Goal: Task Accomplishment & Management: Complete application form

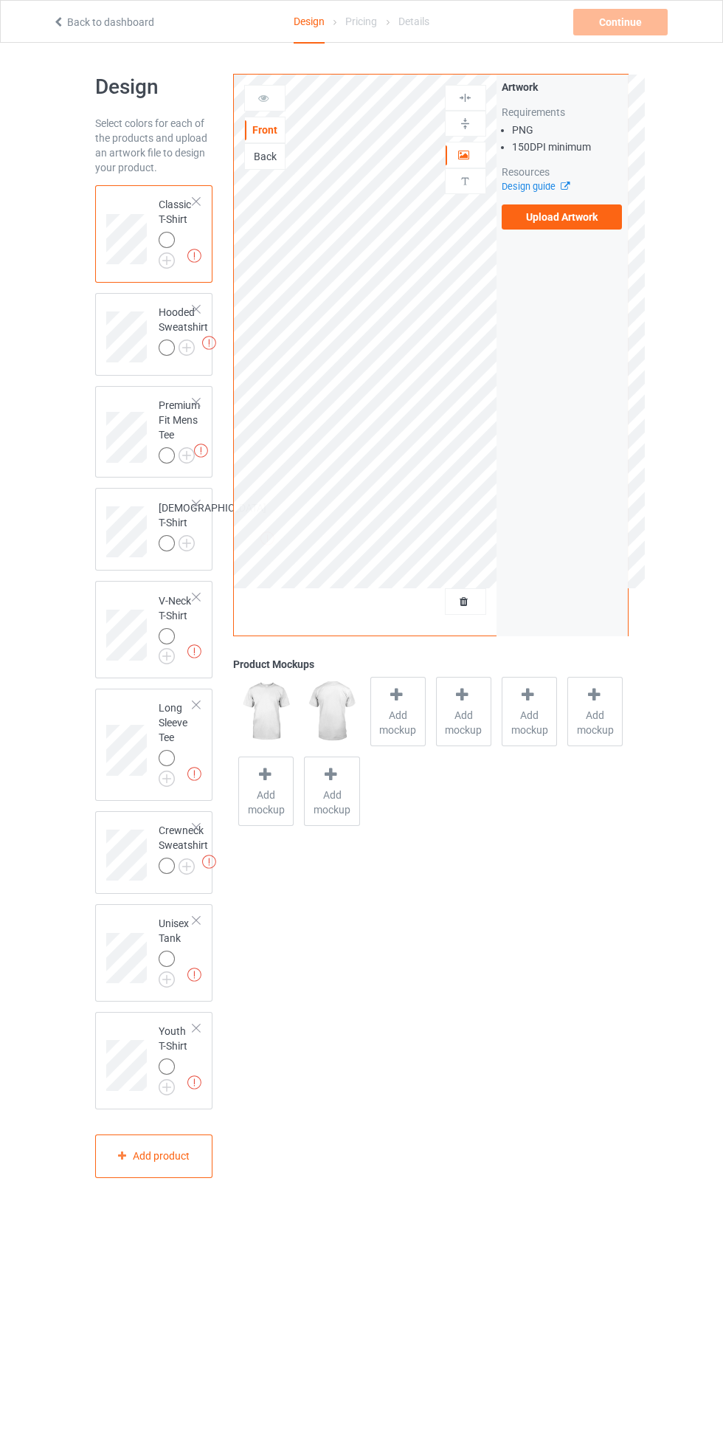
click at [196, 202] on div at bounding box center [196, 201] width 10 height 10
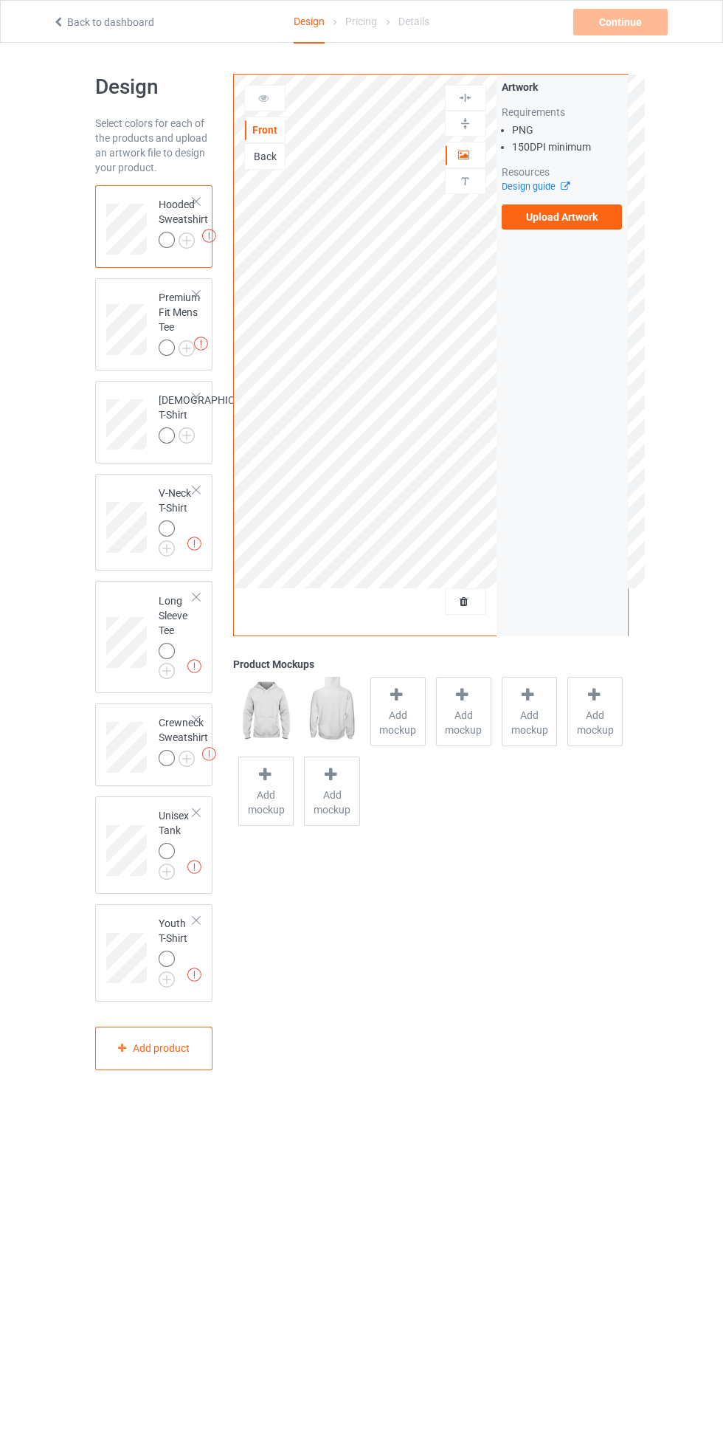
click at [196, 202] on div at bounding box center [196, 201] width 10 height 10
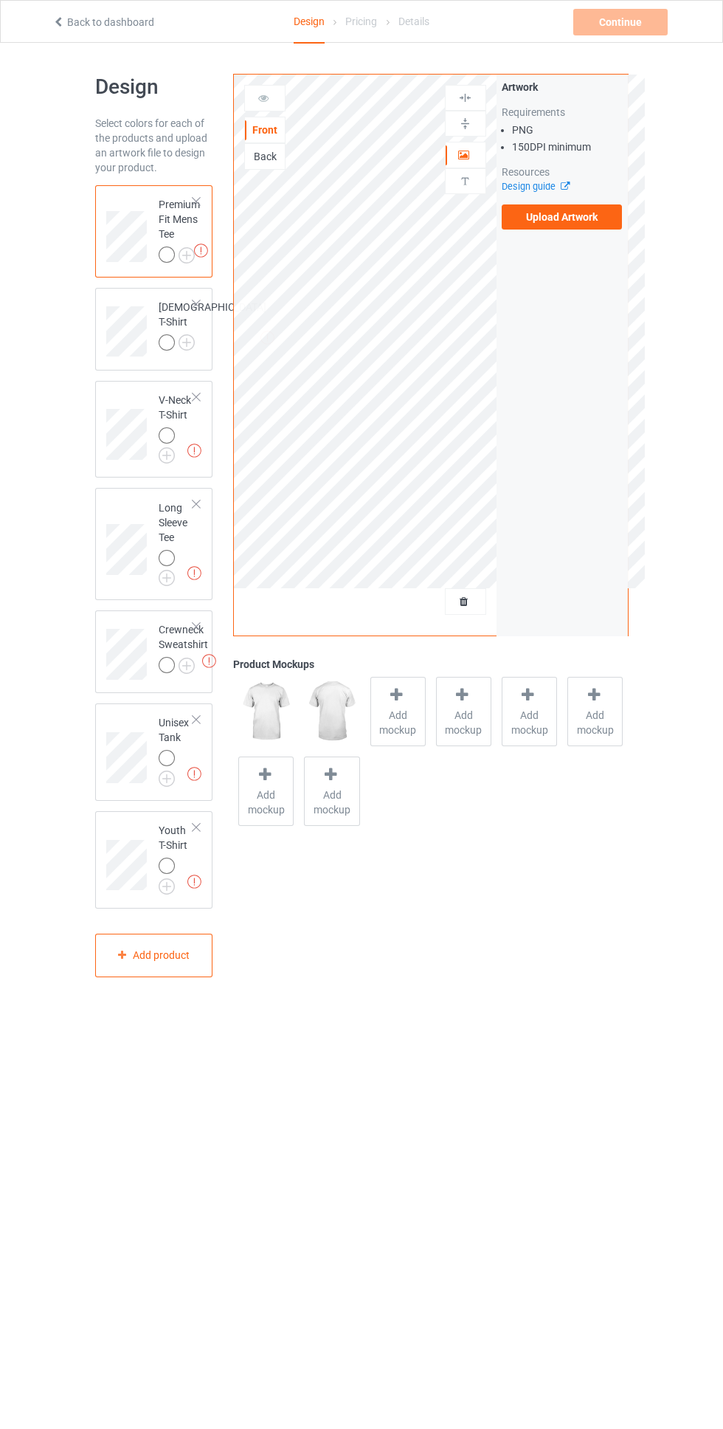
click at [196, 202] on div at bounding box center [196, 201] width 10 height 10
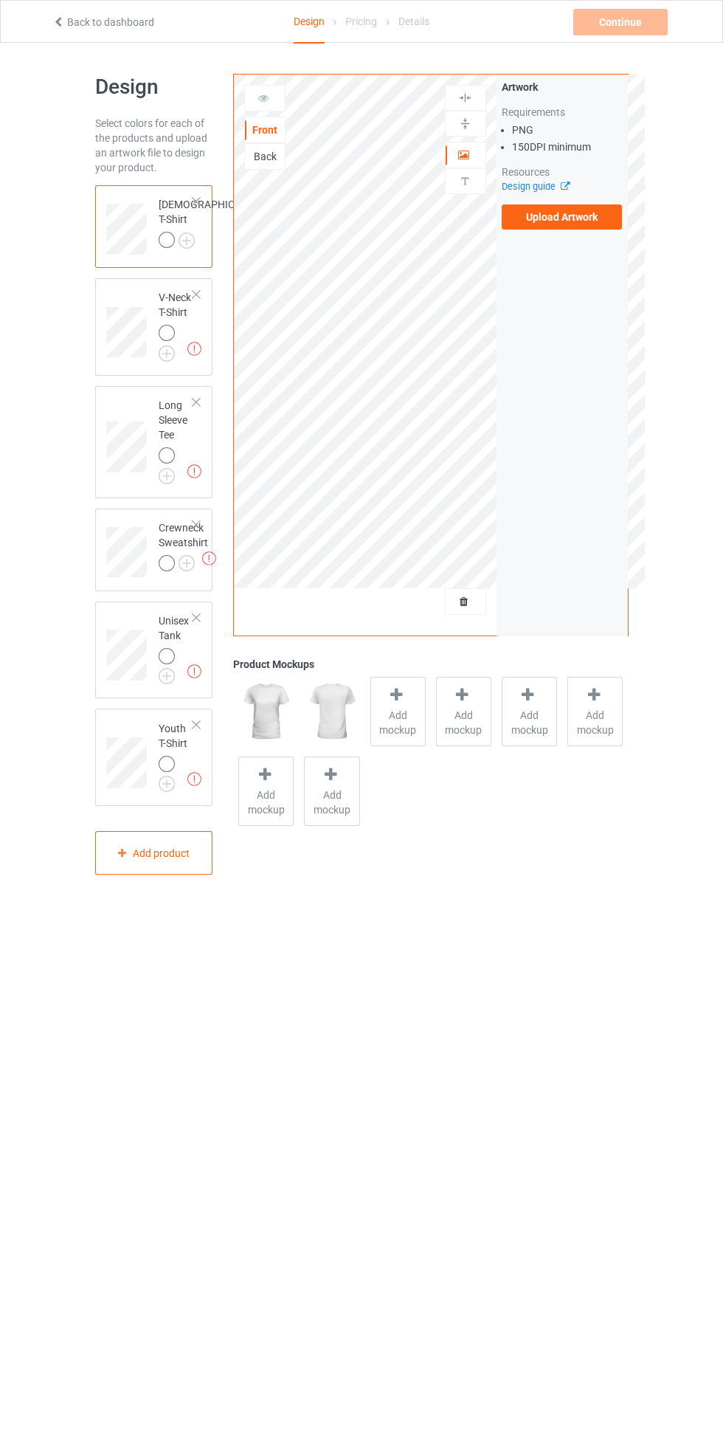
click at [196, 202] on div at bounding box center [196, 201] width 10 height 10
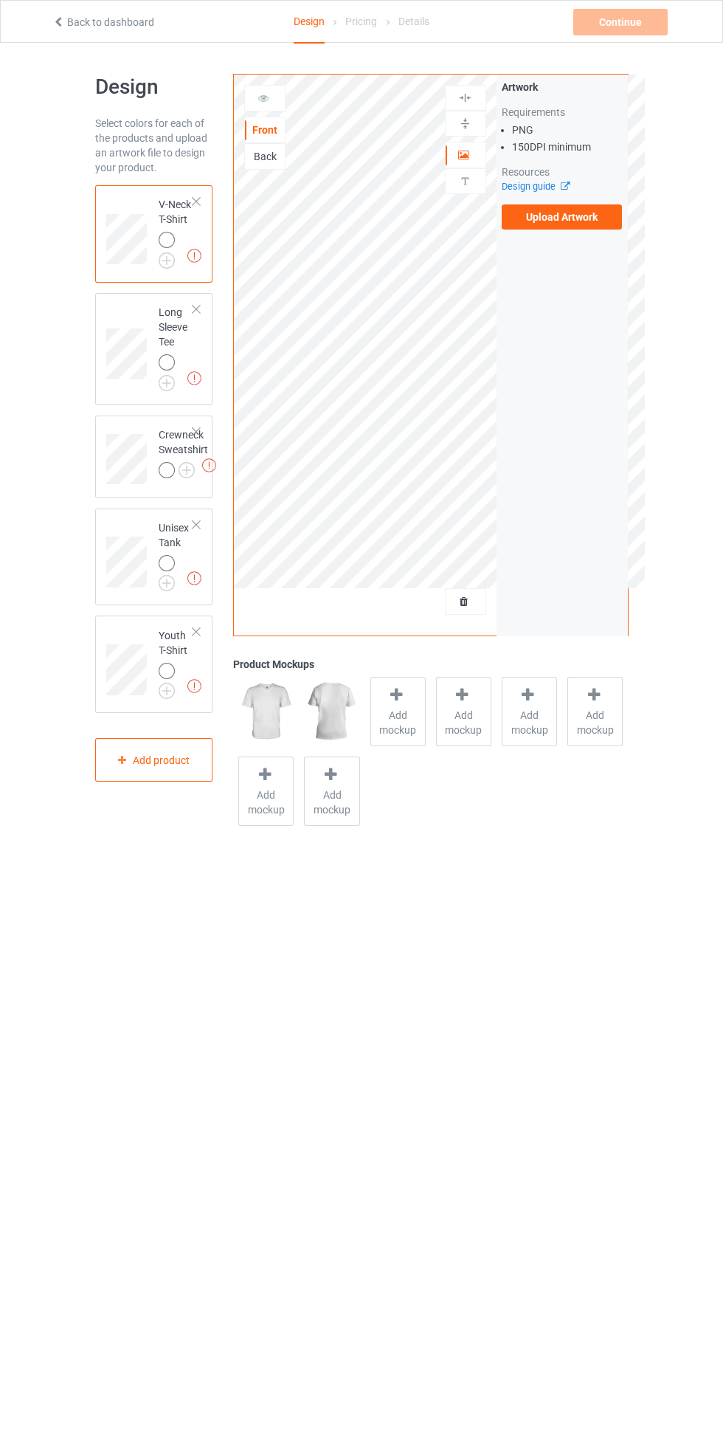
click at [194, 200] on div at bounding box center [196, 201] width 10 height 10
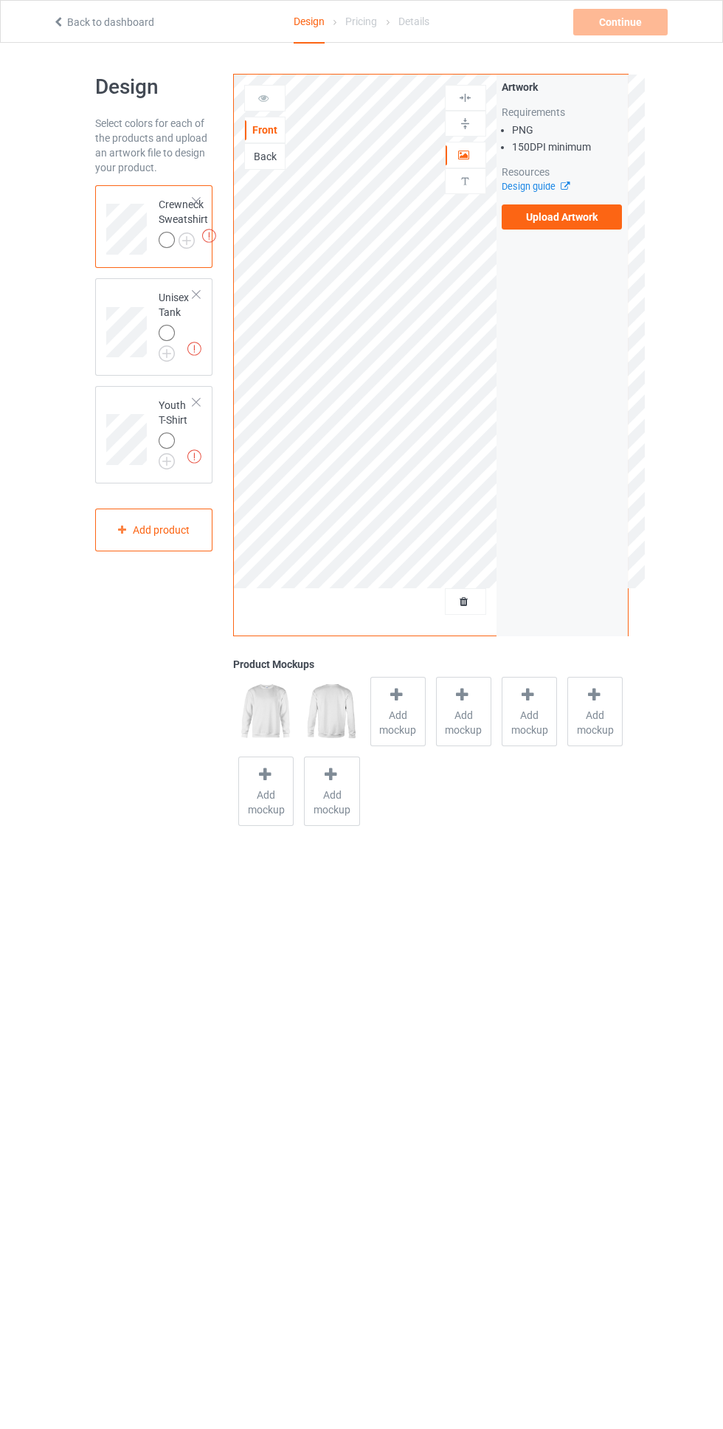
click at [193, 199] on div at bounding box center [196, 201] width 10 height 10
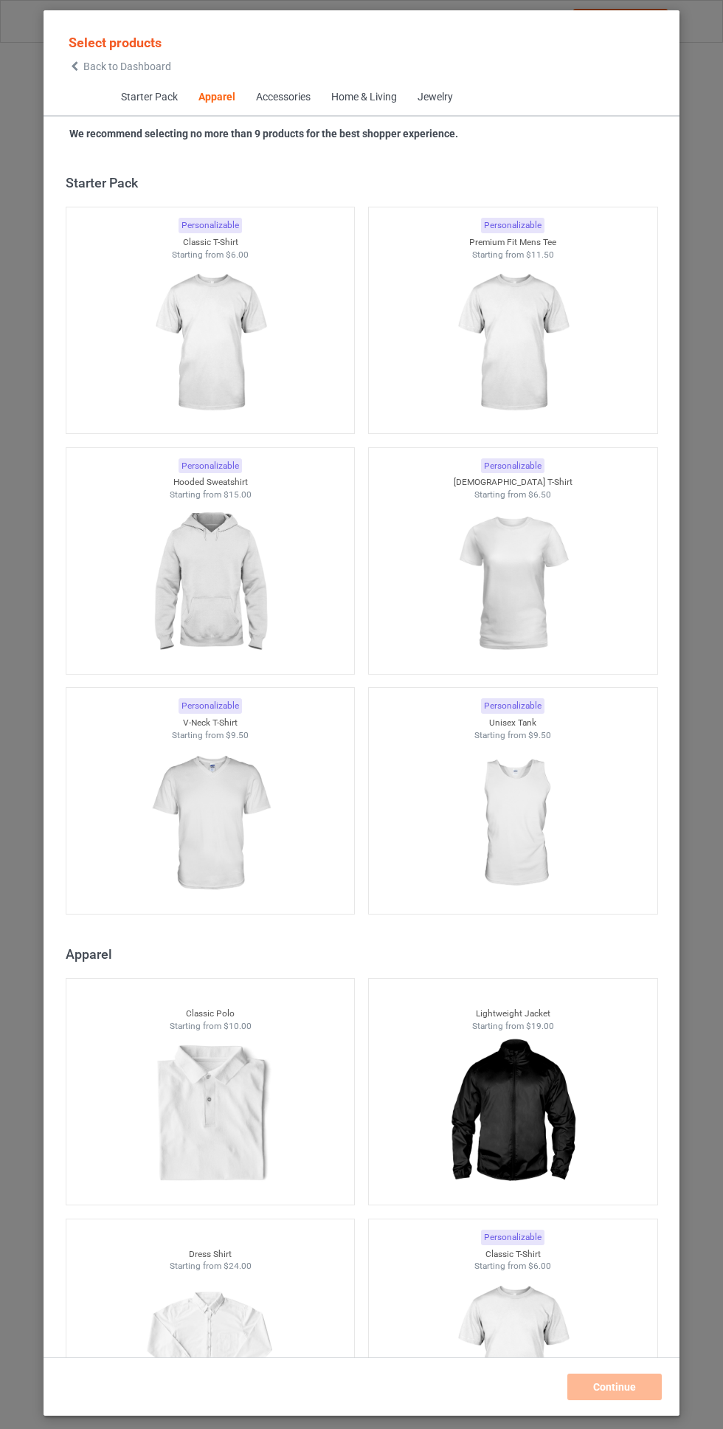
scroll to position [790, 0]
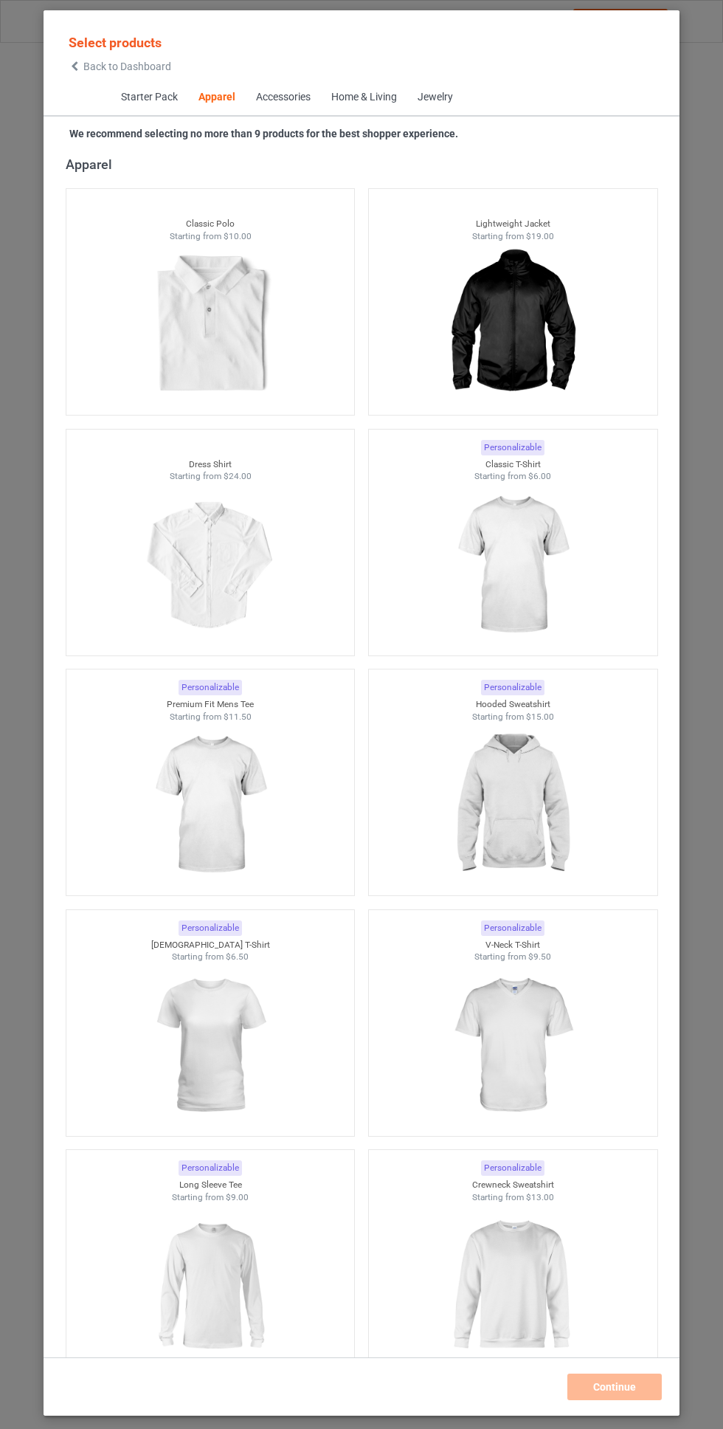
click at [75, 66] on icon at bounding box center [75, 66] width 13 height 10
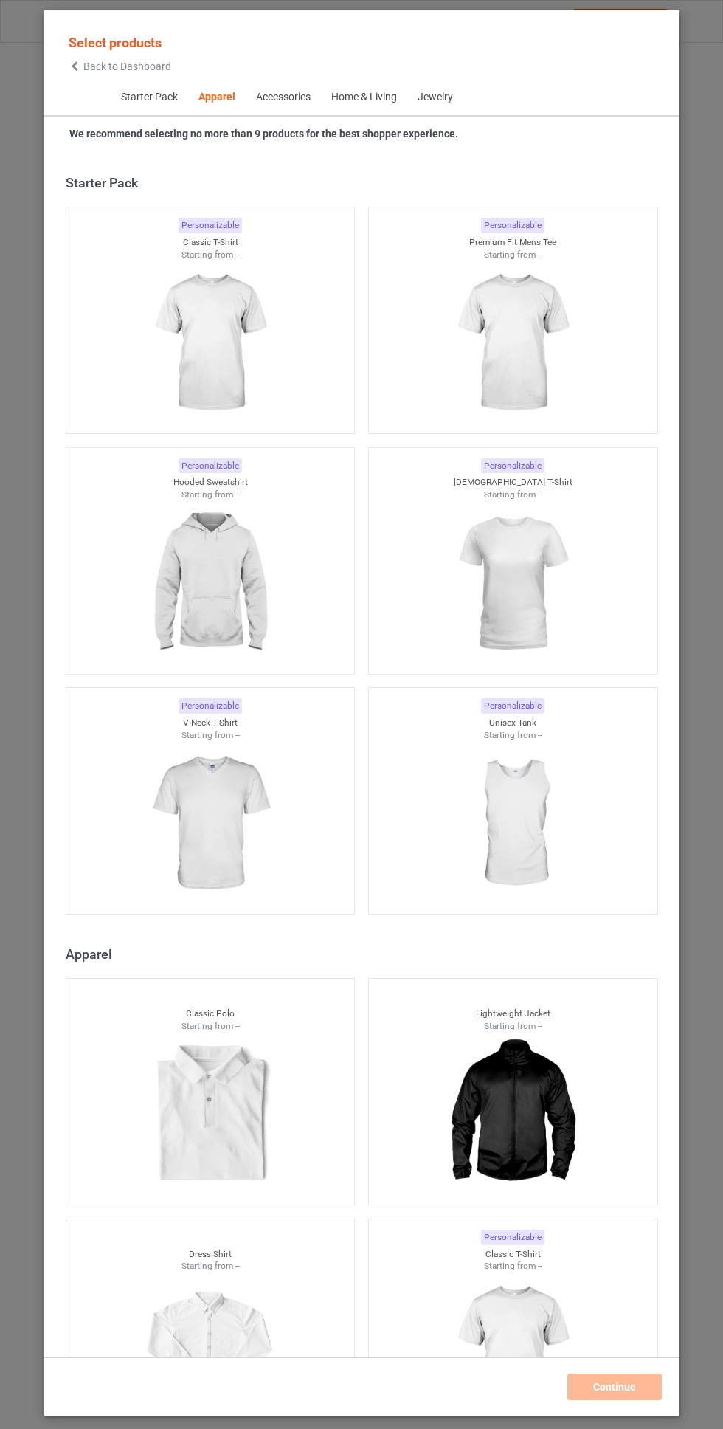
scroll to position [790, 0]
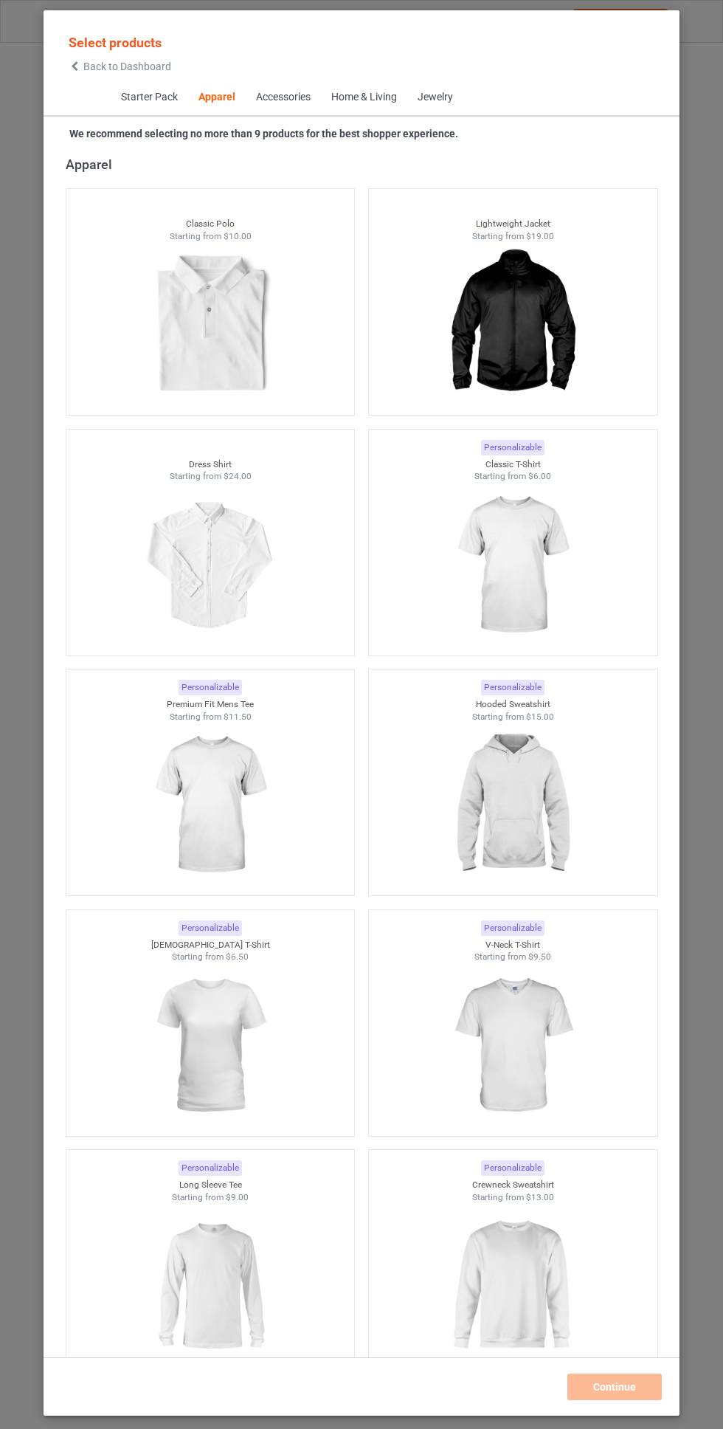
click at [520, 543] on img at bounding box center [513, 565] width 132 height 165
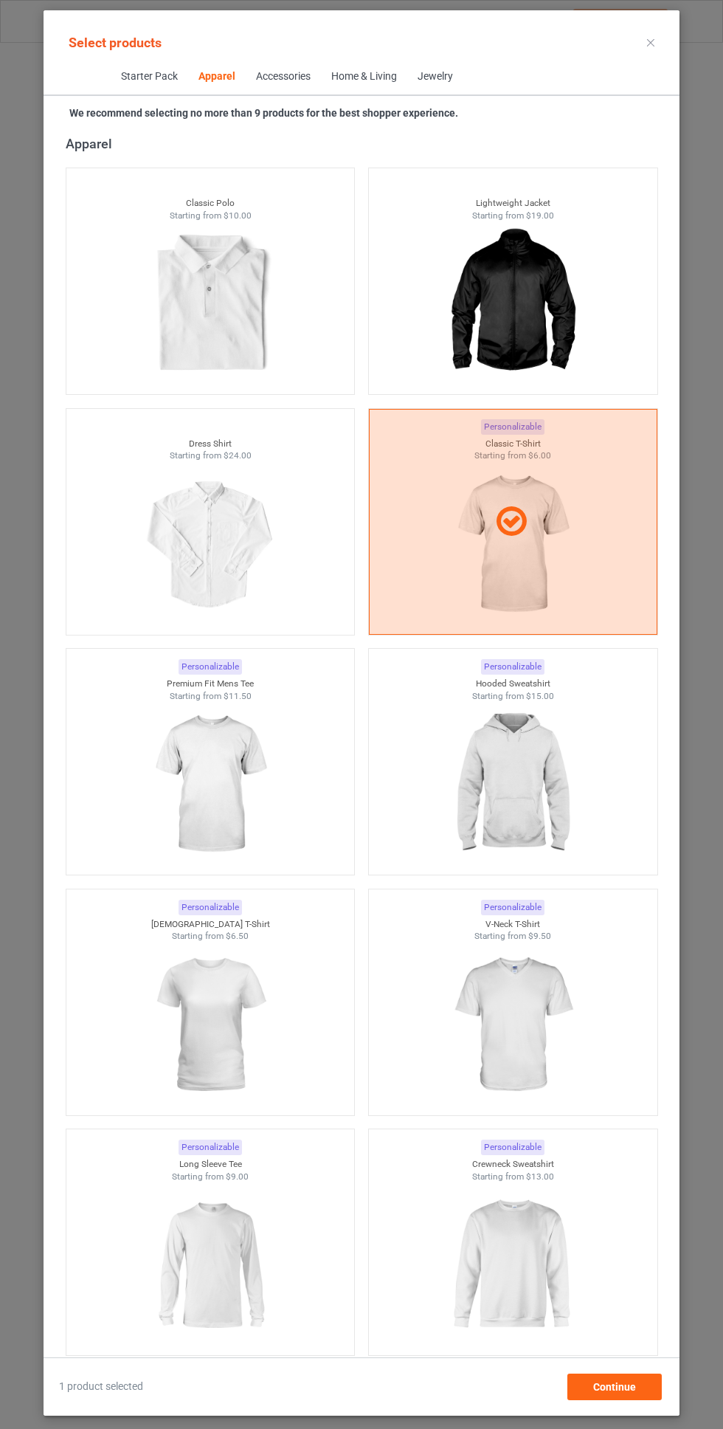
click at [523, 750] on img at bounding box center [513, 784] width 132 height 165
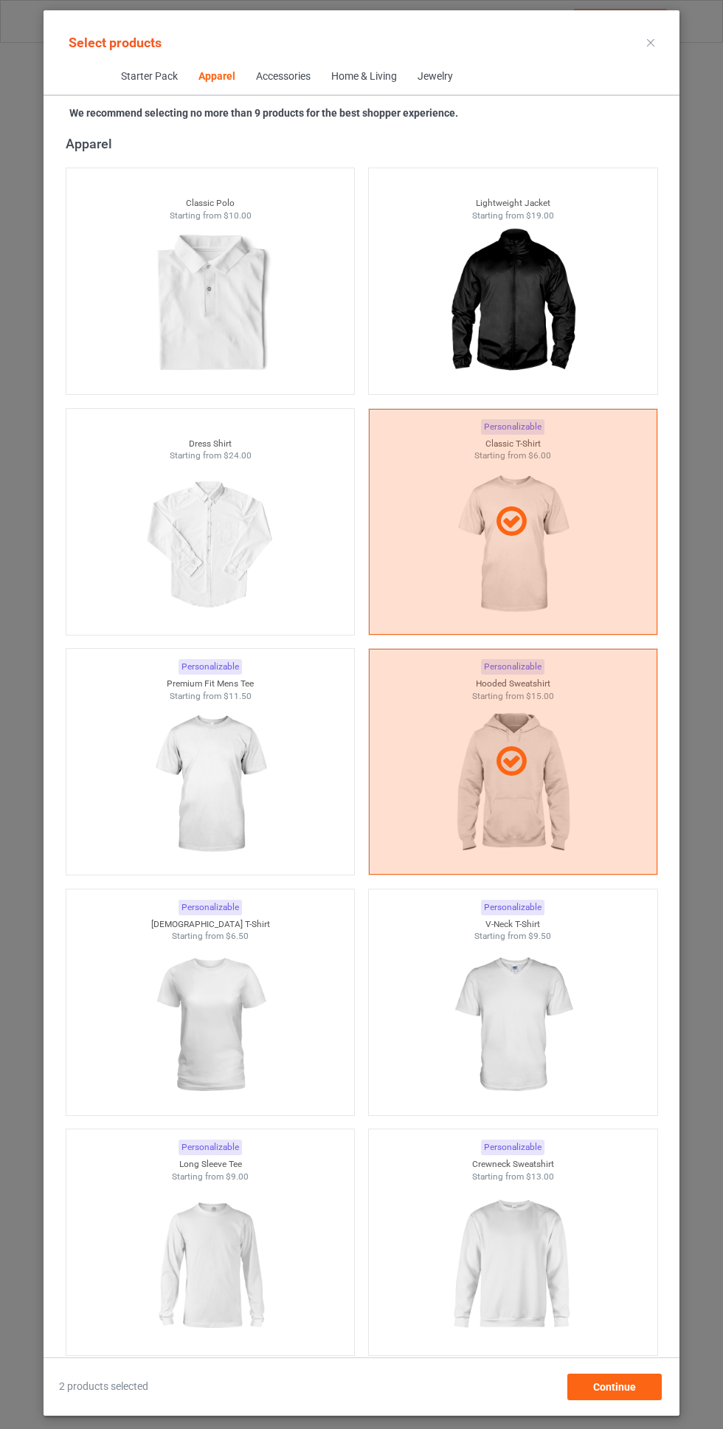
click at [264, 793] on img at bounding box center [210, 784] width 132 height 165
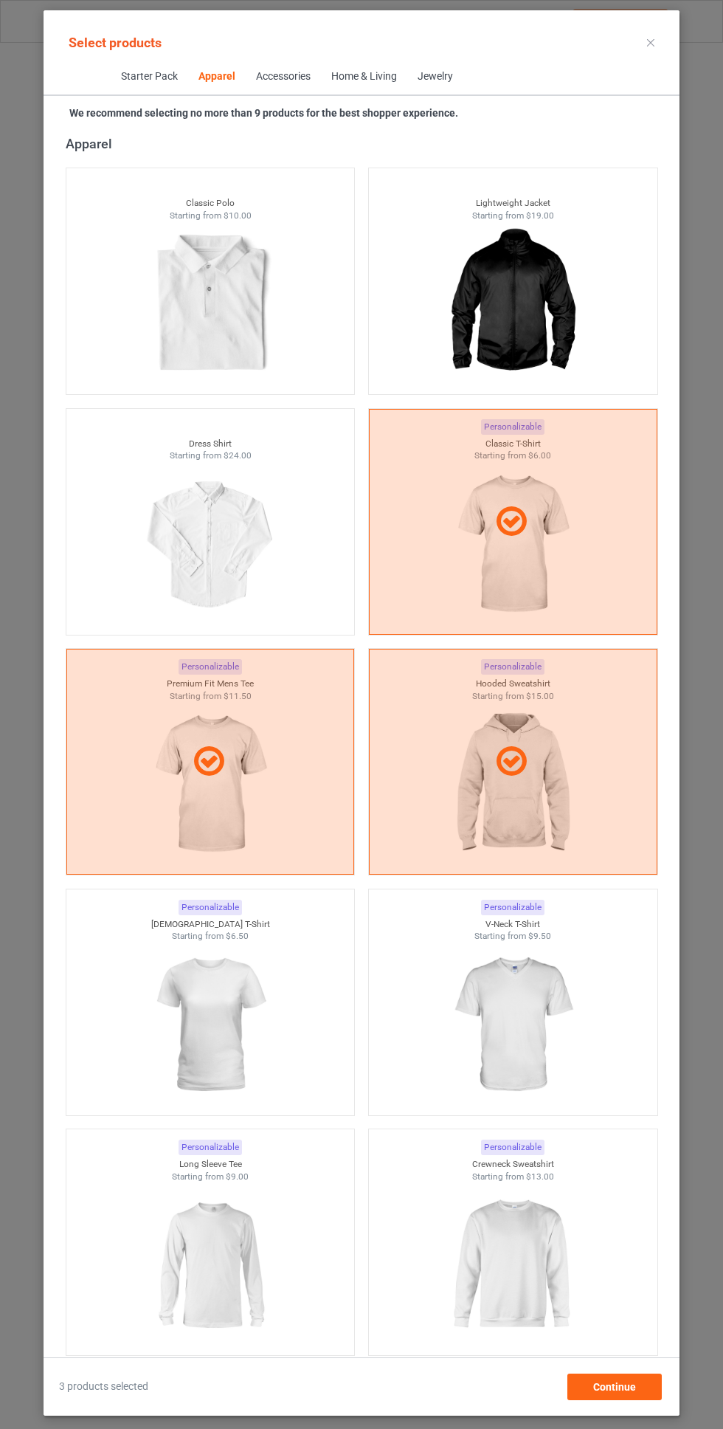
click at [532, 982] on img at bounding box center [513, 1025] width 132 height 165
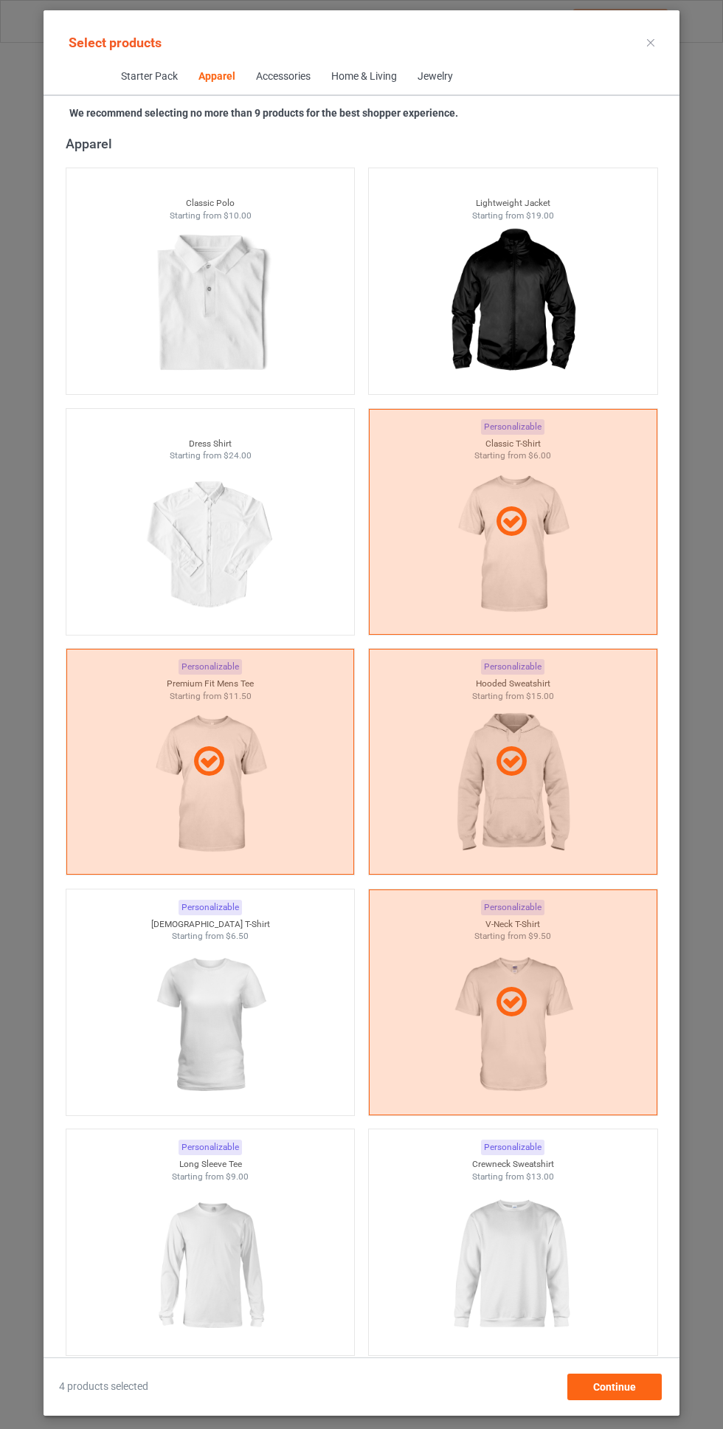
click at [240, 1001] on img at bounding box center [210, 1025] width 132 height 165
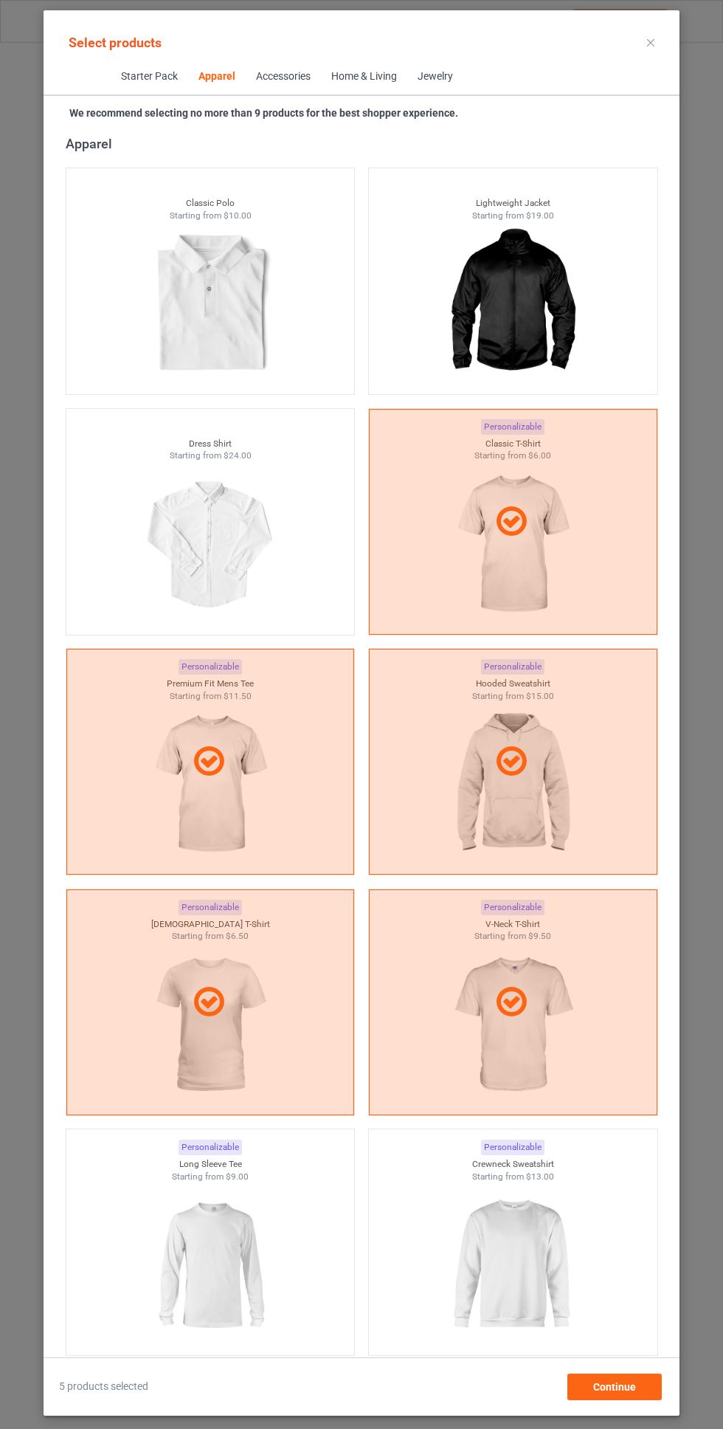
click at [524, 1214] on img at bounding box center [513, 1265] width 132 height 165
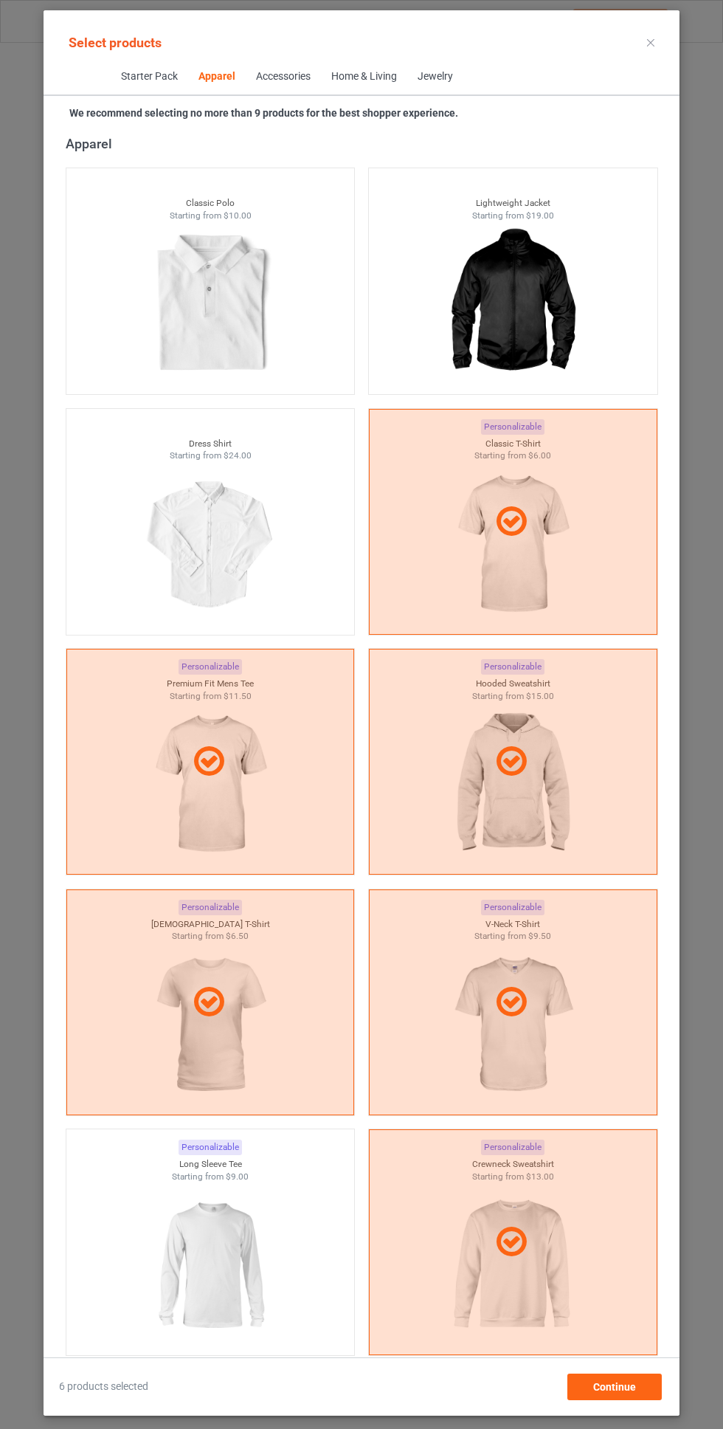
click at [223, 1205] on img at bounding box center [210, 1265] width 132 height 165
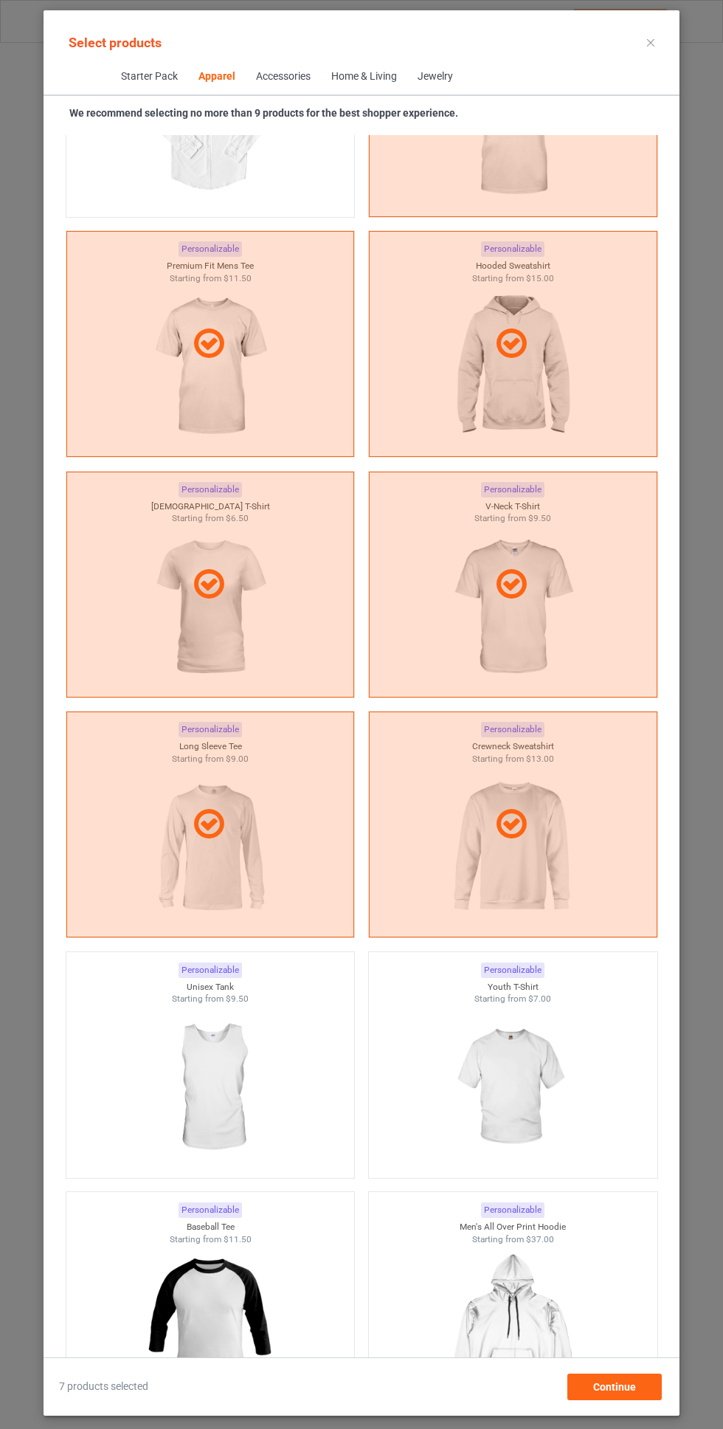
scroll to position [1214, 0]
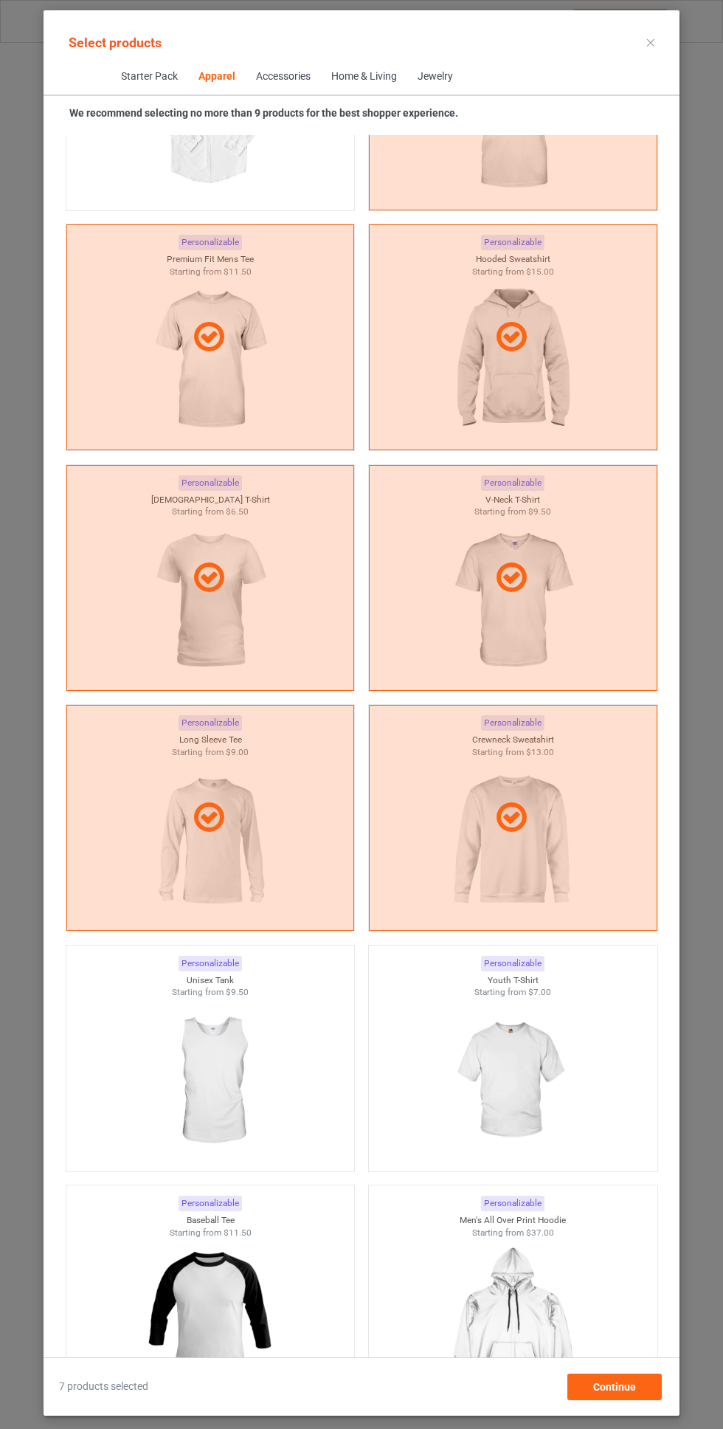
click at [512, 1053] on img at bounding box center [513, 1081] width 132 height 165
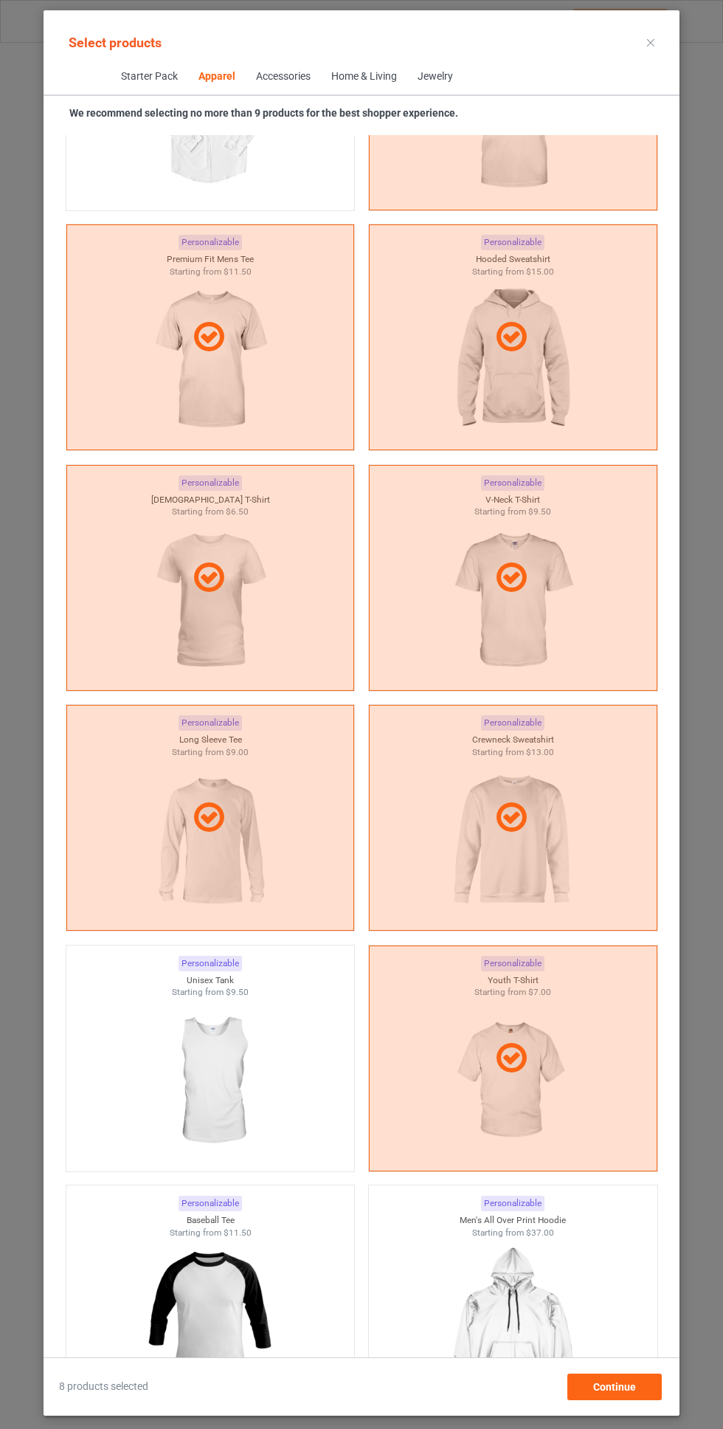
click at [241, 1053] on img at bounding box center [210, 1081] width 132 height 165
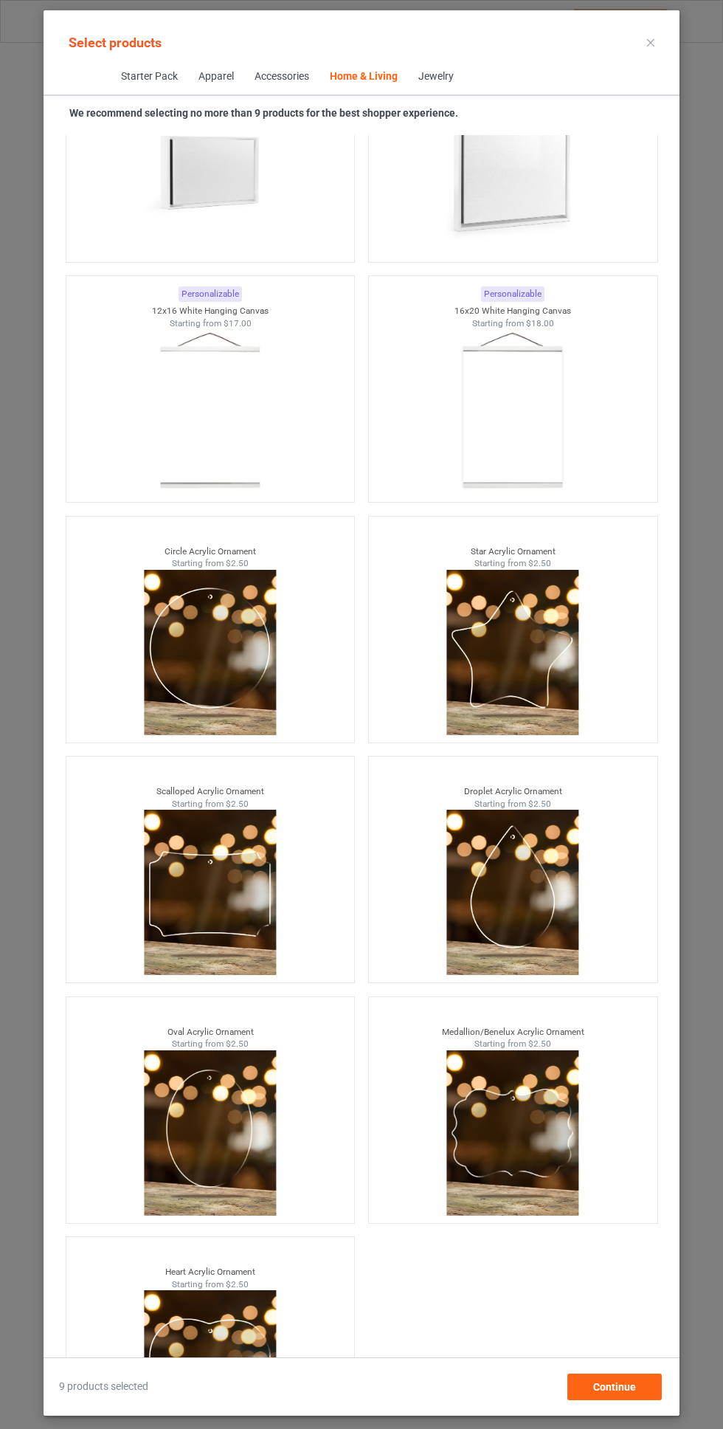
scroll to position [109, 0]
click at [627, 1391] on span "Continue" at bounding box center [614, 1387] width 43 height 12
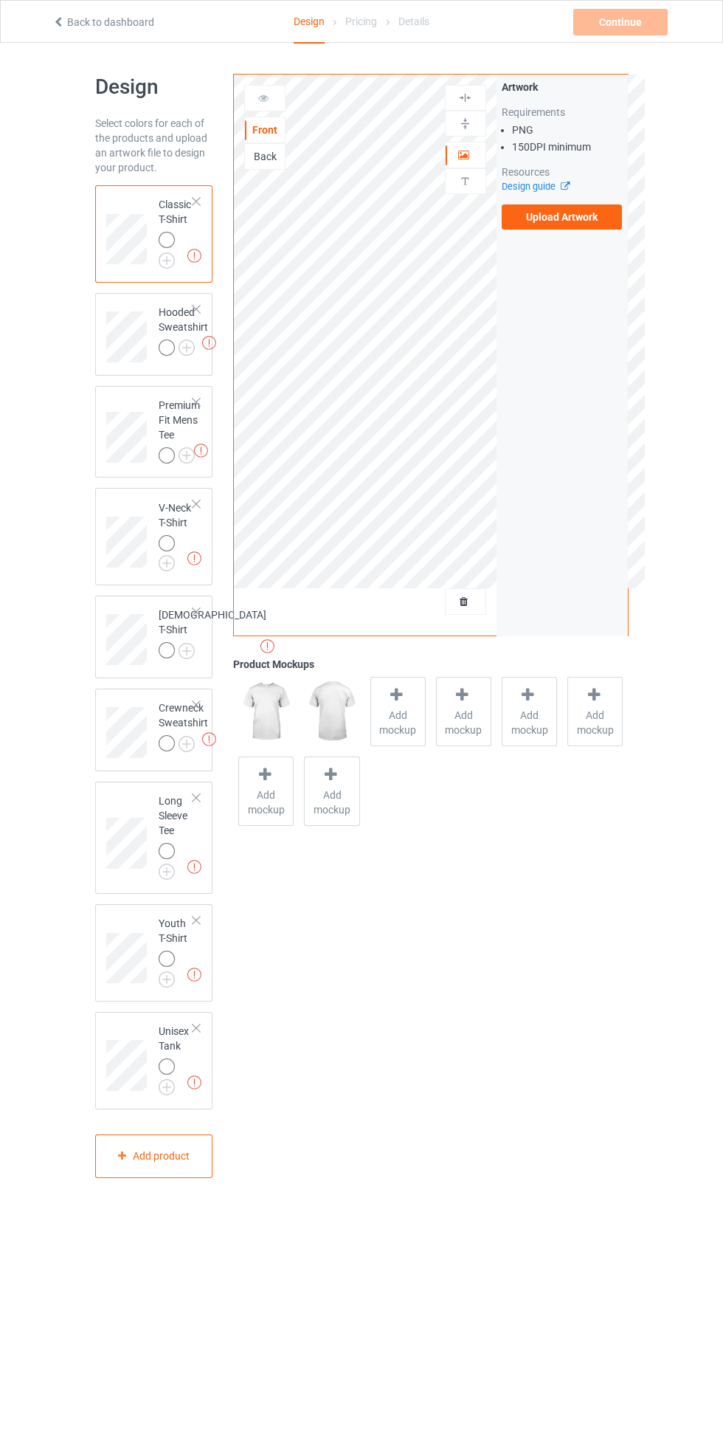
click at [166, 348] on div at bounding box center [167, 348] width 16 height 16
click at [267, 145] on div "Back" at bounding box center [264, 156] width 41 height 27
click at [252, 154] on div "Back" at bounding box center [265, 156] width 40 height 15
click at [591, 226] on label "Upload Artwork" at bounding box center [562, 216] width 121 height 25
click at [0, 0] on input "Upload Artwork" at bounding box center [0, 0] width 0 height 0
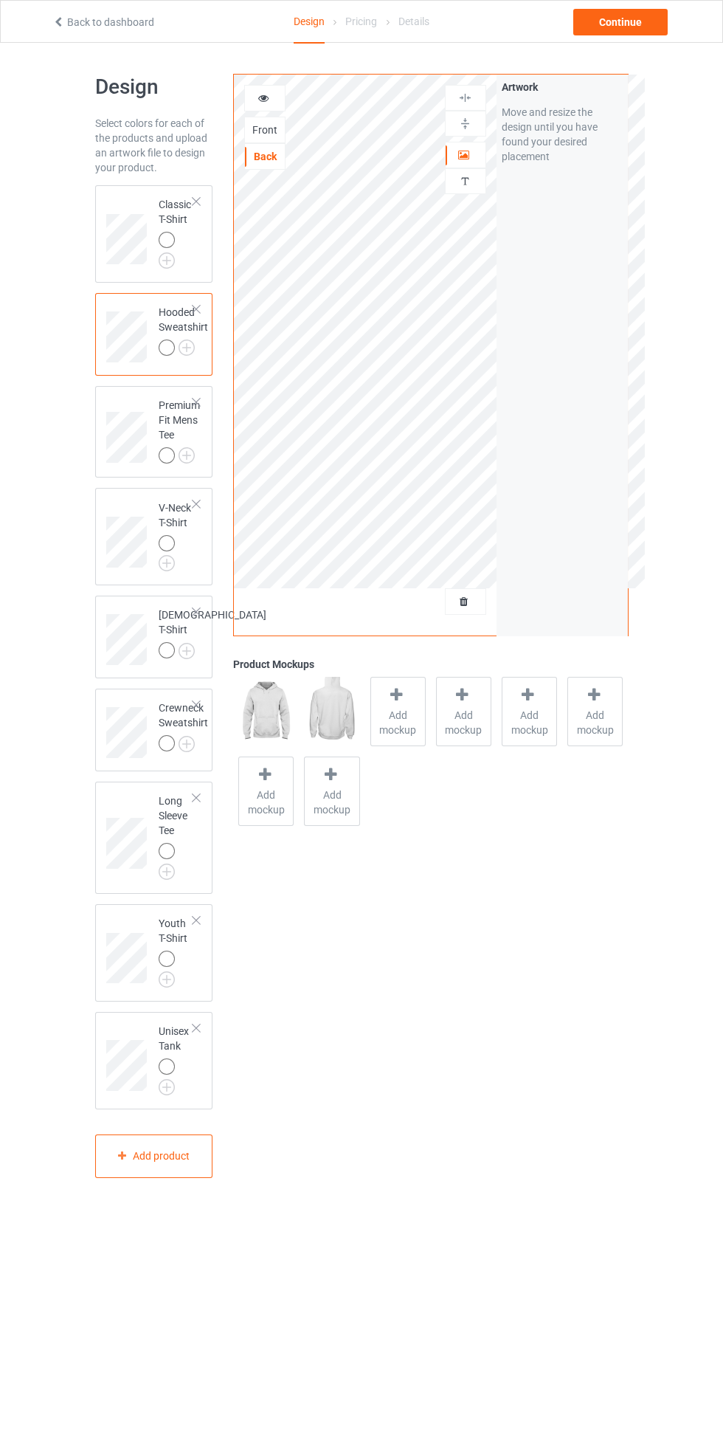
click at [264, 96] on icon at bounding box center [264, 96] width 13 height 10
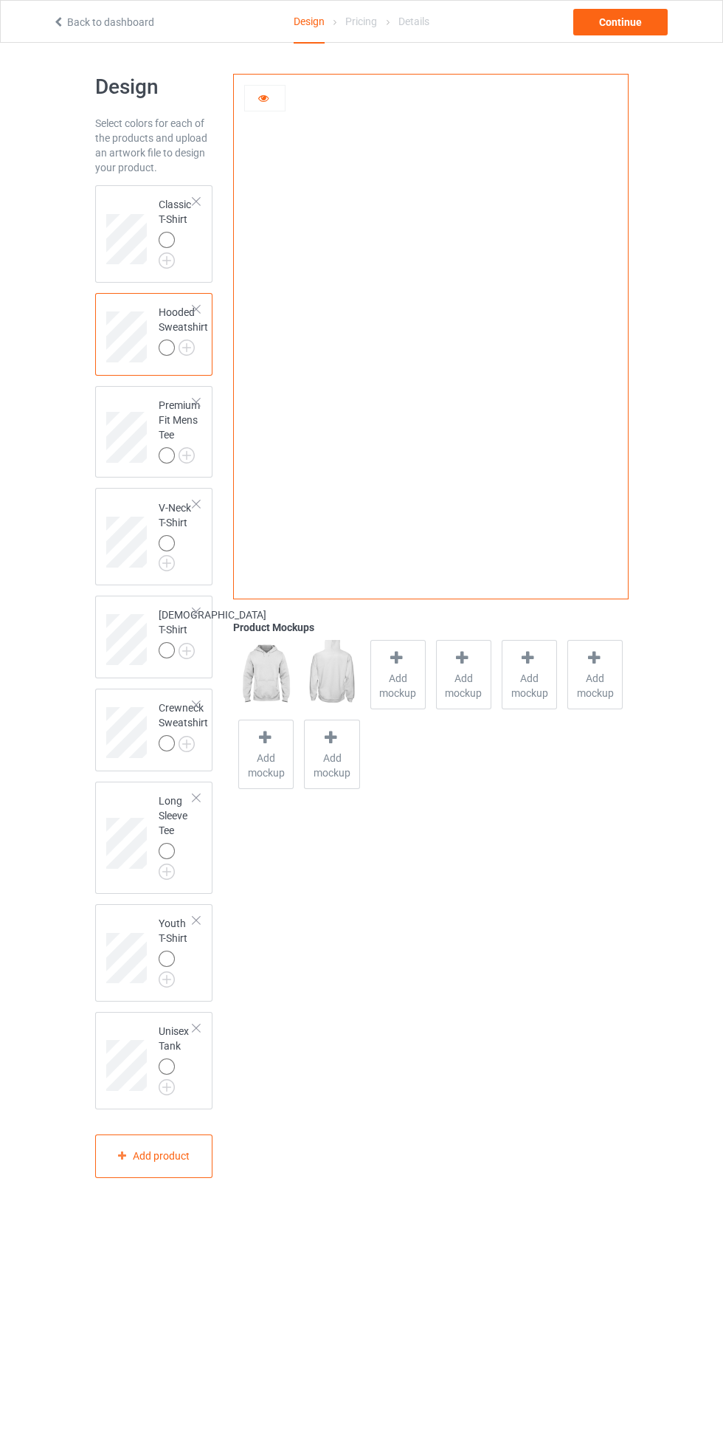
click at [264, 96] on icon at bounding box center [264, 96] width 13 height 10
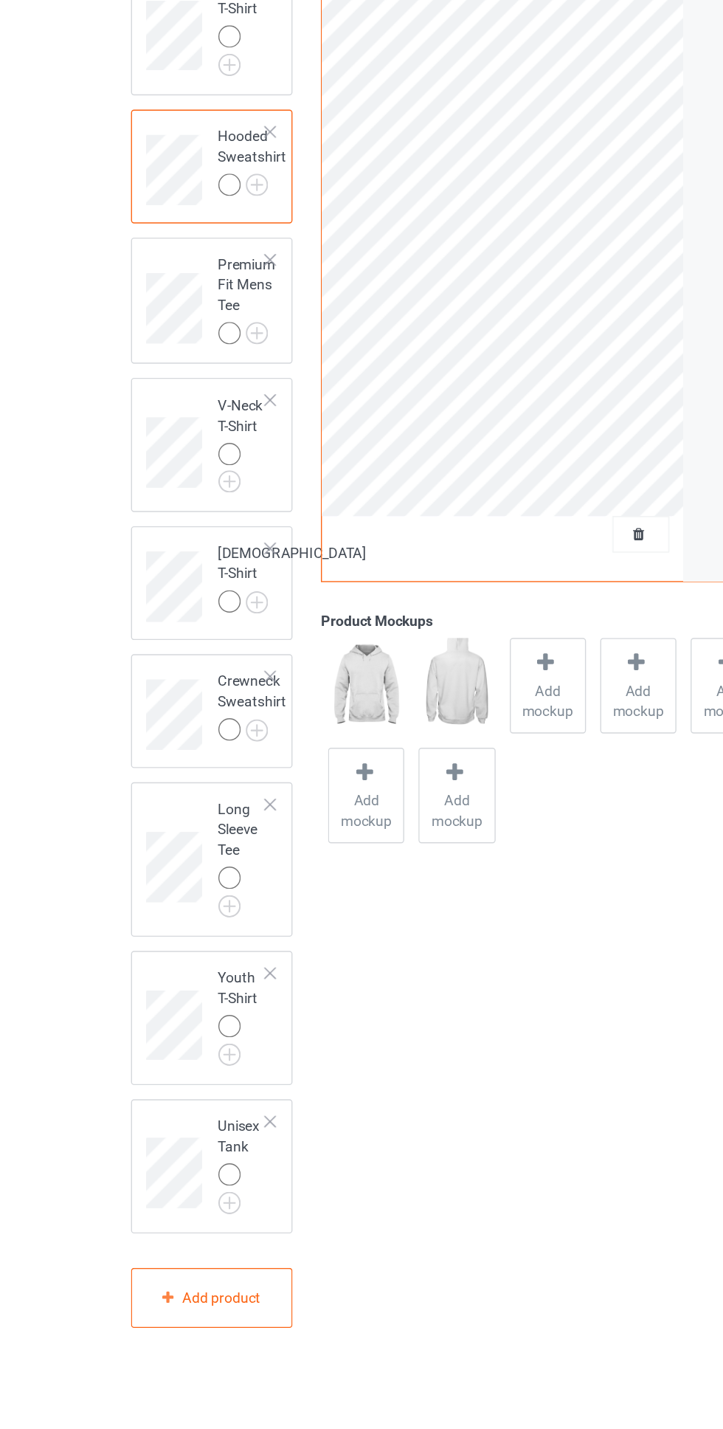
click at [162, 751] on div at bounding box center [167, 743] width 16 height 16
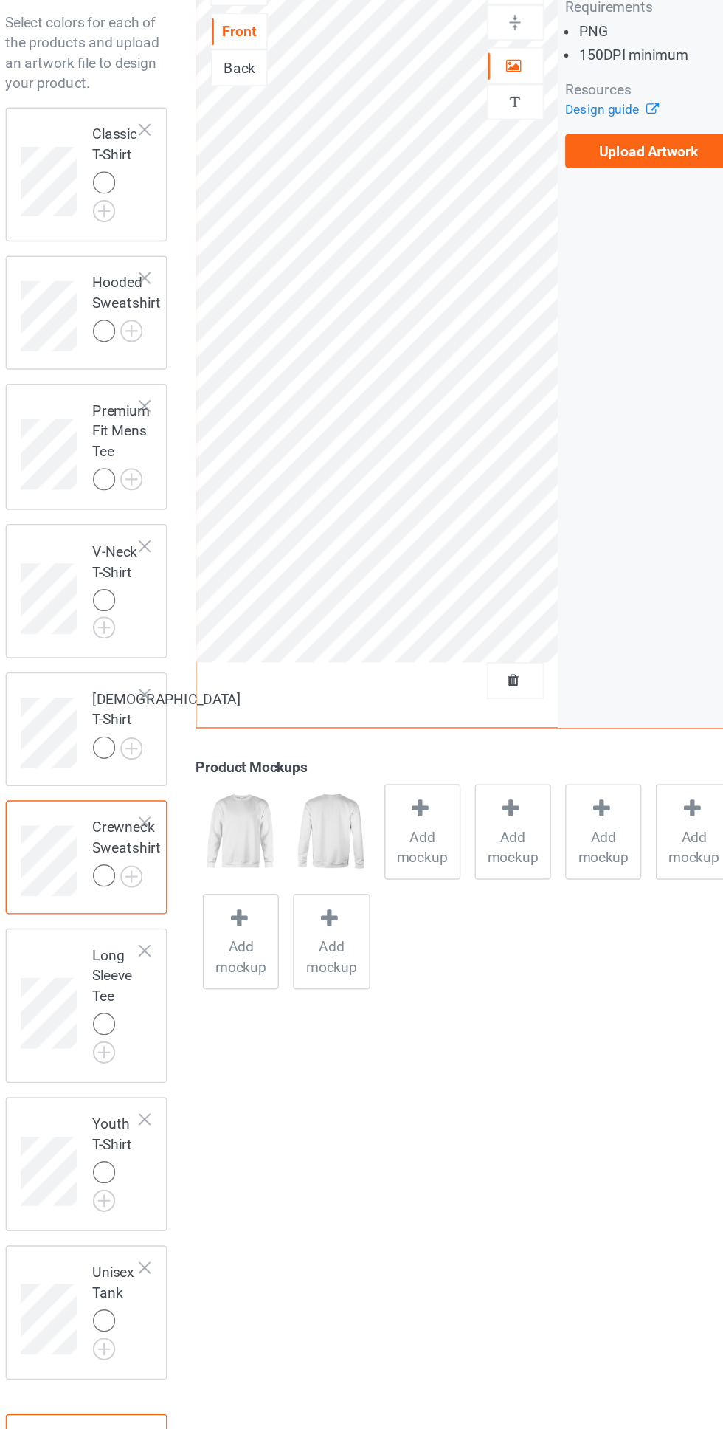
click at [255, 151] on div "Back" at bounding box center [265, 156] width 40 height 15
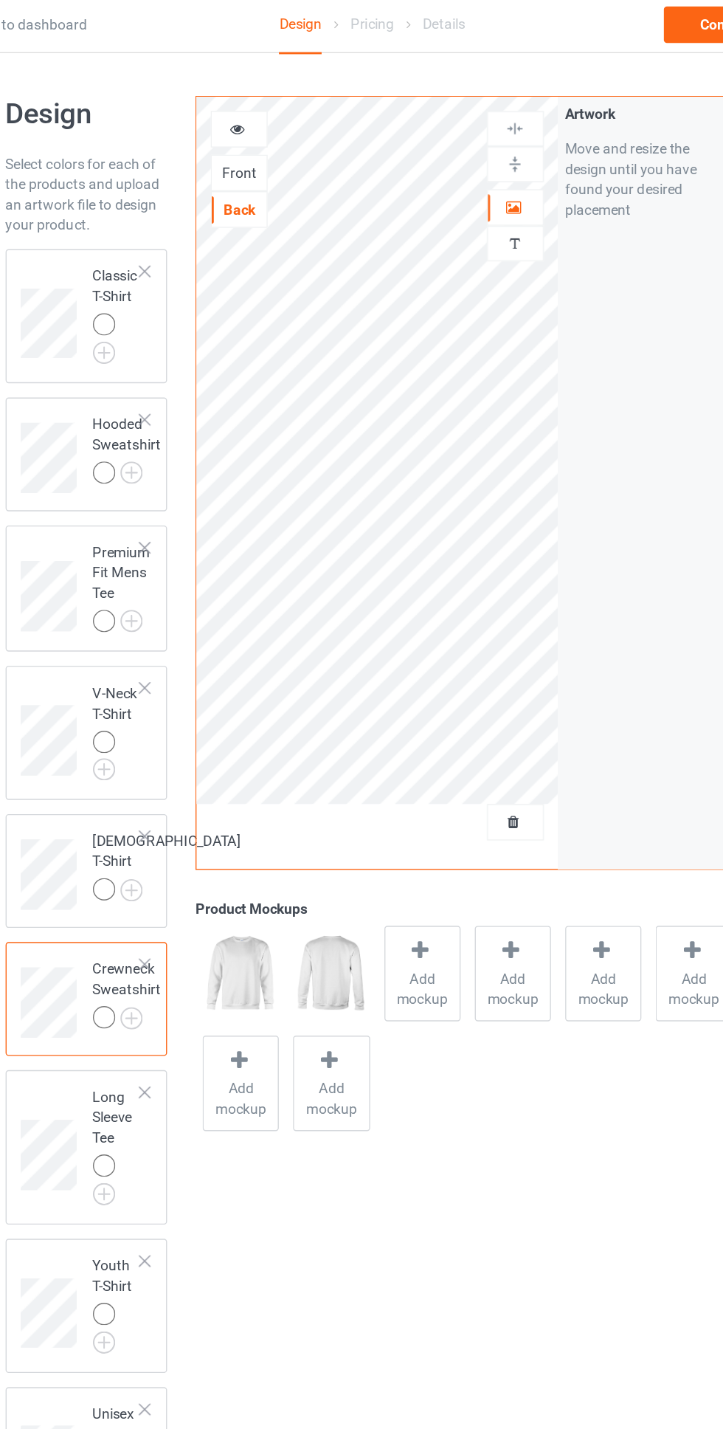
click at [163, 354] on div at bounding box center [167, 348] width 16 height 16
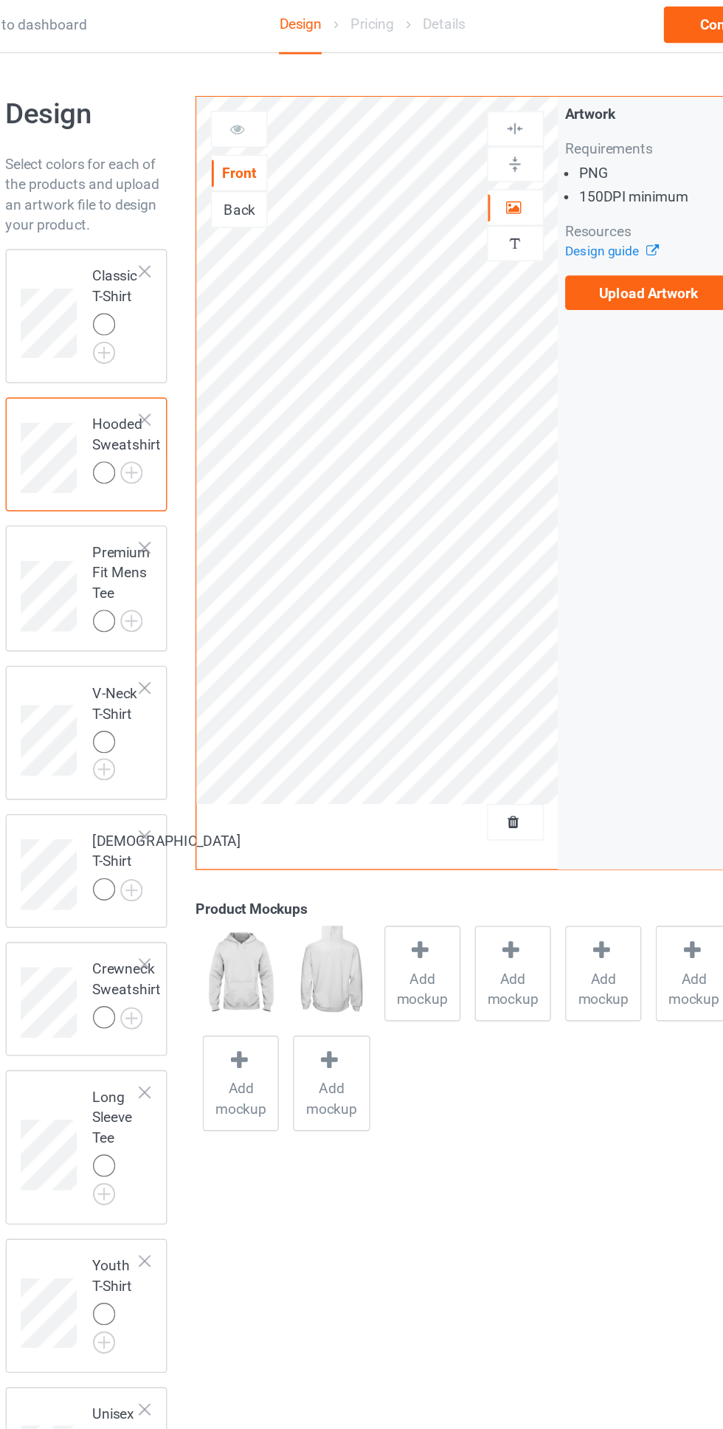
click at [258, 150] on div "Back" at bounding box center [265, 156] width 40 height 15
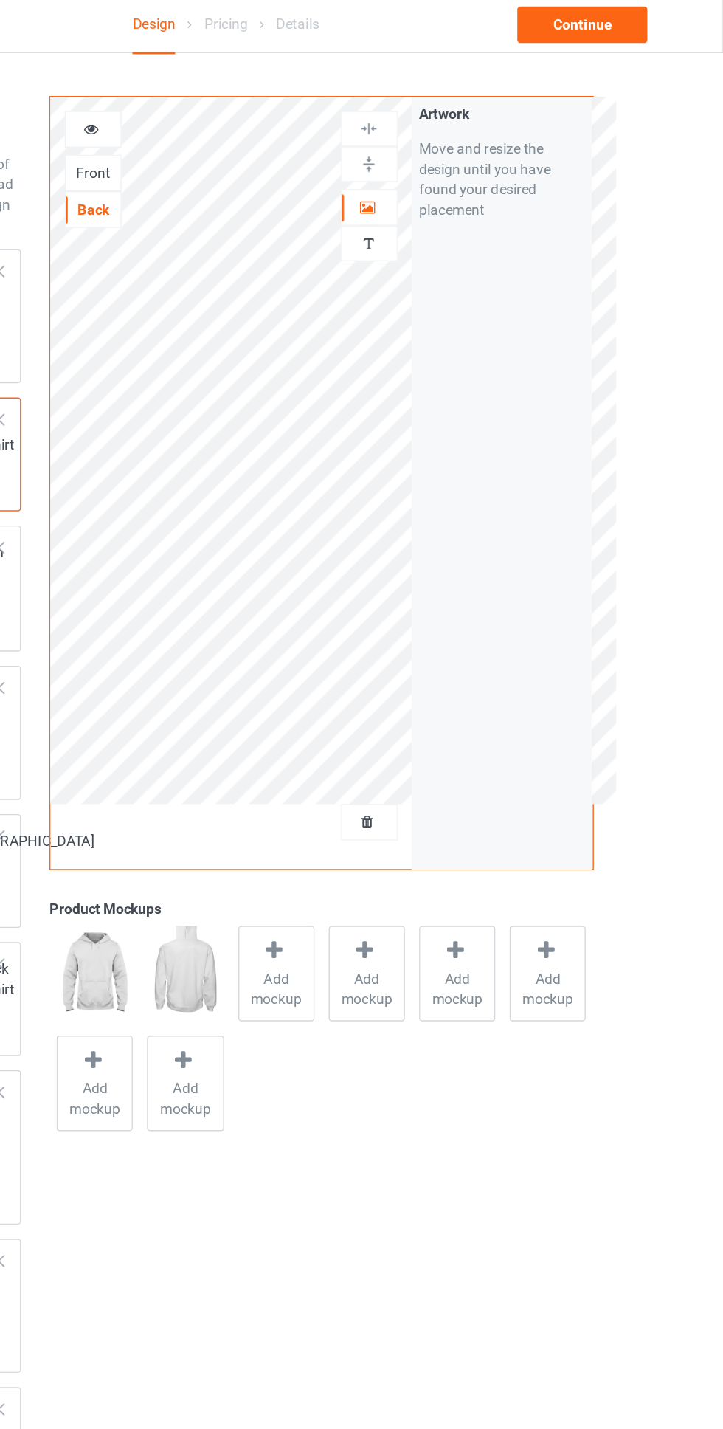
click at [462, 160] on div at bounding box center [466, 155] width 40 height 15
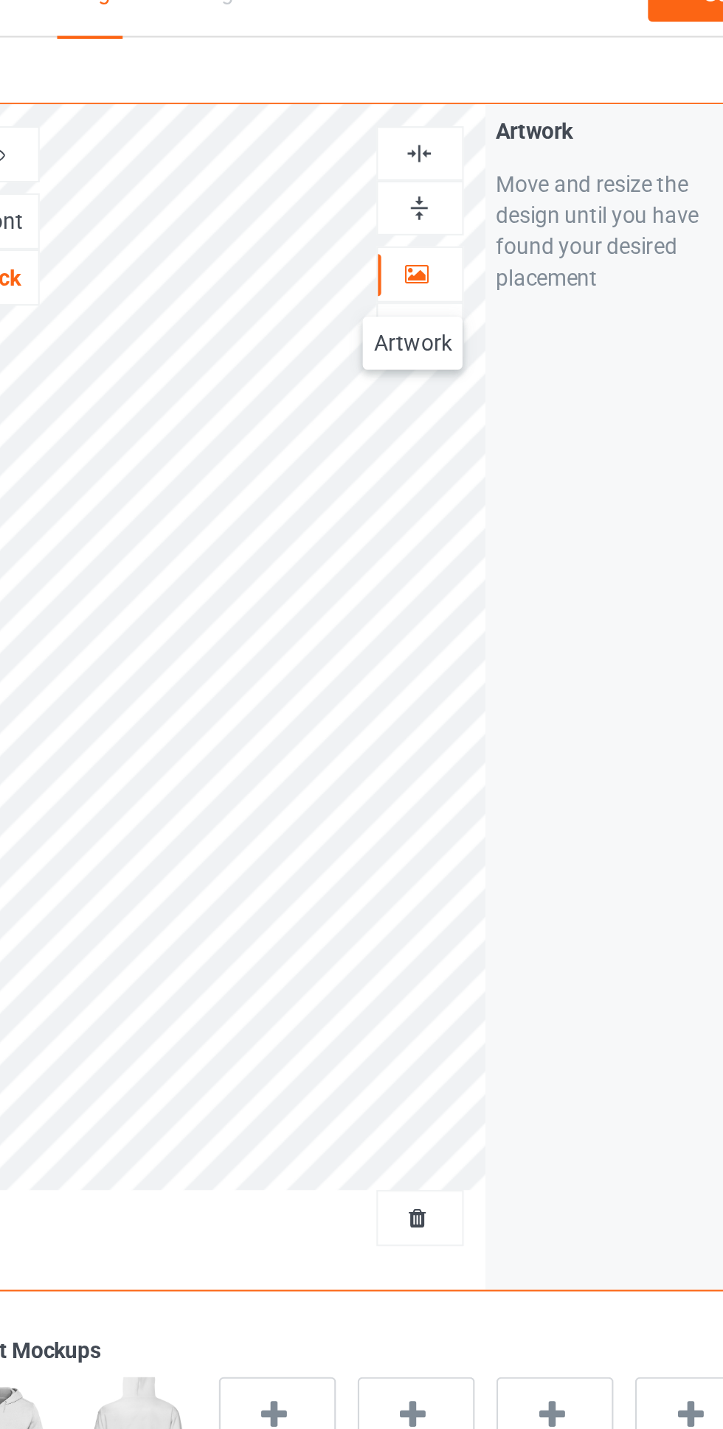
click at [464, 97] on img at bounding box center [465, 98] width 14 height 14
click at [466, 96] on img at bounding box center [465, 98] width 14 height 14
click at [468, 91] on img at bounding box center [465, 98] width 14 height 14
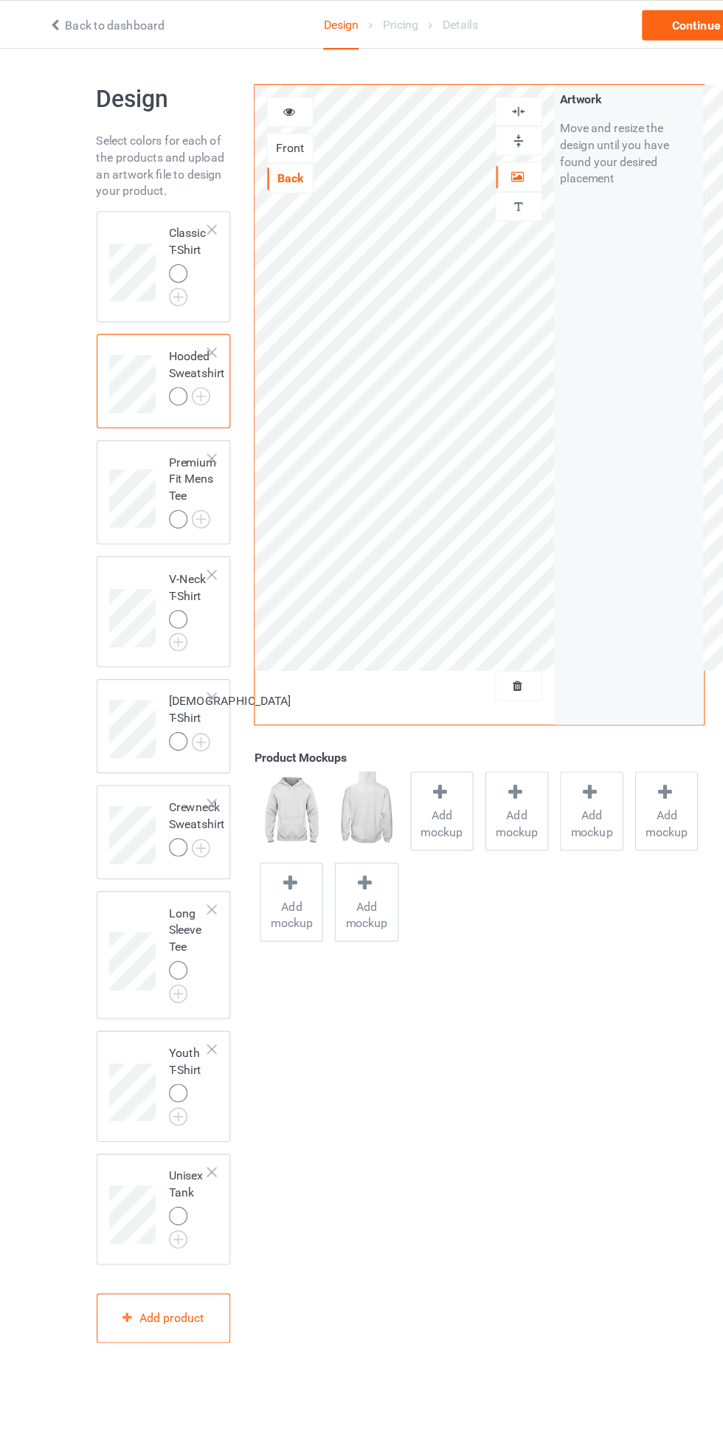
click at [173, 751] on div at bounding box center [167, 743] width 16 height 16
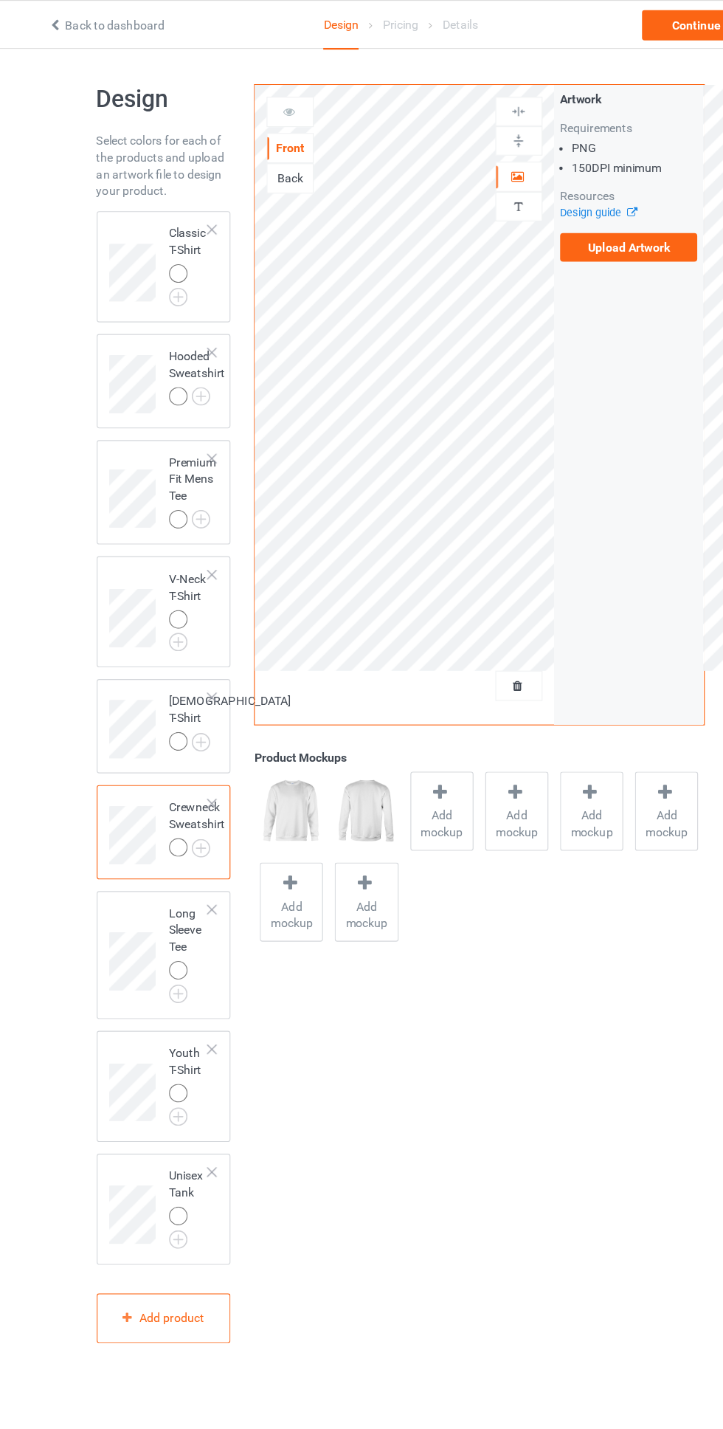
click at [283, 151] on div "Back" at bounding box center [265, 156] width 40 height 15
click at [252, 100] on div at bounding box center [265, 98] width 40 height 15
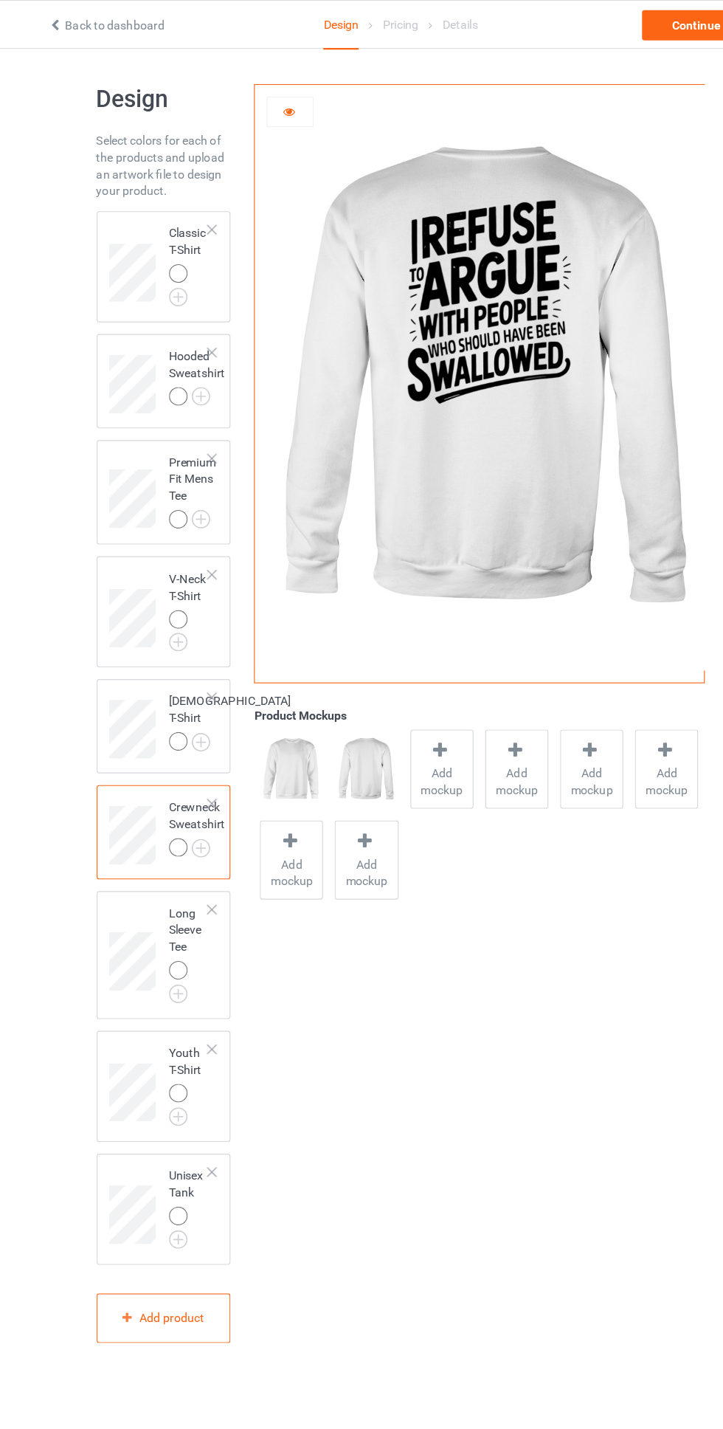
click at [159, 340] on div at bounding box center [169, 350] width 21 height 21
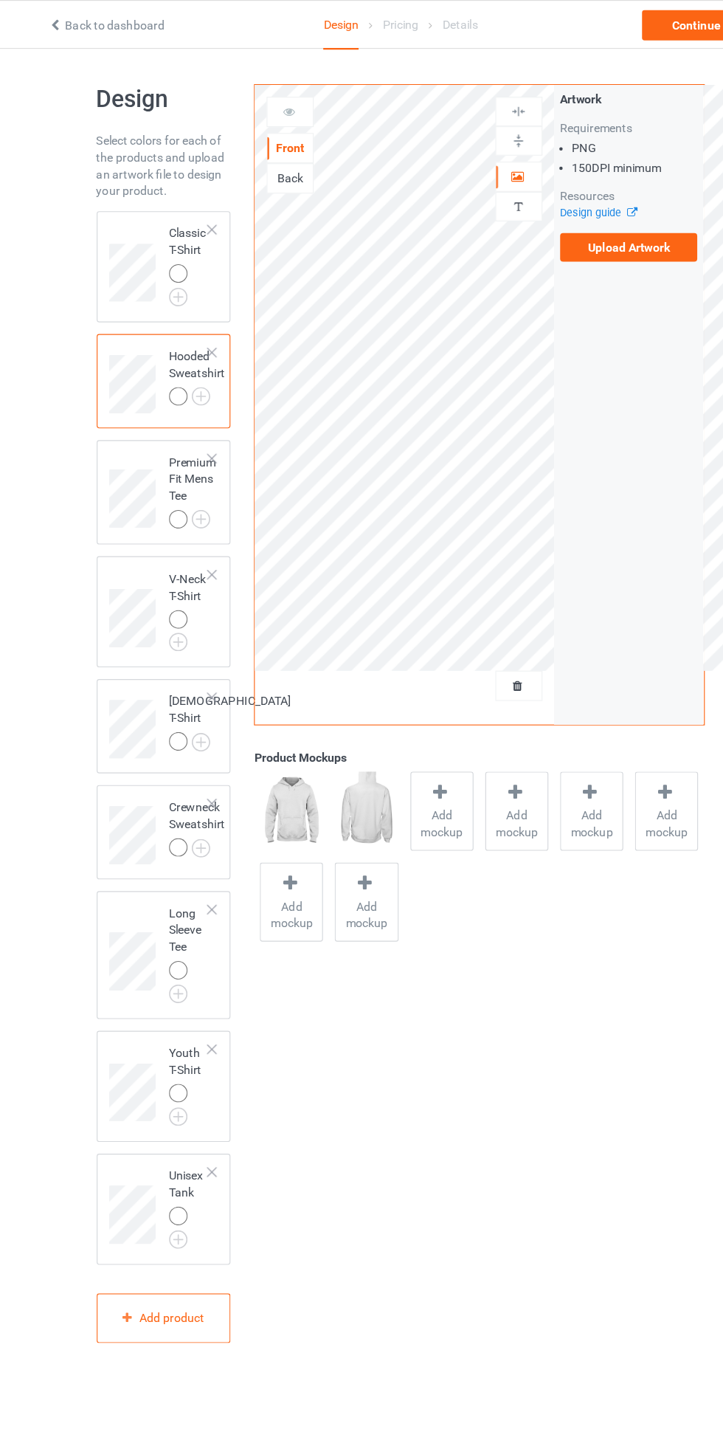
click at [265, 154] on div "Back" at bounding box center [265, 156] width 40 height 15
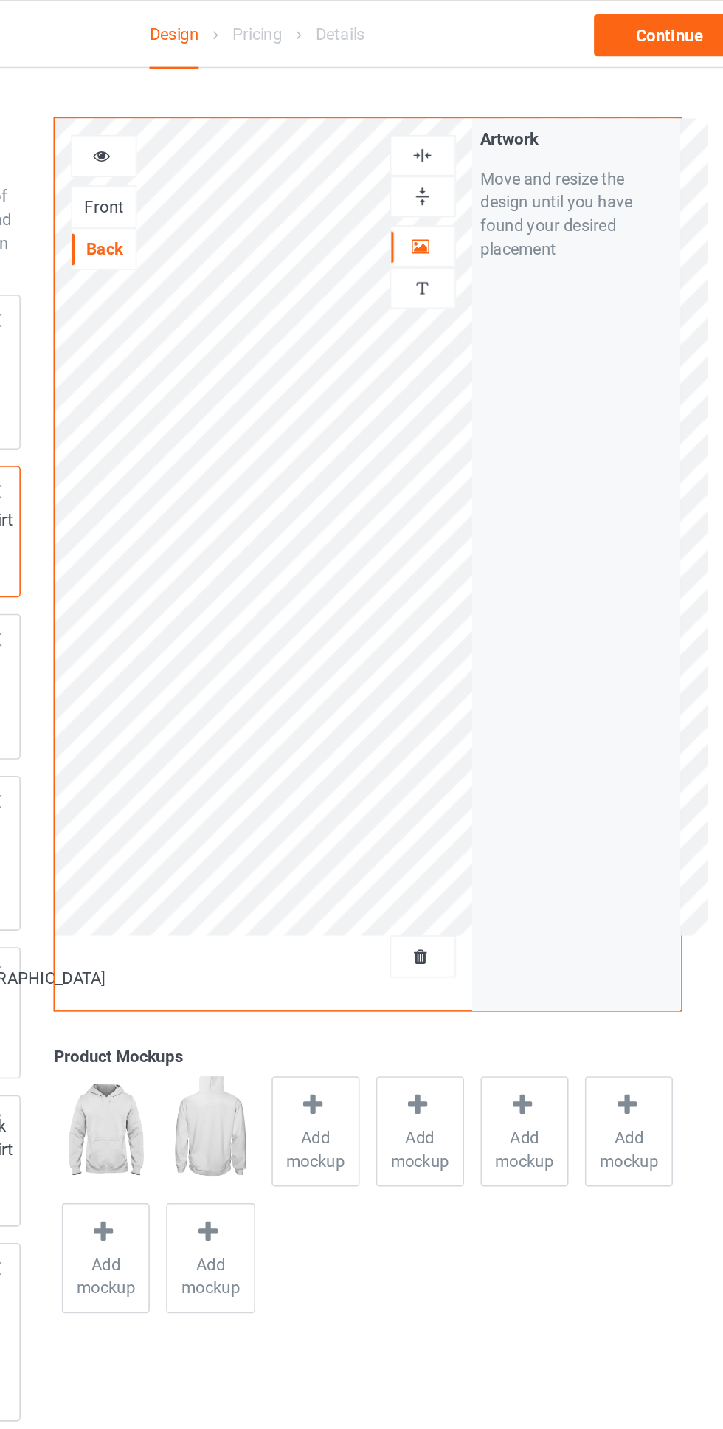
click at [467, 87] on div at bounding box center [465, 98] width 41 height 26
click at [461, 96] on img at bounding box center [465, 98] width 14 height 14
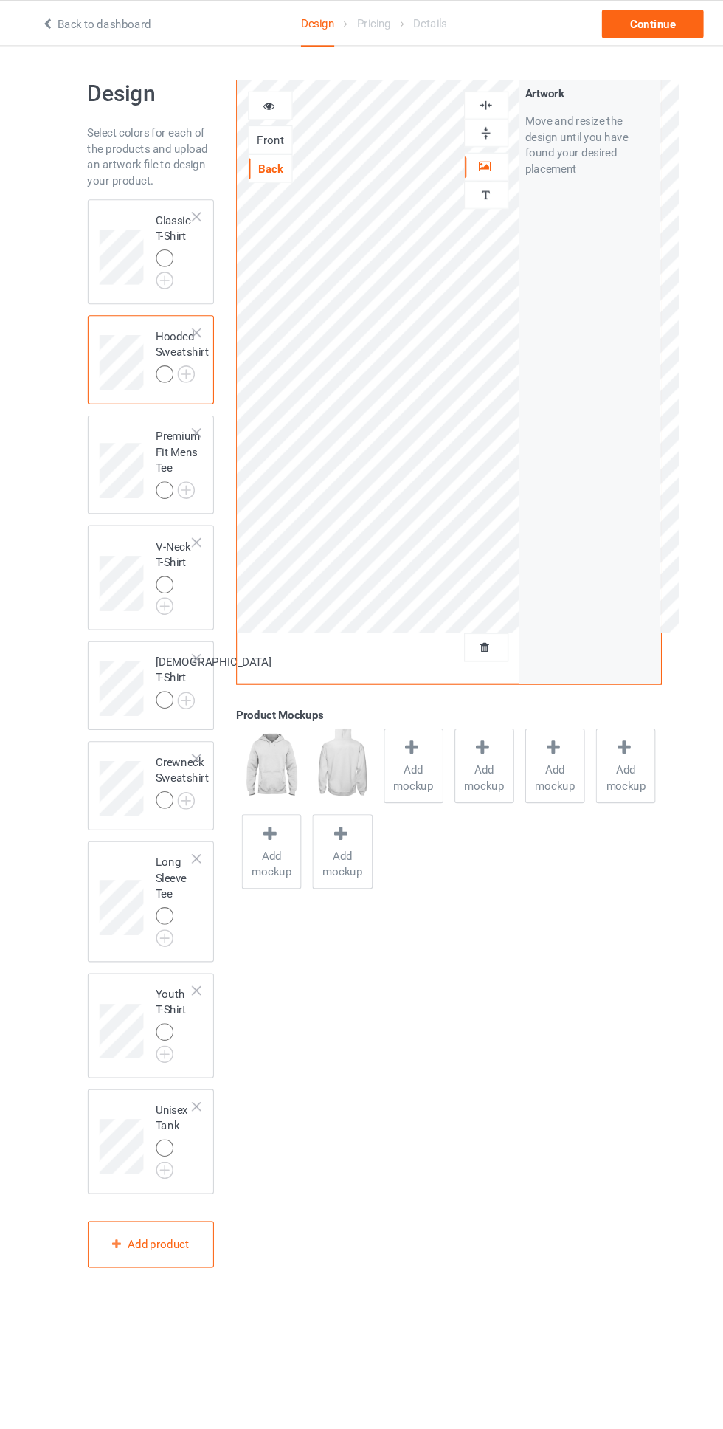
click at [466, 100] on img at bounding box center [465, 98] width 14 height 14
click at [469, 97] on img at bounding box center [465, 98] width 14 height 14
click at [160, 247] on div at bounding box center [169, 242] width 21 height 21
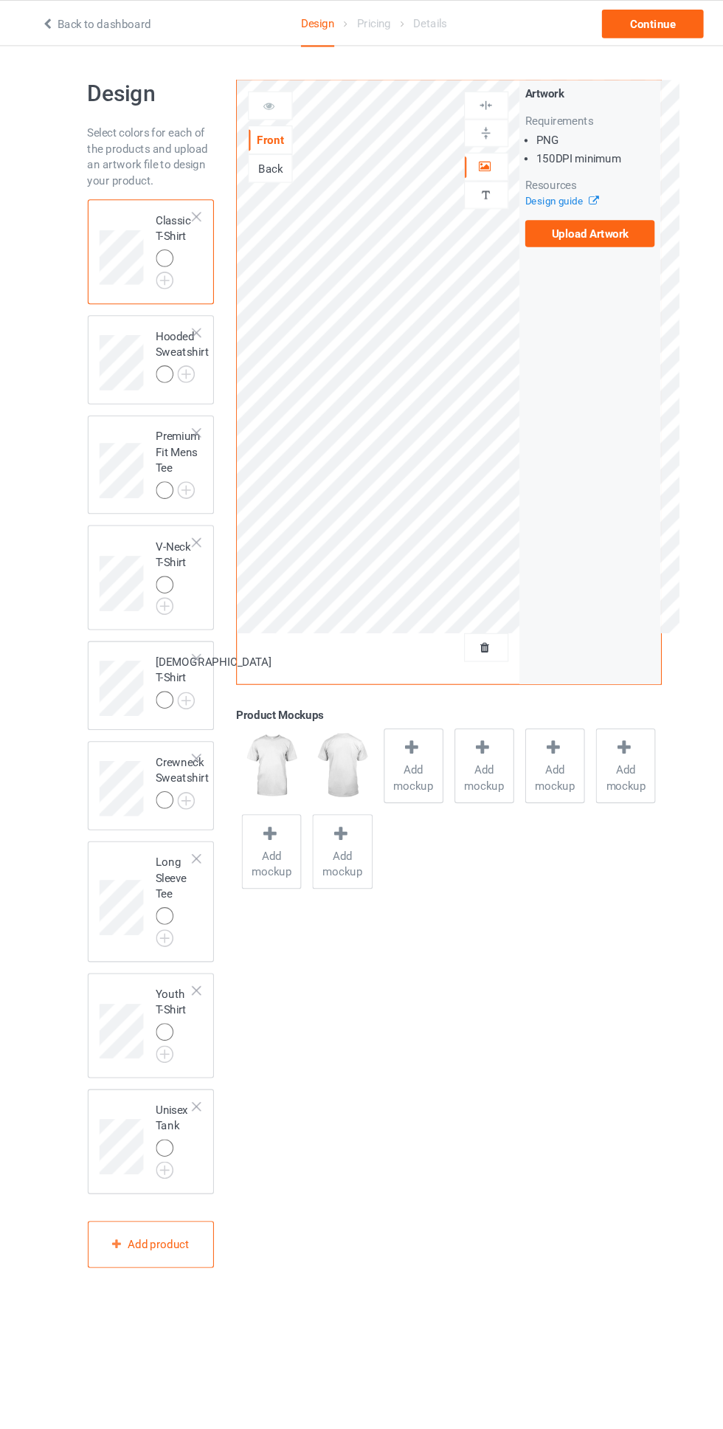
click at [265, 154] on div "Back" at bounding box center [265, 156] width 40 height 15
click at [465, 96] on img at bounding box center [465, 98] width 14 height 14
click at [465, 97] on img at bounding box center [465, 98] width 14 height 14
click at [273, 131] on div "Front" at bounding box center [265, 130] width 40 height 15
click at [0, 0] on img at bounding box center [0, 0] width 0 height 0
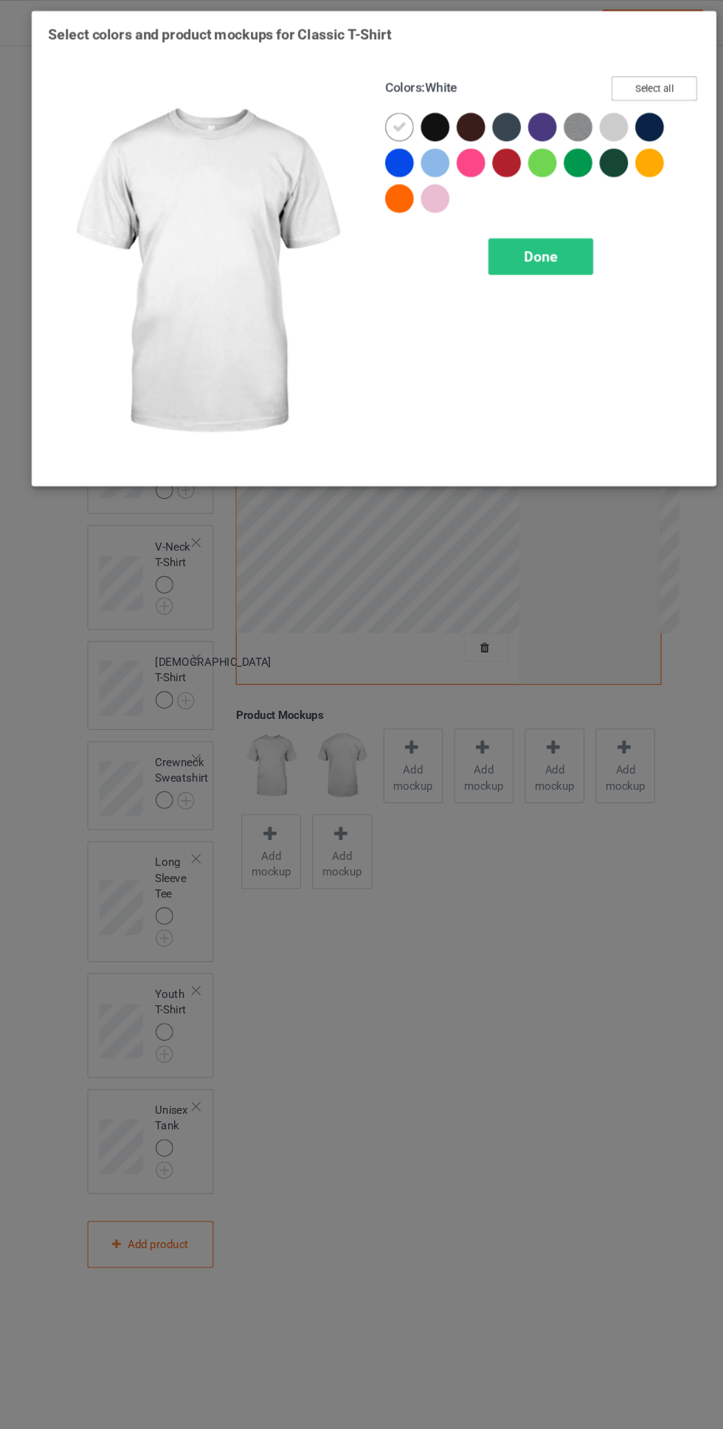
click at [636, 72] on button "Select all" at bounding box center [622, 82] width 80 height 23
click at [419, 117] on icon at bounding box center [418, 117] width 13 height 13
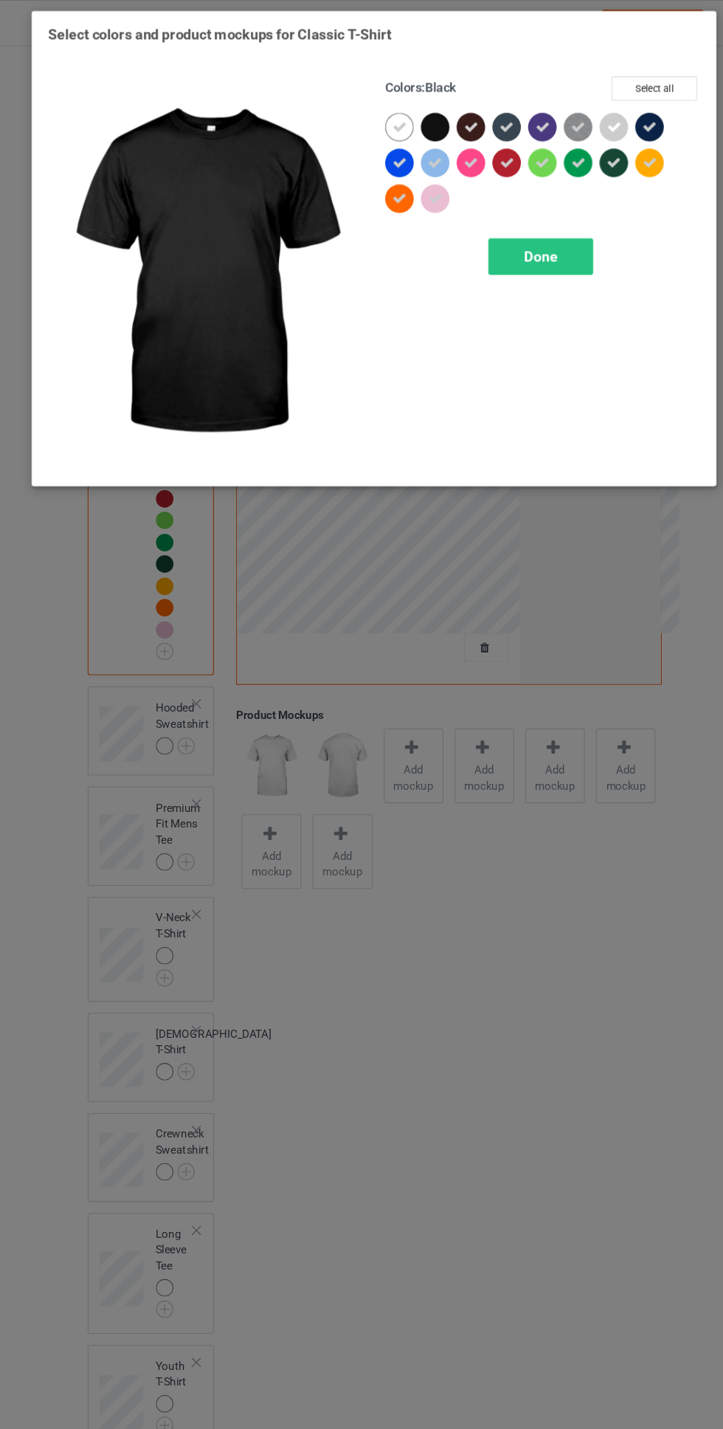
click at [520, 238] on span "Done" at bounding box center [516, 238] width 31 height 16
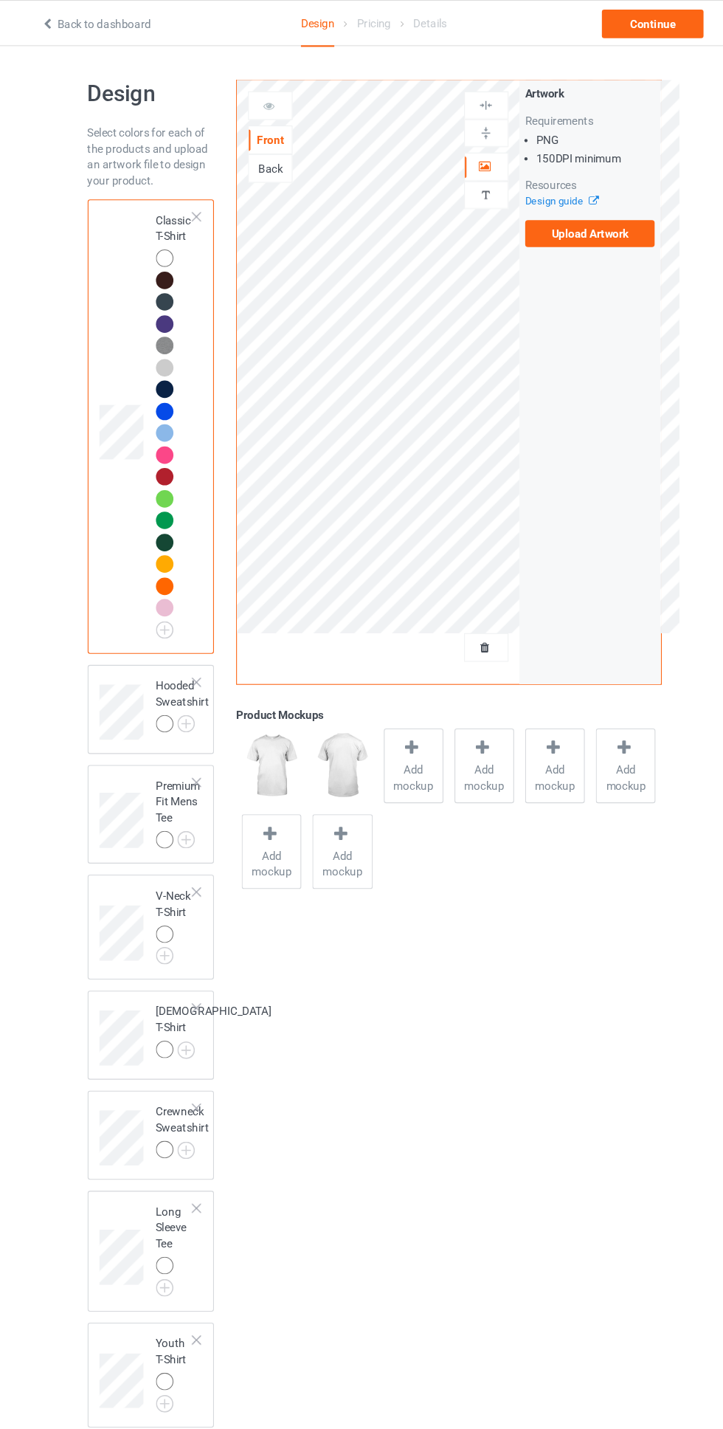
click at [0, 0] on img at bounding box center [0, 0] width 0 height 0
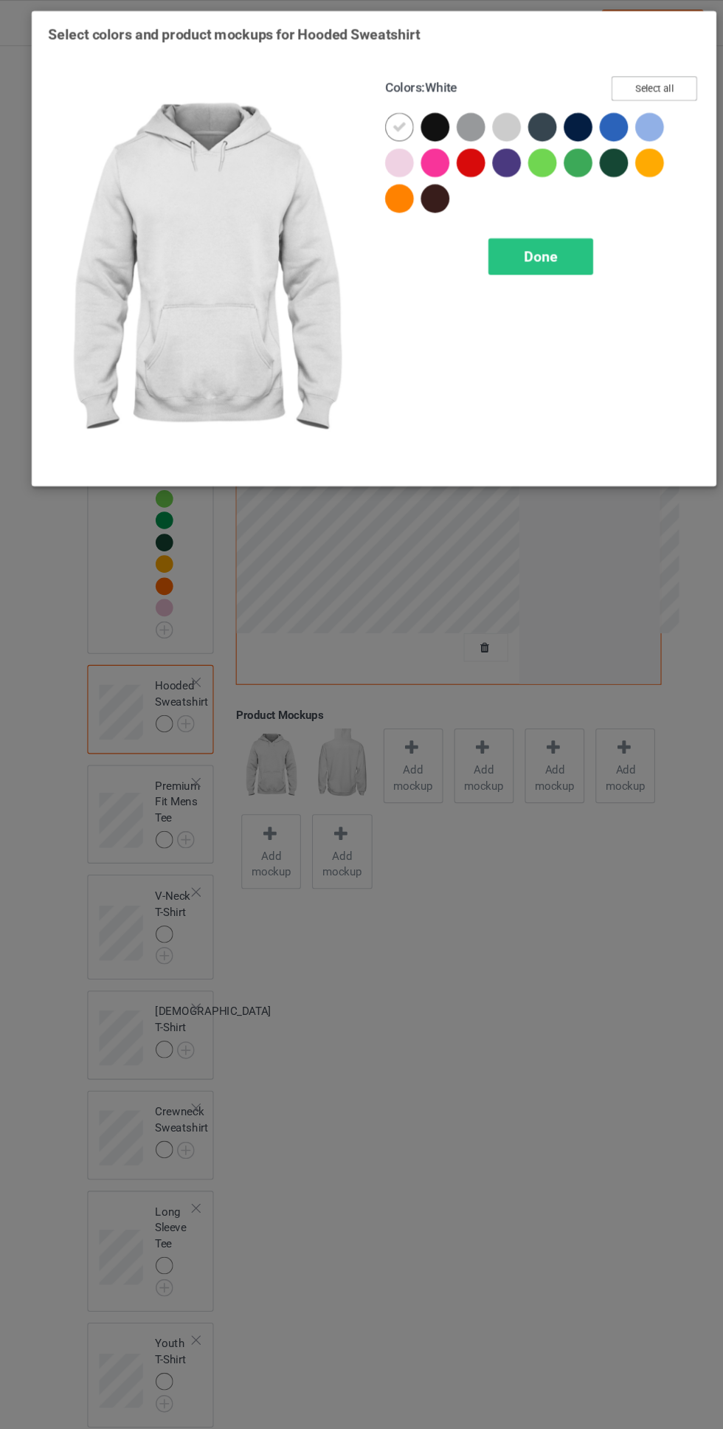
click at [637, 78] on button "Select all" at bounding box center [622, 82] width 80 height 23
click at [419, 117] on icon at bounding box center [418, 117] width 13 height 13
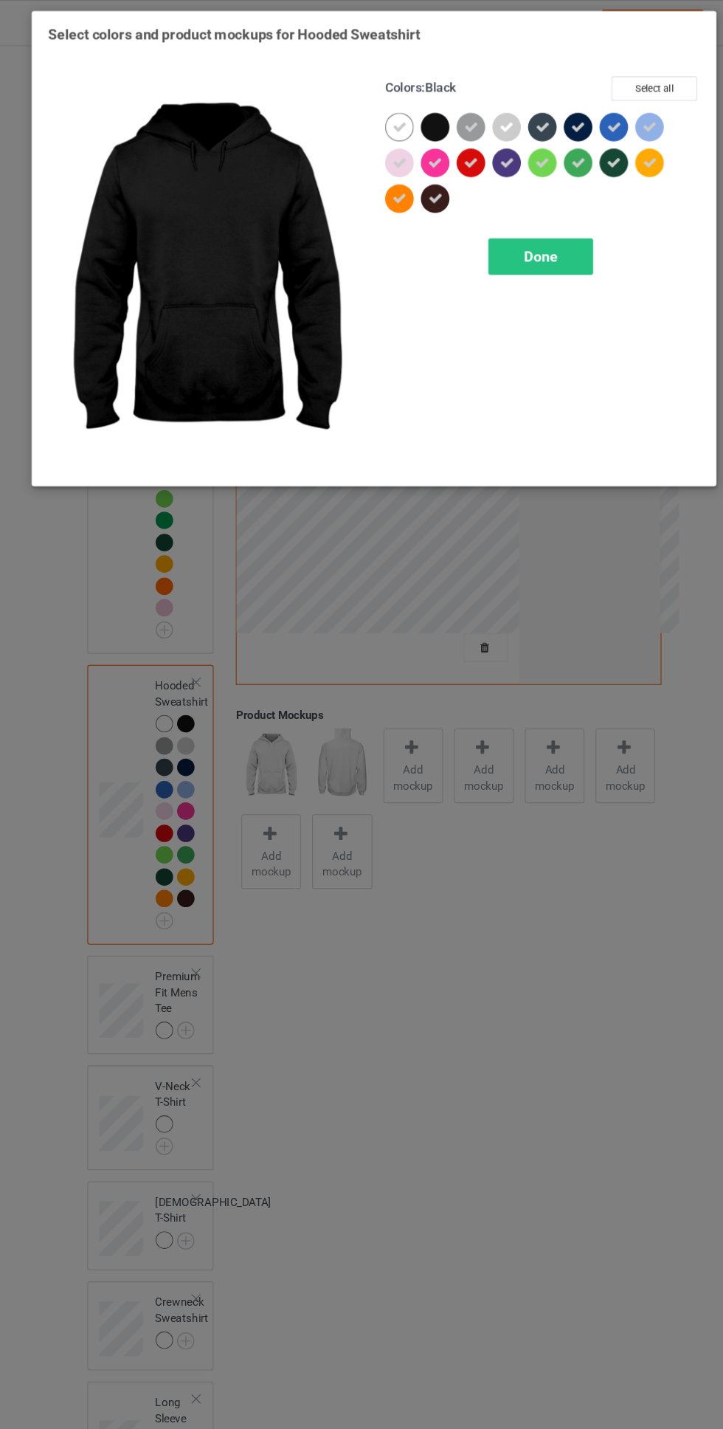
click at [517, 235] on span "Done" at bounding box center [516, 238] width 31 height 16
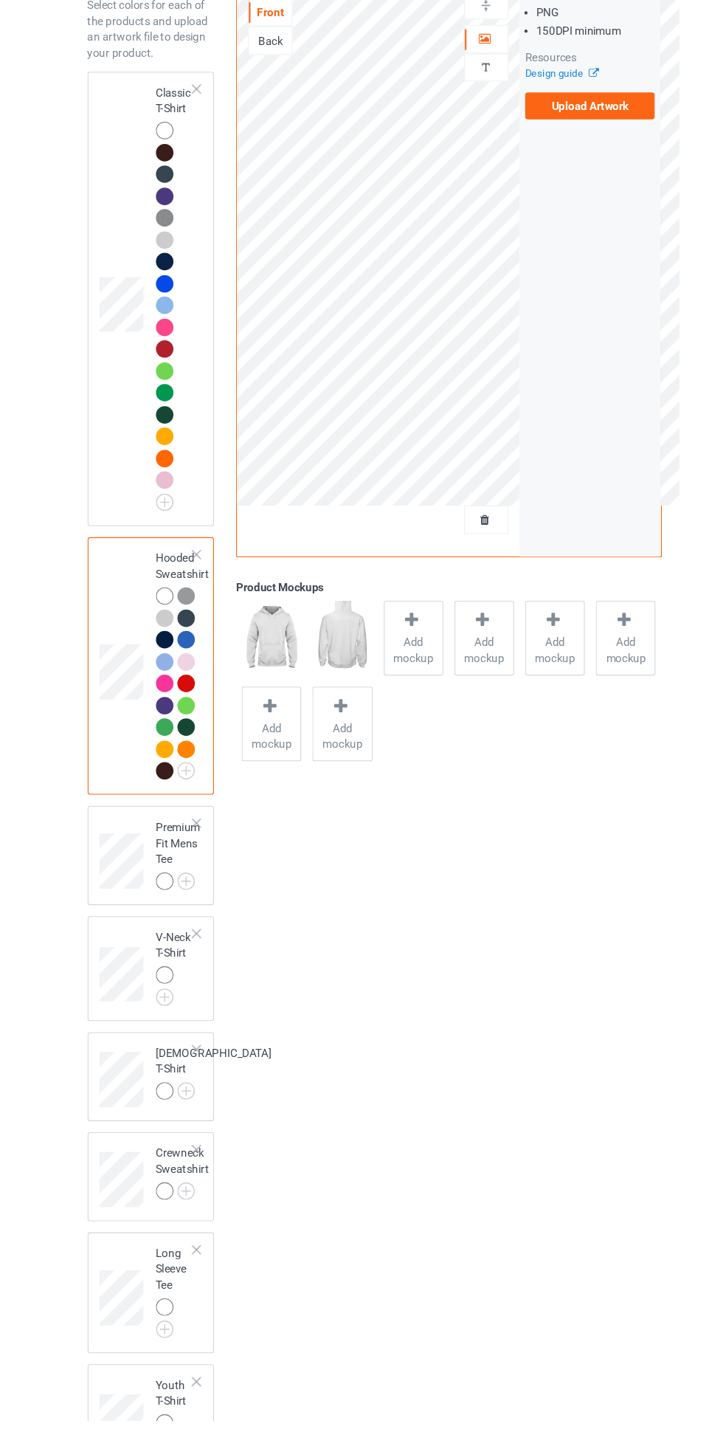
scroll to position [14, 0]
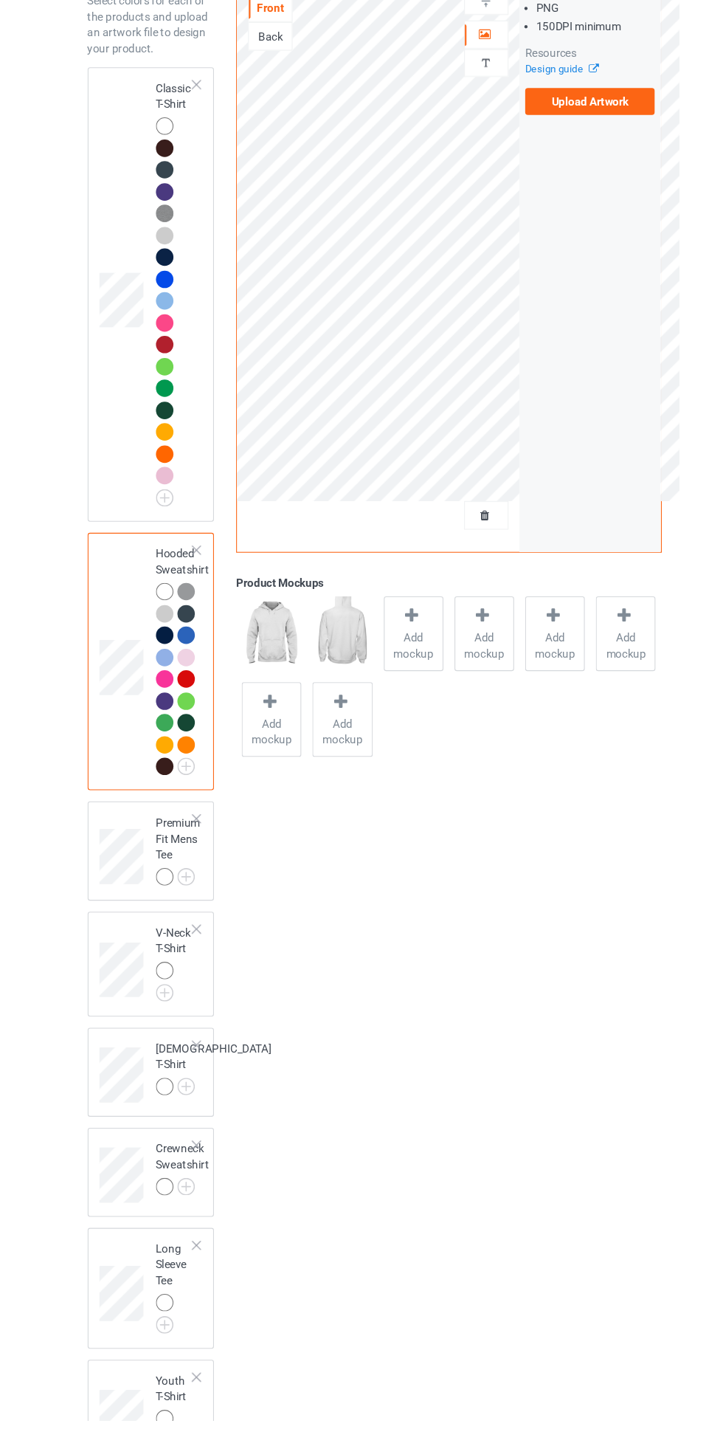
click at [0, 0] on img at bounding box center [0, 0] width 0 height 0
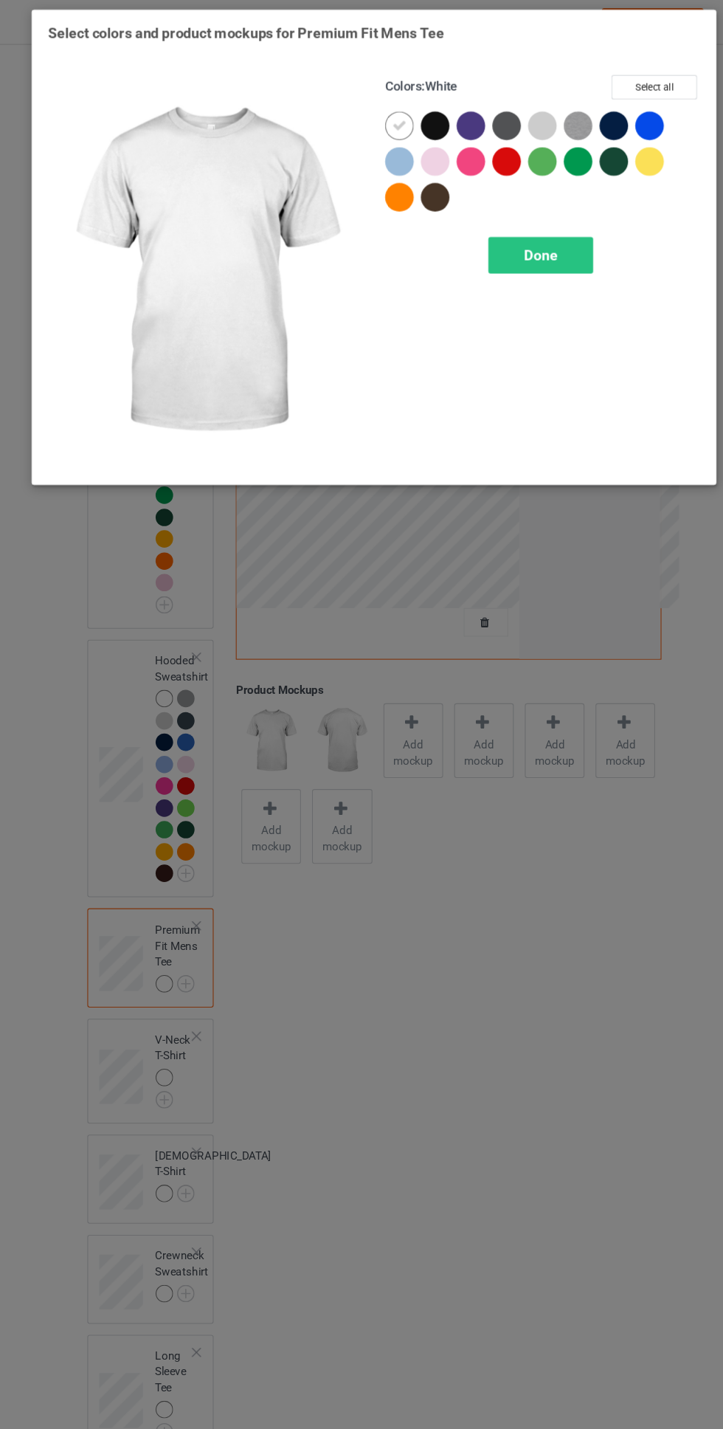
scroll to position [22, 0]
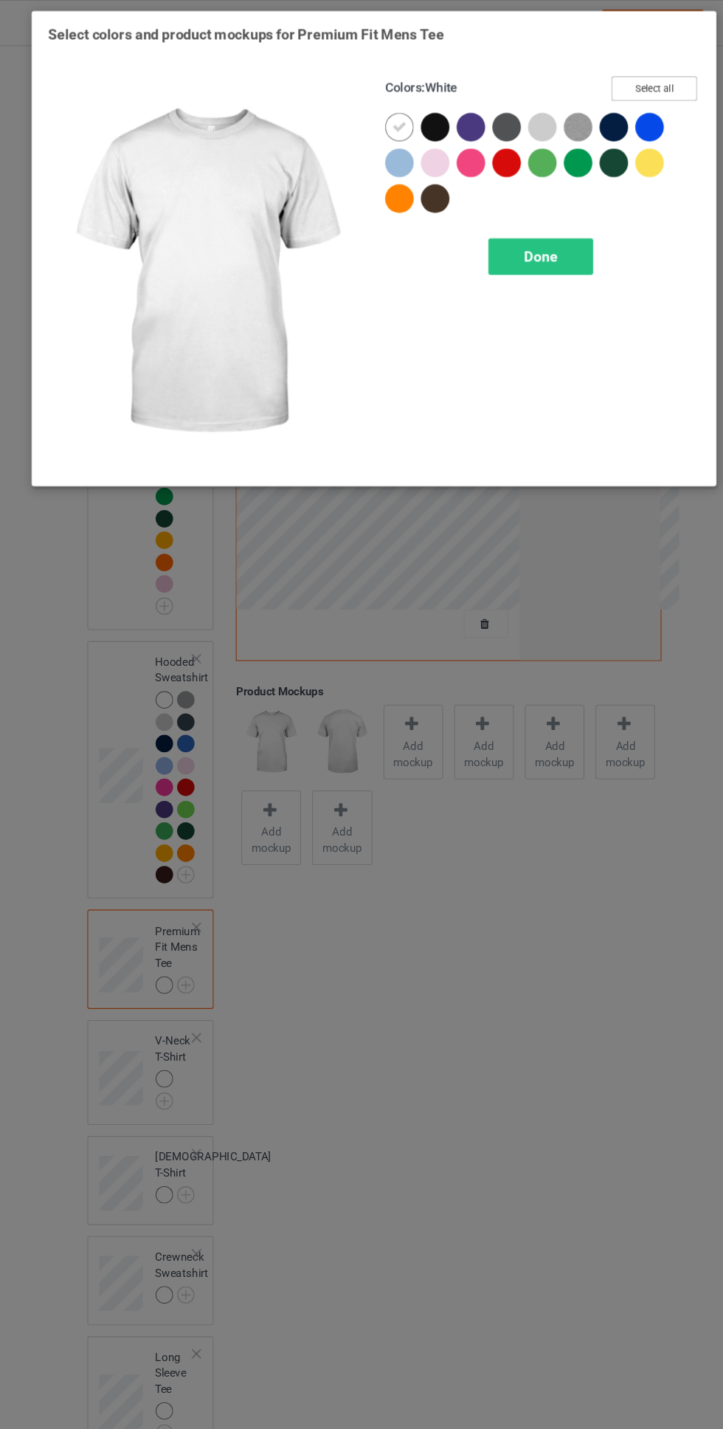
click at [636, 79] on button "Select all" at bounding box center [622, 82] width 80 height 23
click at [419, 111] on icon at bounding box center [418, 117] width 13 height 13
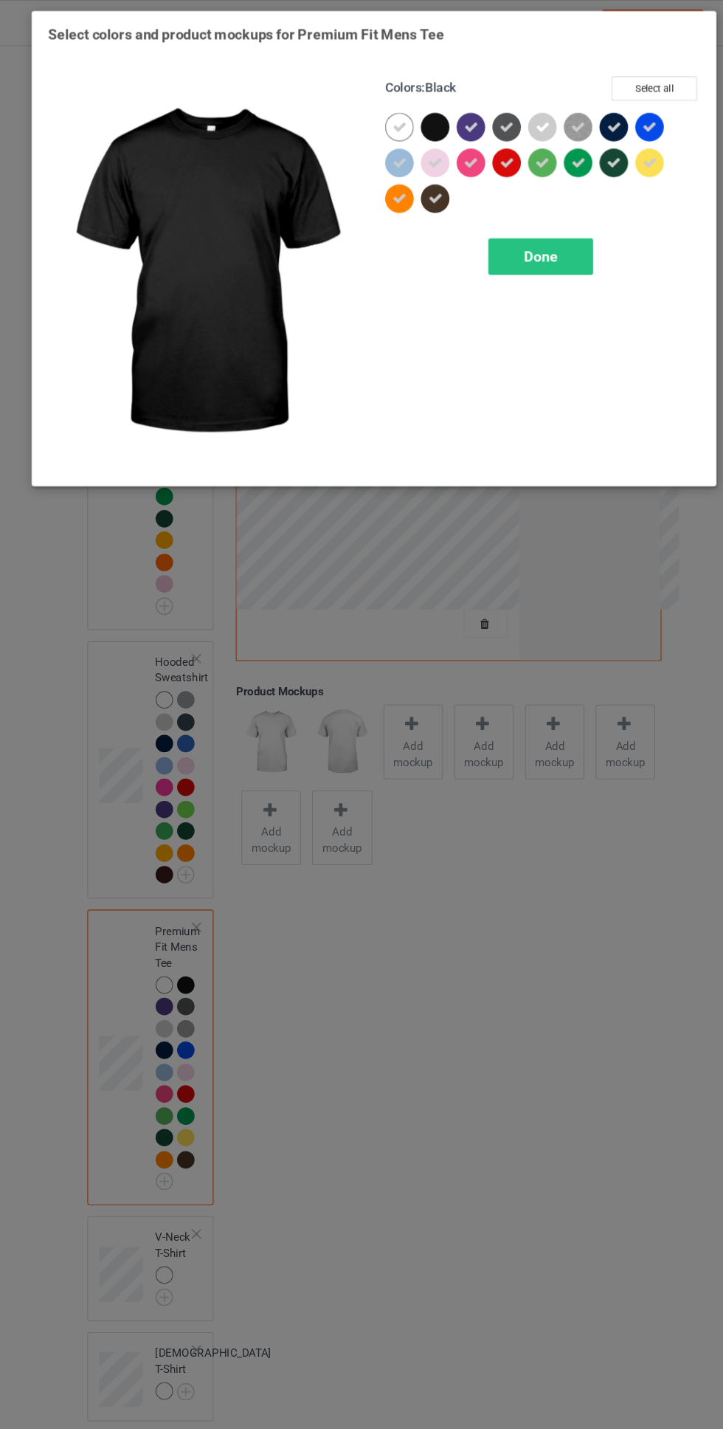
click at [508, 234] on span "Done" at bounding box center [516, 238] width 31 height 16
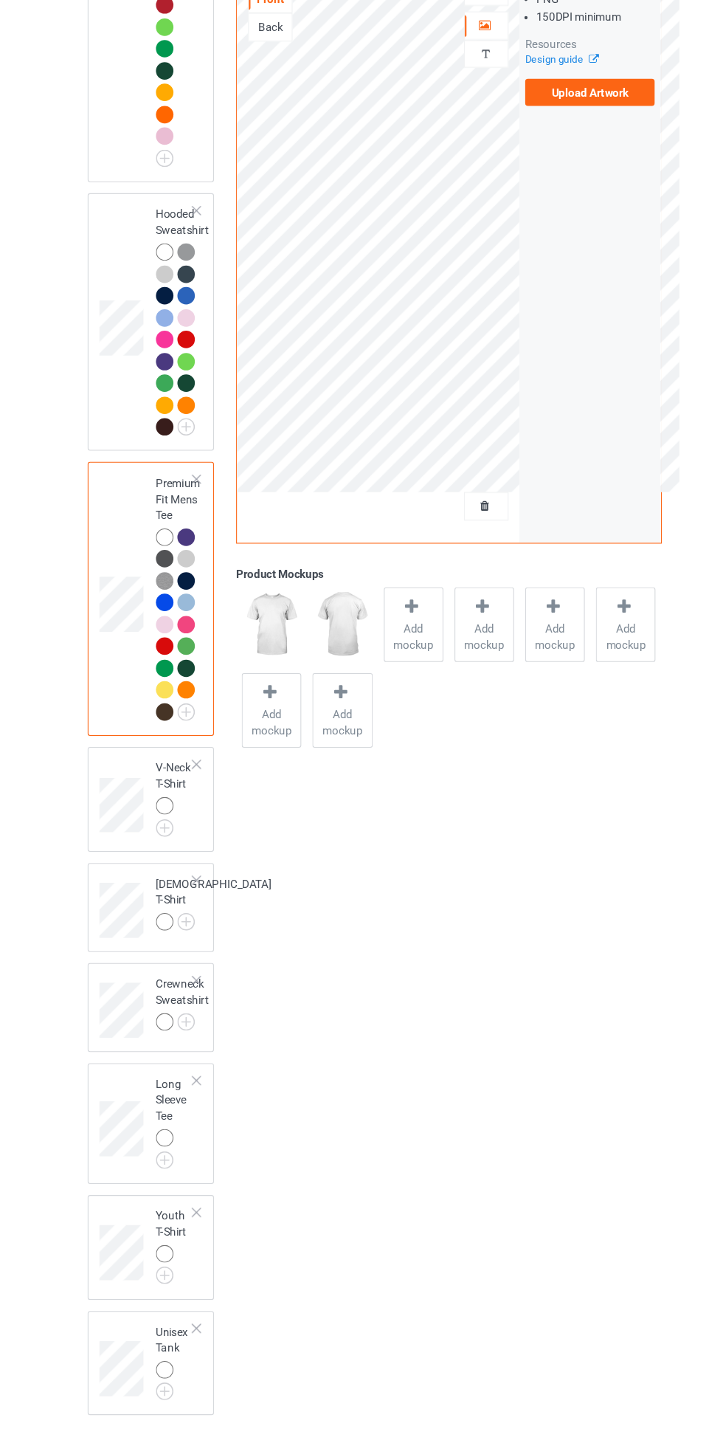
scroll to position [330, 0]
click at [0, 0] on img at bounding box center [0, 0] width 0 height 0
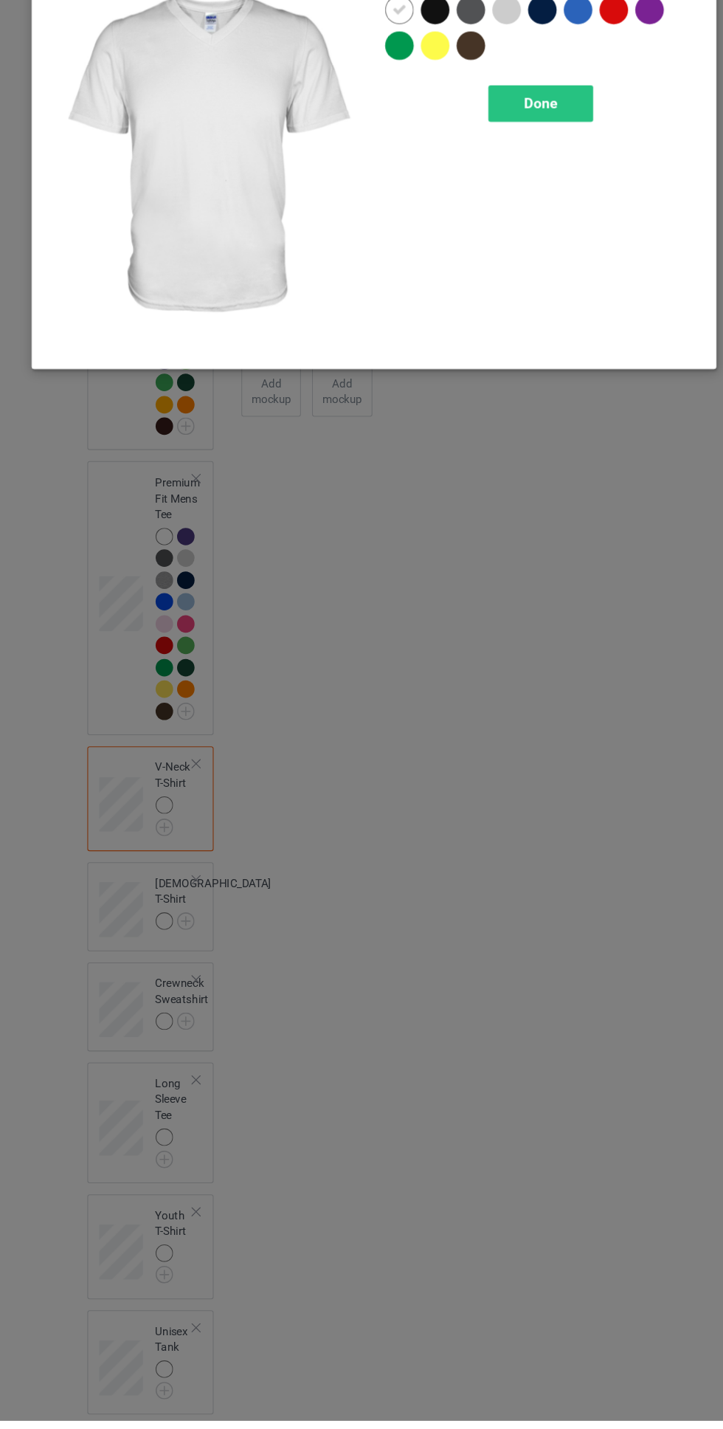
scroll to position [337, 0]
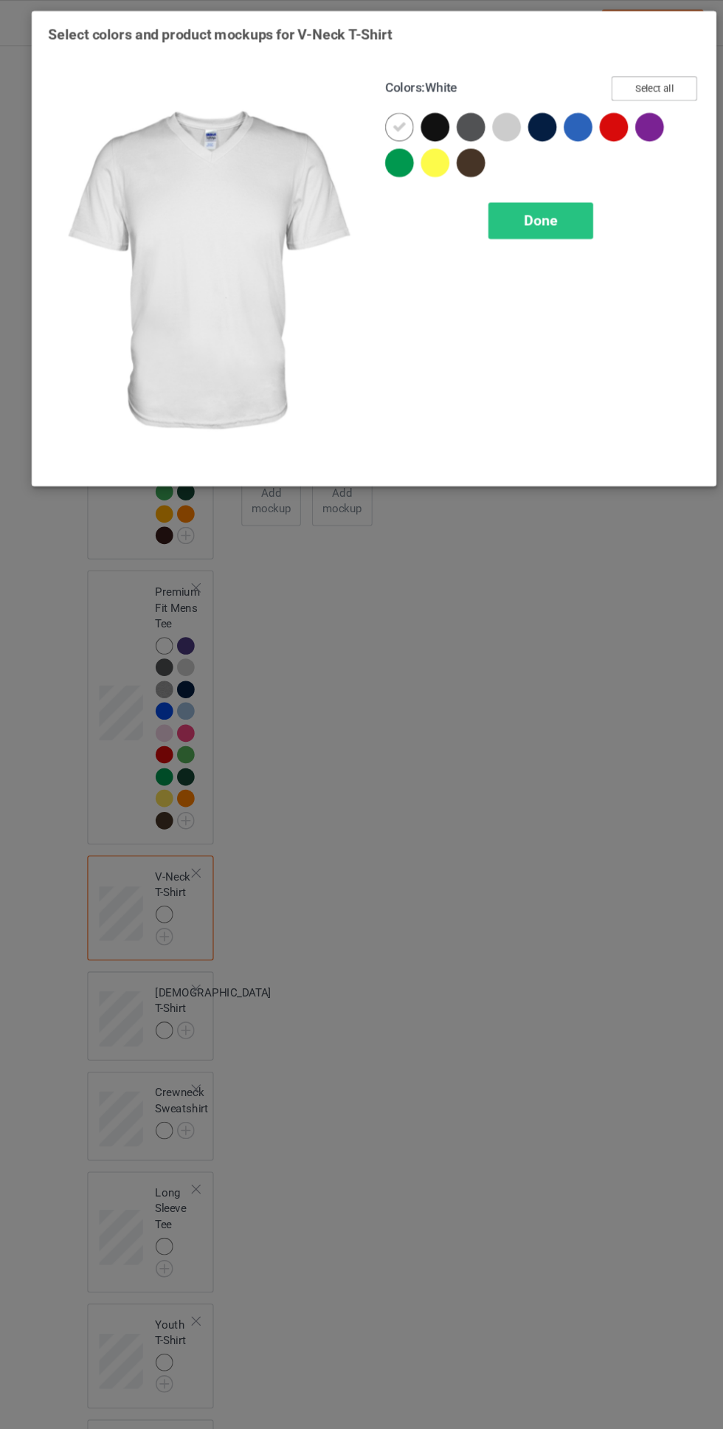
click at [644, 79] on button "Select all" at bounding box center [622, 82] width 80 height 23
click at [419, 111] on icon at bounding box center [418, 117] width 13 height 13
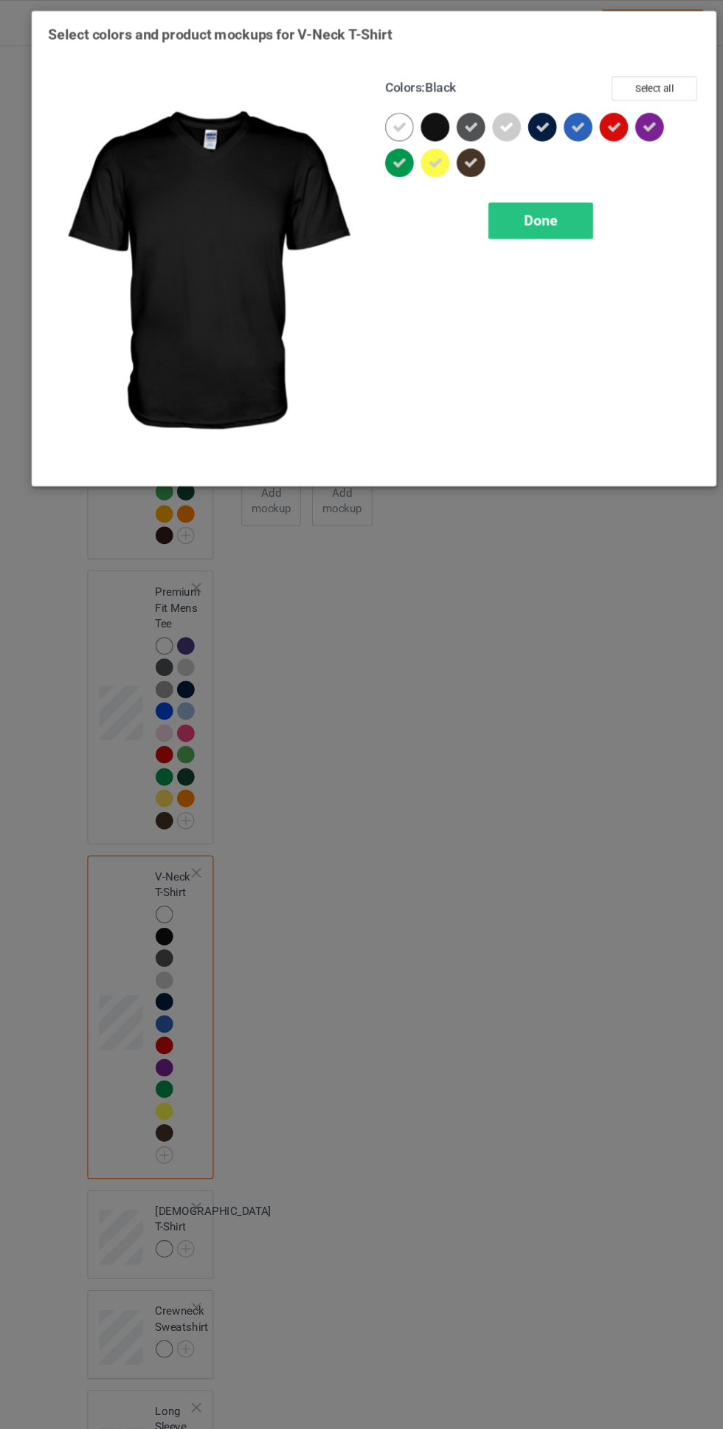
click at [500, 195] on div "Done" at bounding box center [516, 205] width 97 height 34
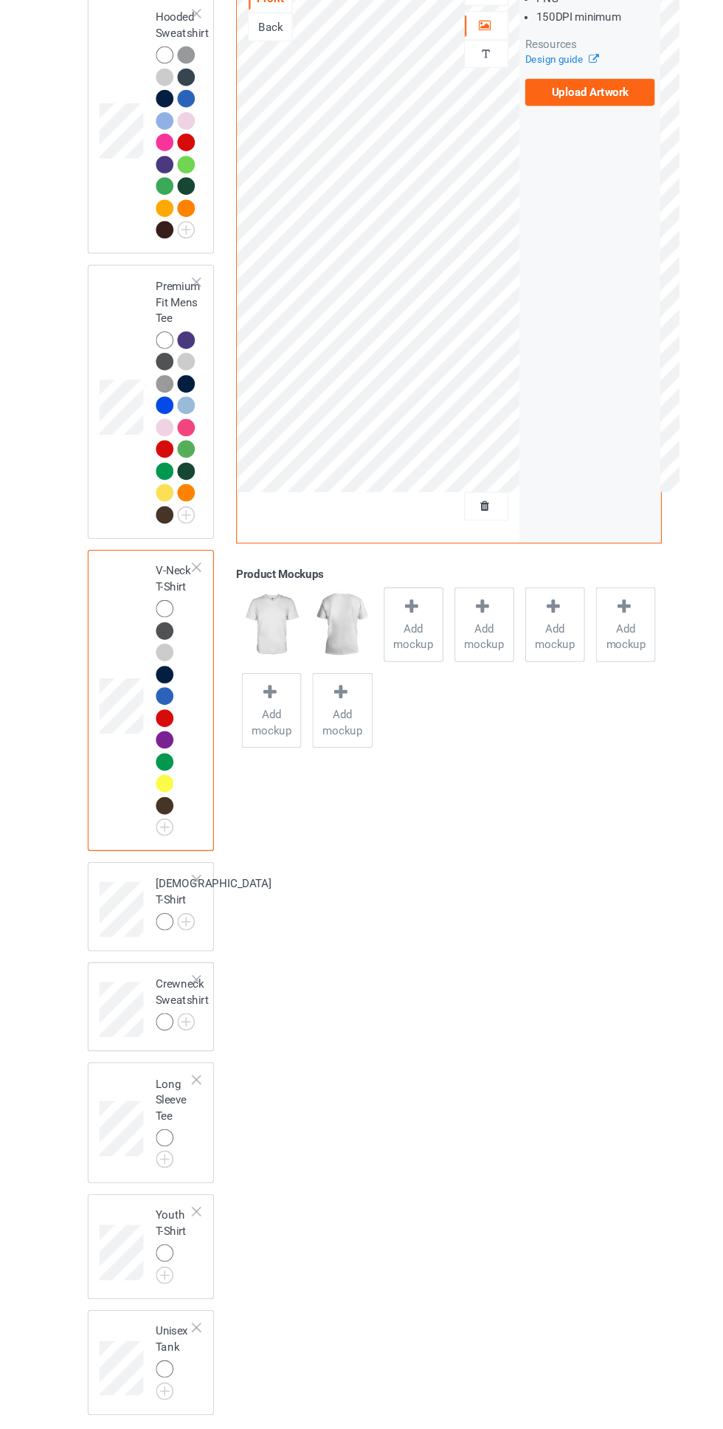
scroll to position [512, 0]
click at [0, 0] on img at bounding box center [0, 0] width 0 height 0
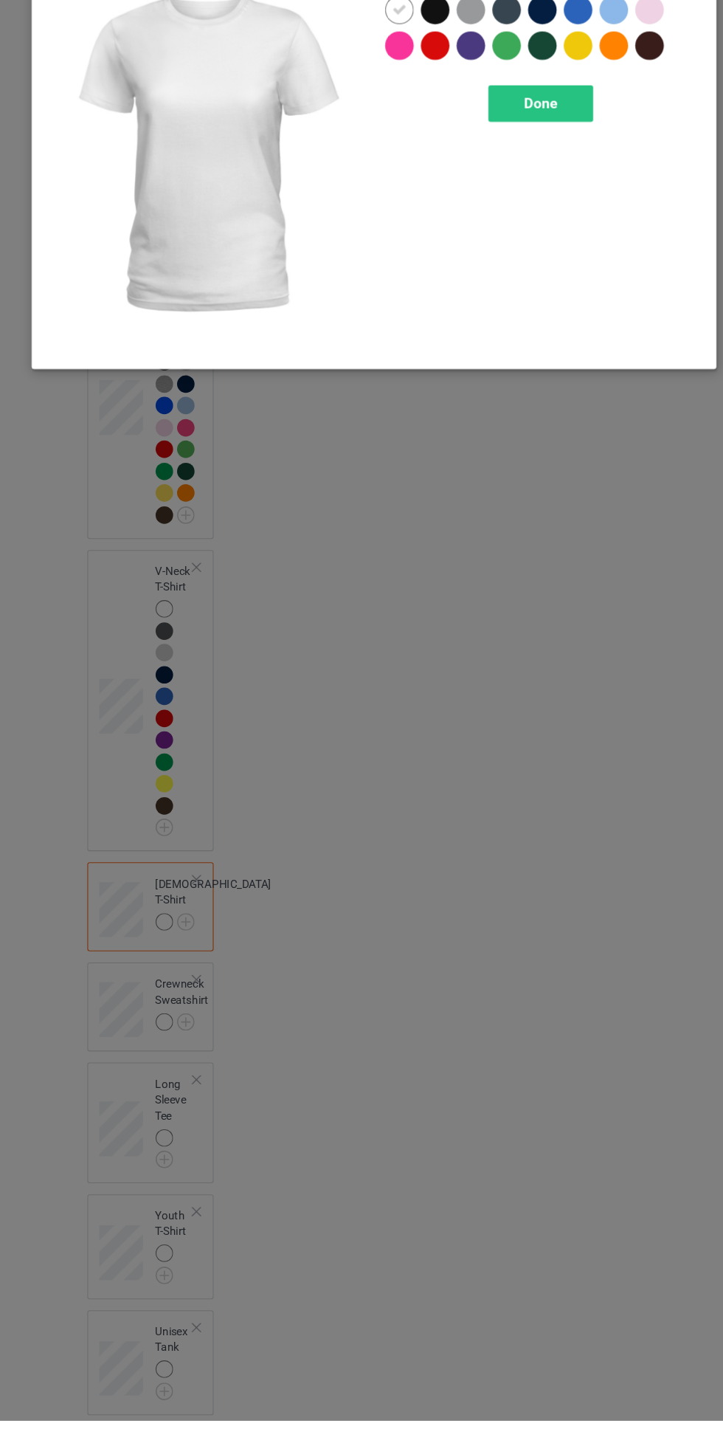
scroll to position [520, 0]
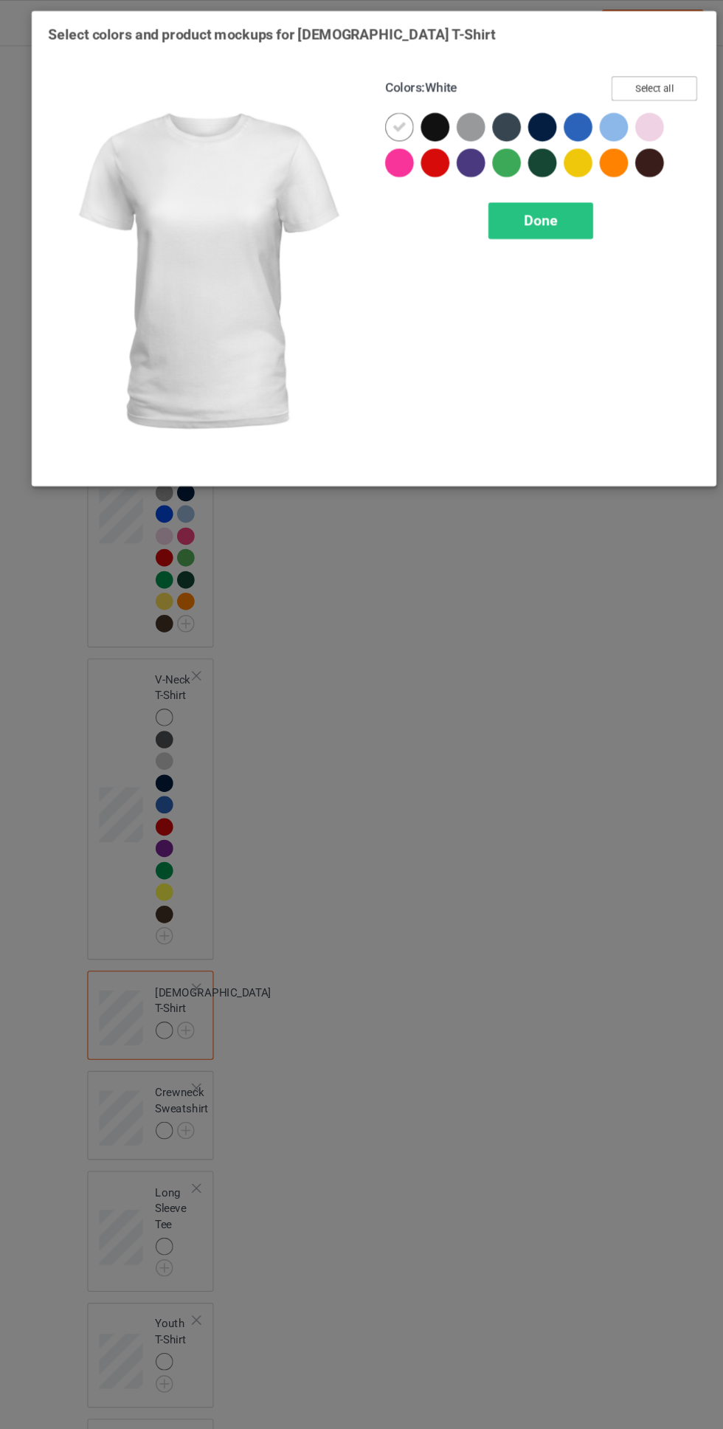
click at [640, 78] on button "Select all" at bounding box center [622, 82] width 80 height 23
click at [419, 116] on icon at bounding box center [418, 117] width 13 height 13
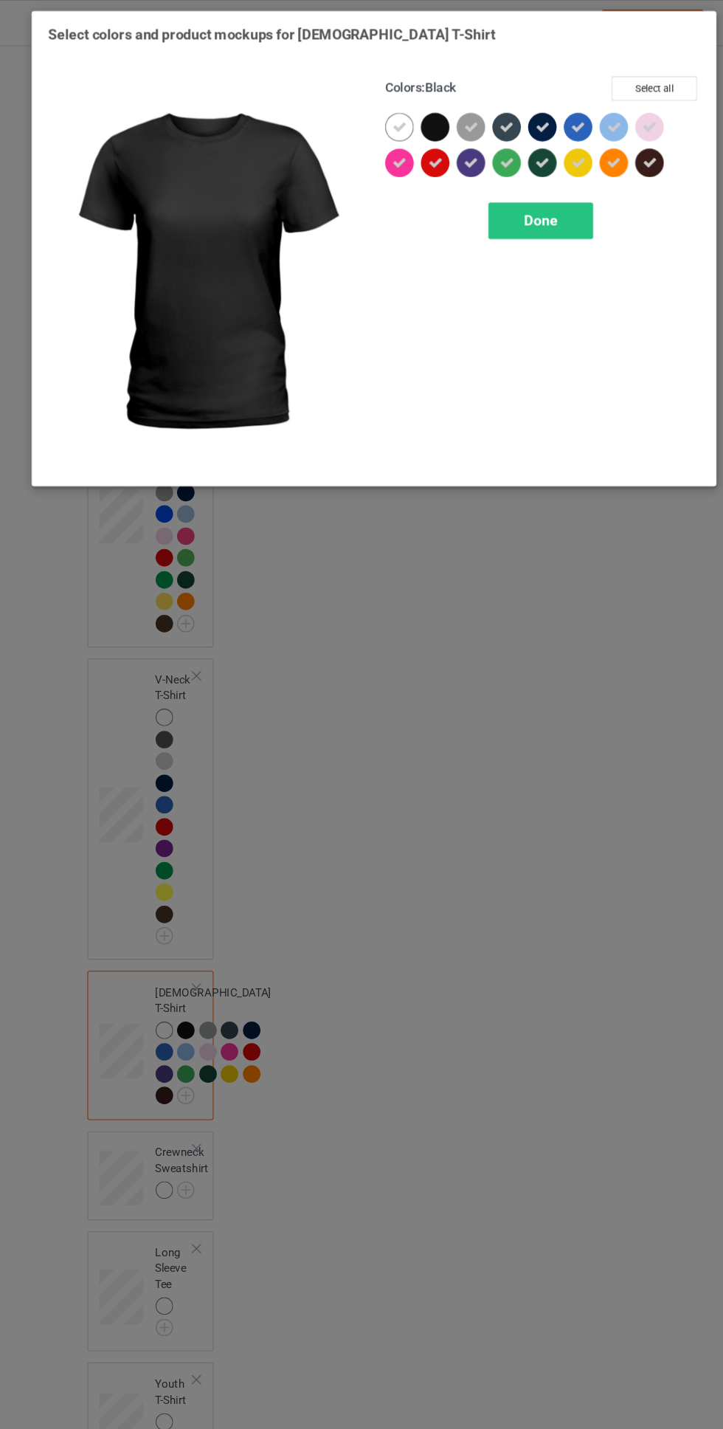
click at [489, 163] on div at bounding box center [485, 151] width 27 height 27
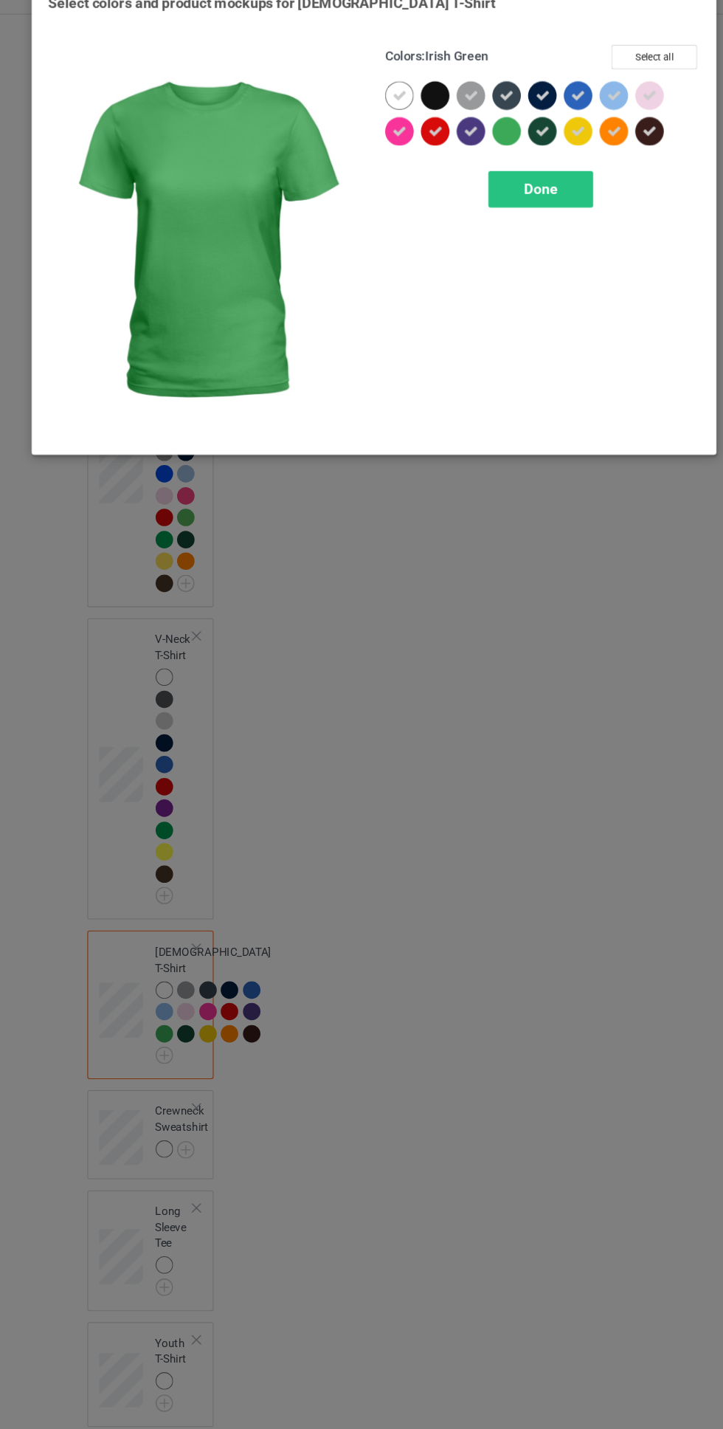
scroll to position [528, 0]
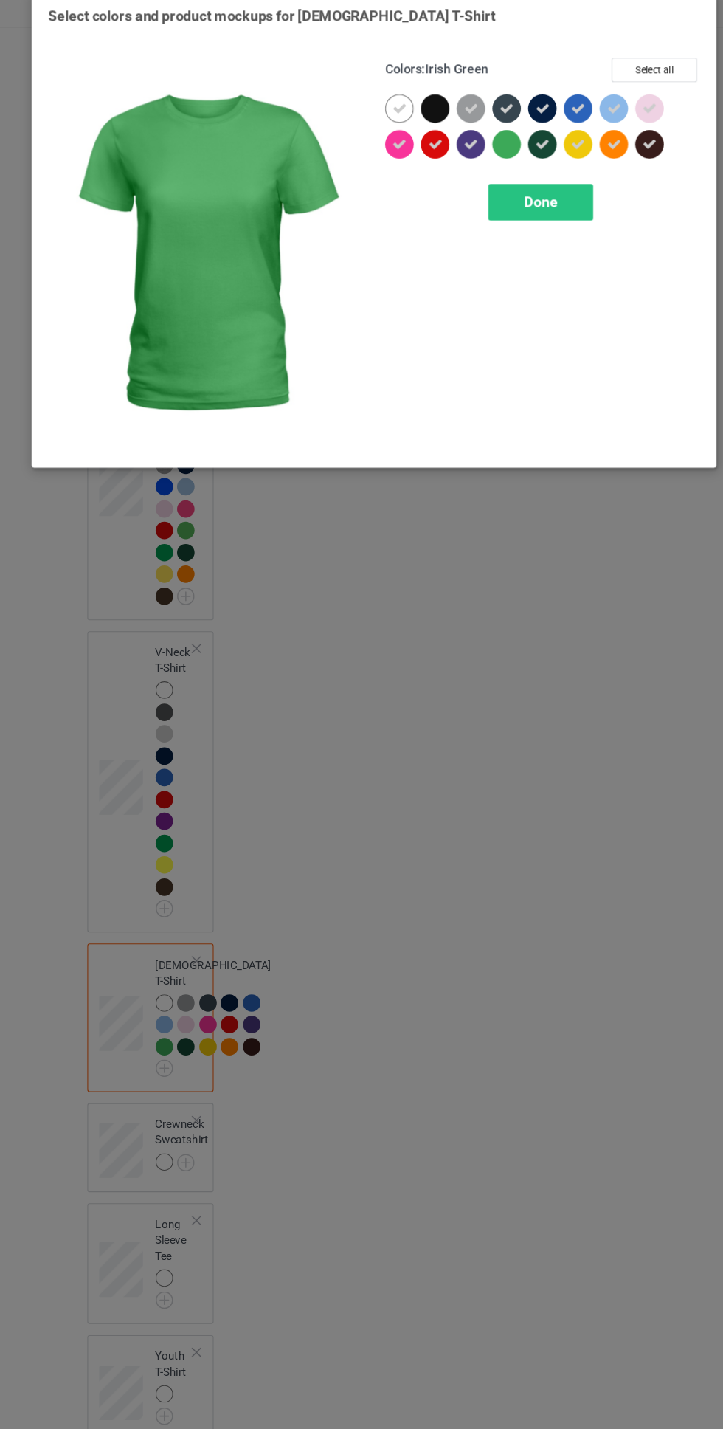
click at [475, 151] on div at bounding box center [485, 151] width 27 height 27
click at [531, 195] on div "Done" at bounding box center [516, 205] width 97 height 34
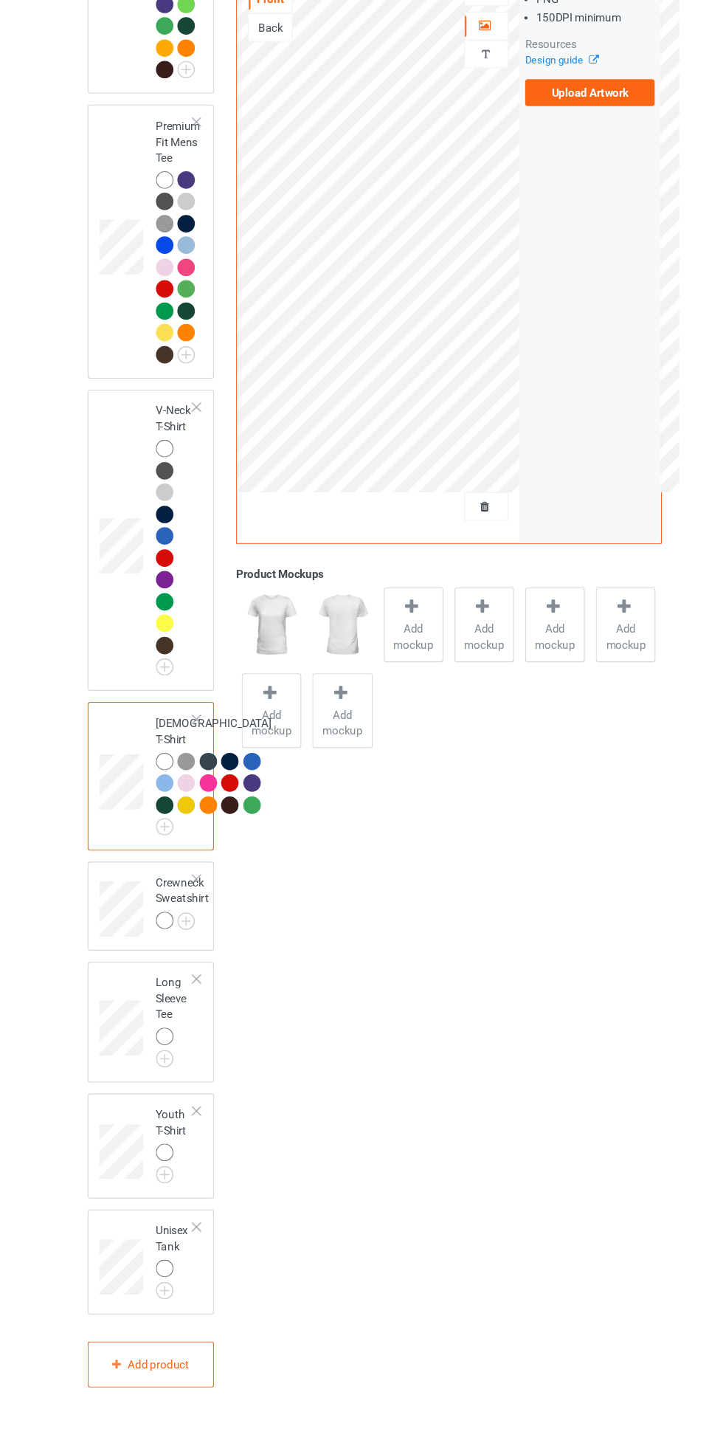
scroll to position [796, 0]
click at [0, 0] on img at bounding box center [0, 0] width 0 height 0
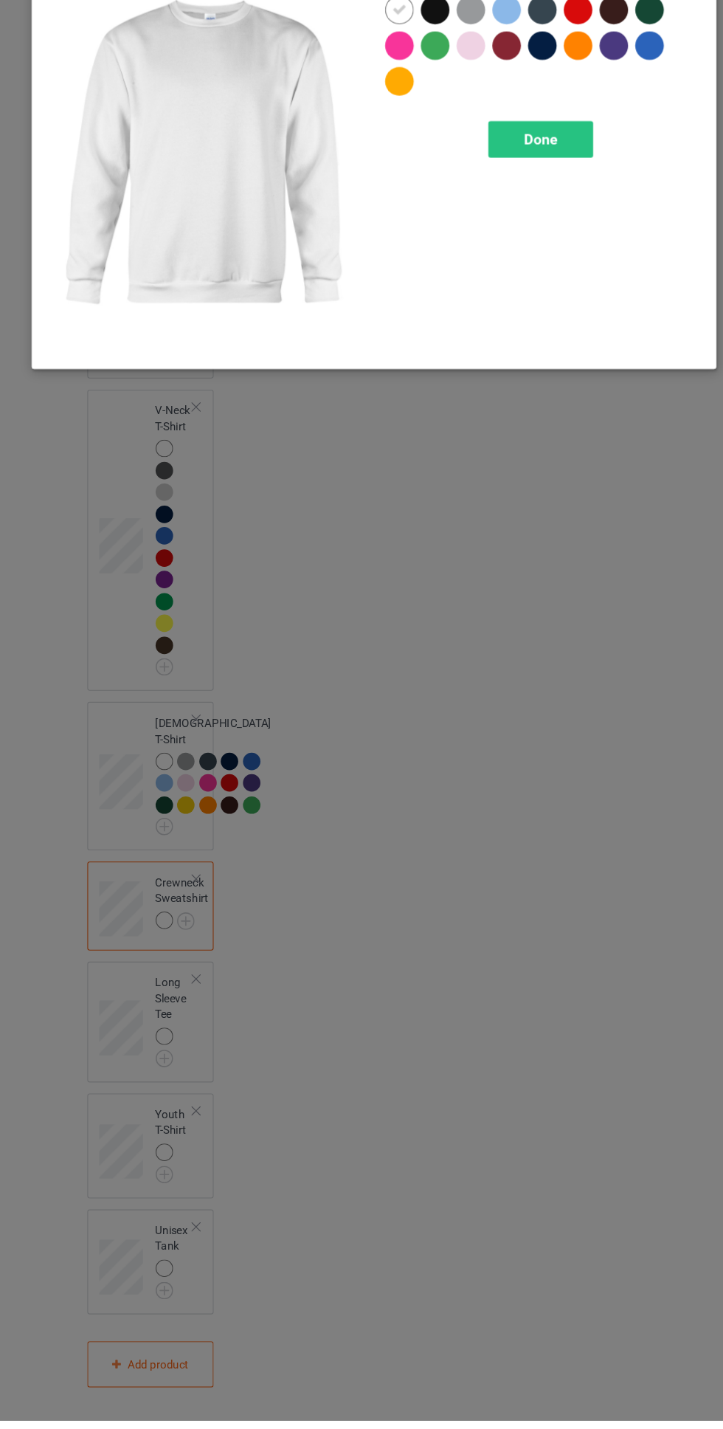
scroll to position [805, 0]
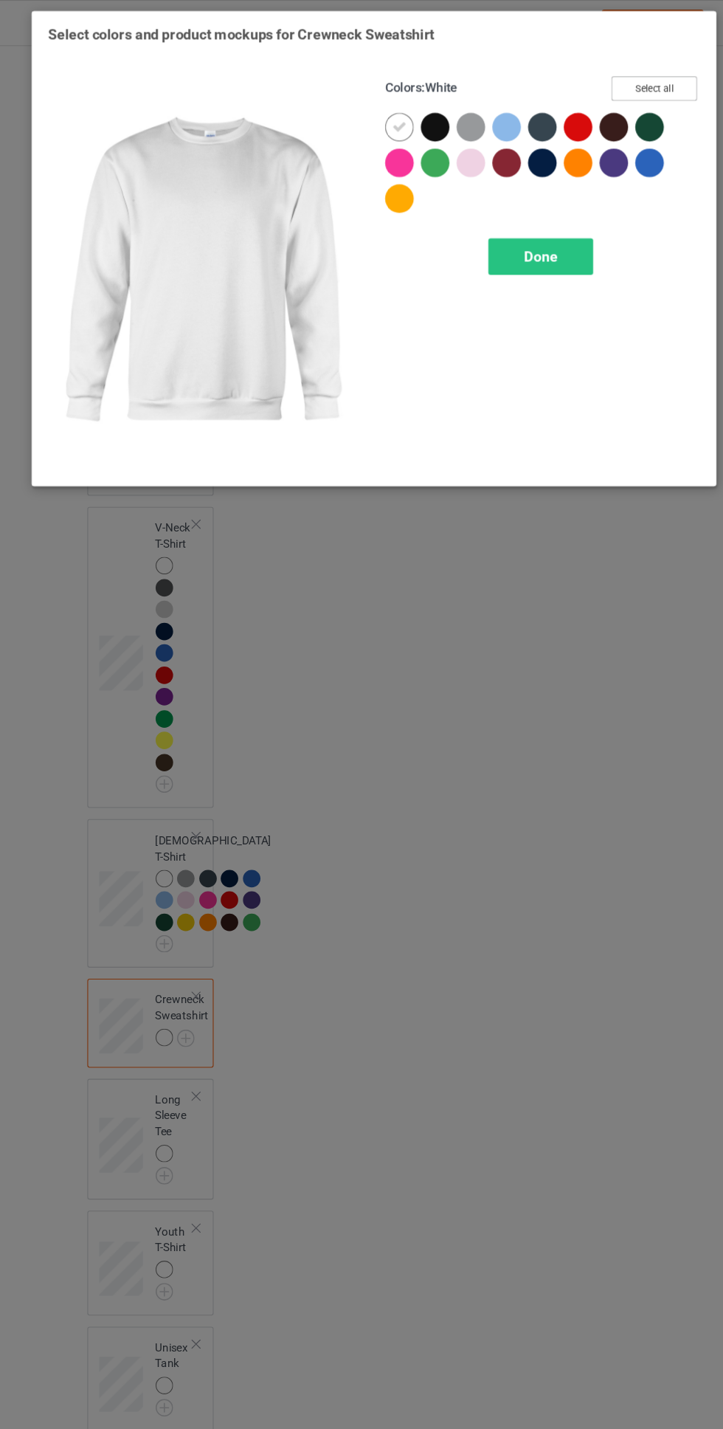
click at [642, 83] on button "Select all" at bounding box center [622, 82] width 80 height 23
click at [419, 117] on icon at bounding box center [418, 117] width 13 height 13
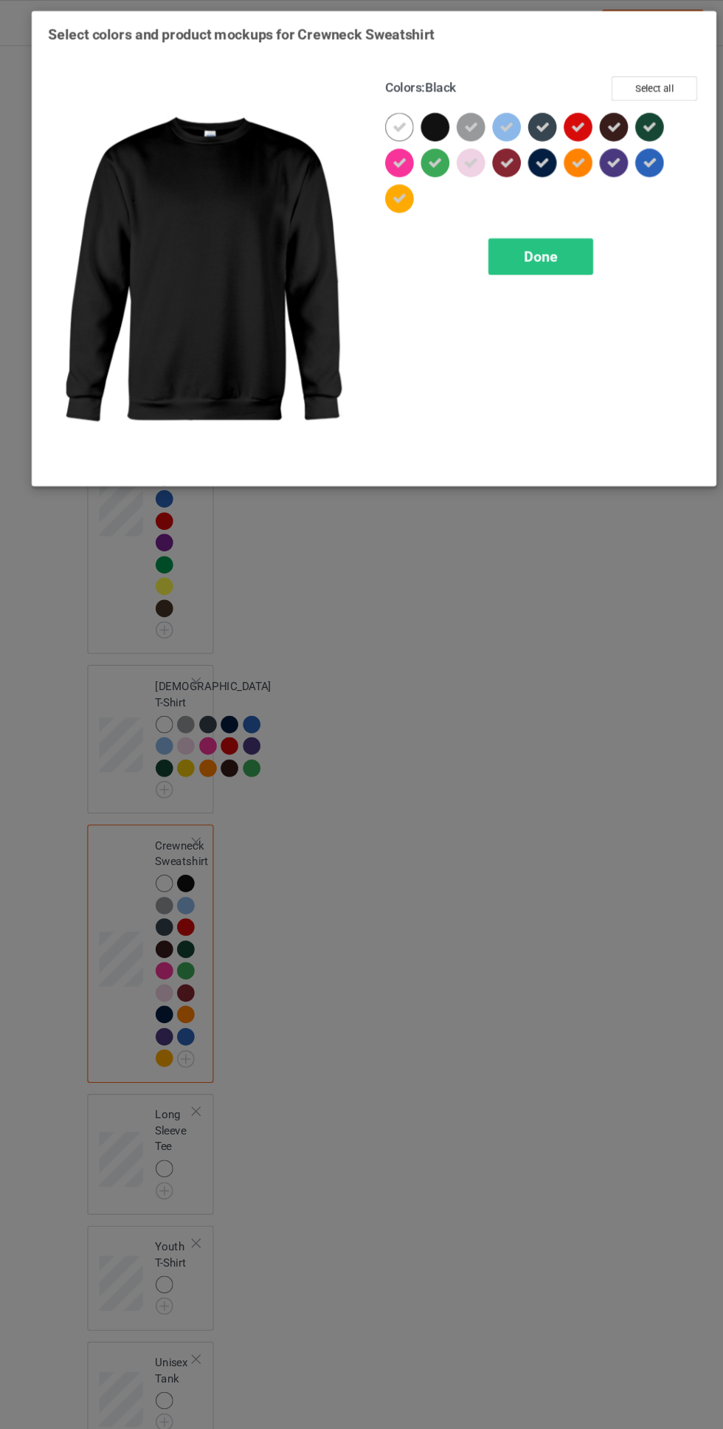
click at [517, 237] on span "Done" at bounding box center [516, 238] width 31 height 16
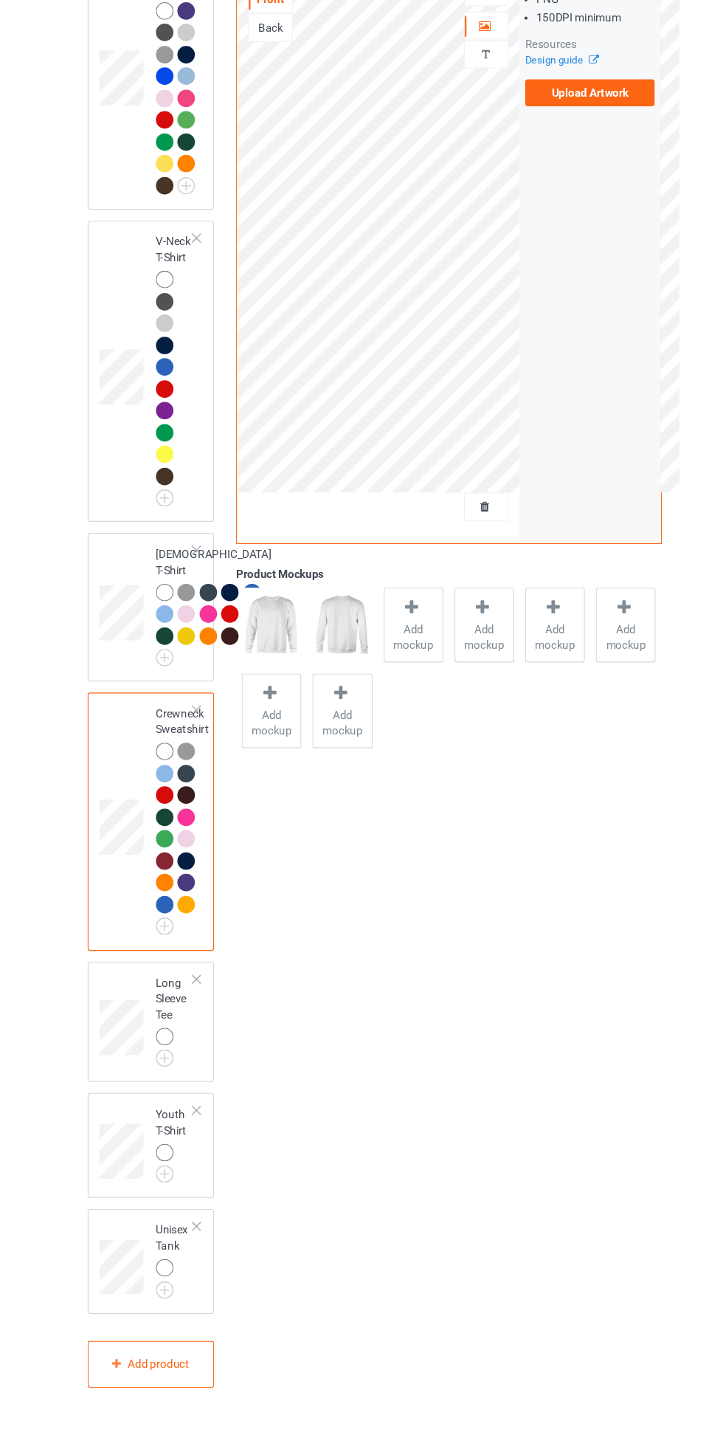
scroll to position [954, 0]
click at [0, 0] on img at bounding box center [0, 0] width 0 height 0
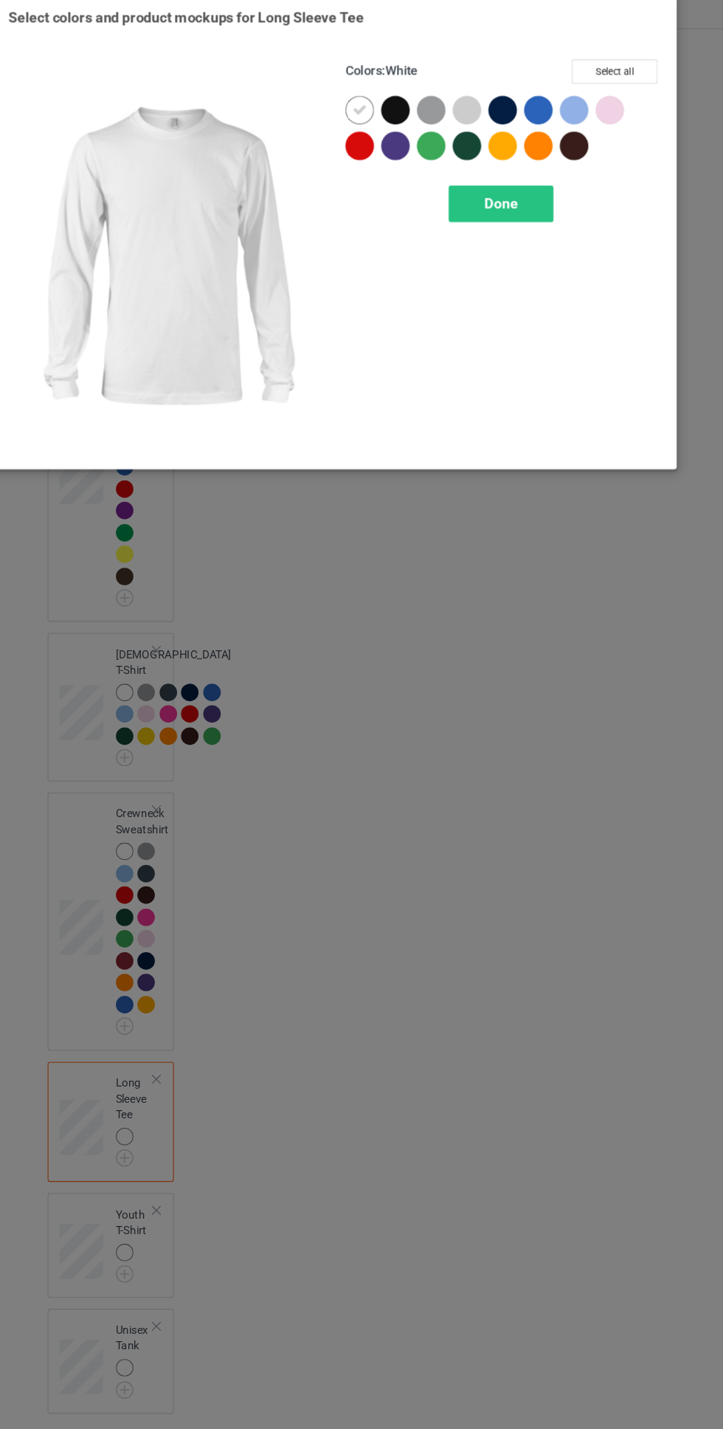
scroll to position [962, 0]
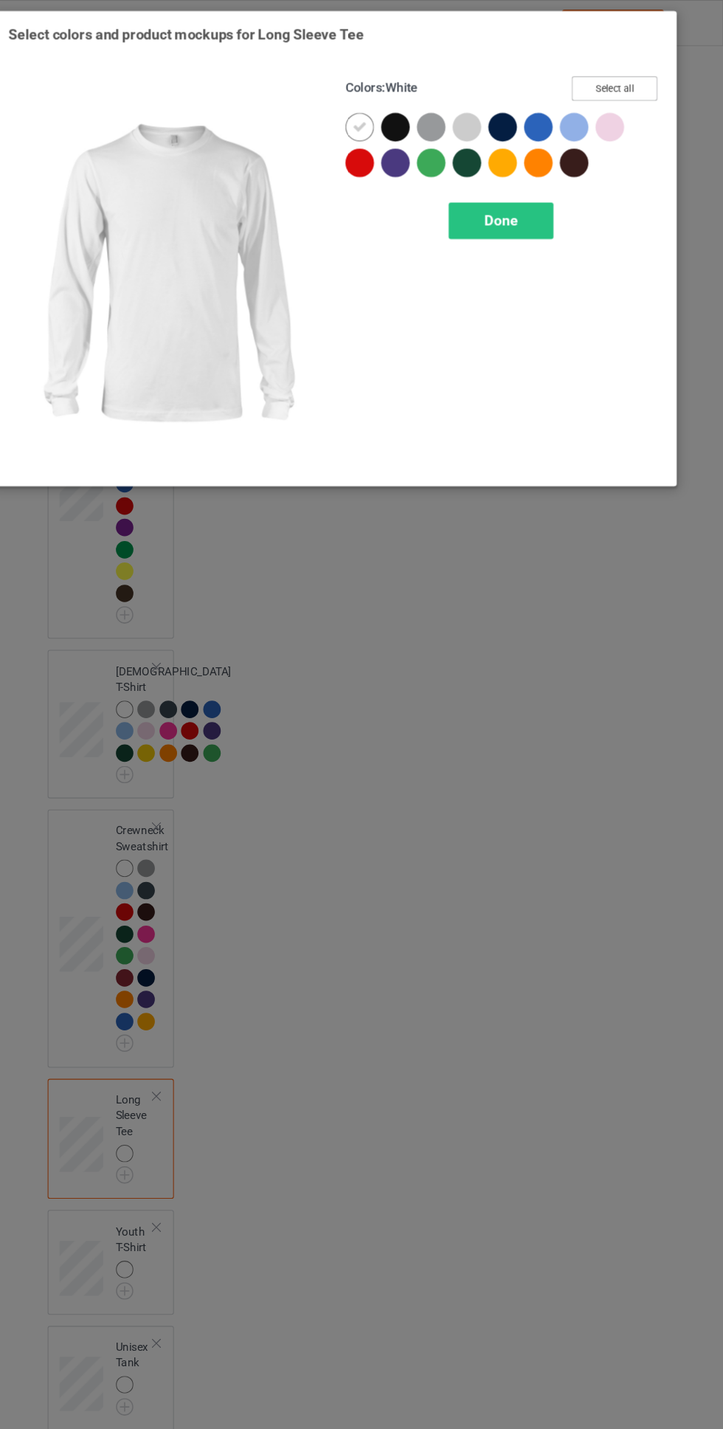
click at [647, 77] on button "Select all" at bounding box center [622, 82] width 80 height 23
click at [419, 117] on icon at bounding box center [418, 117] width 13 height 13
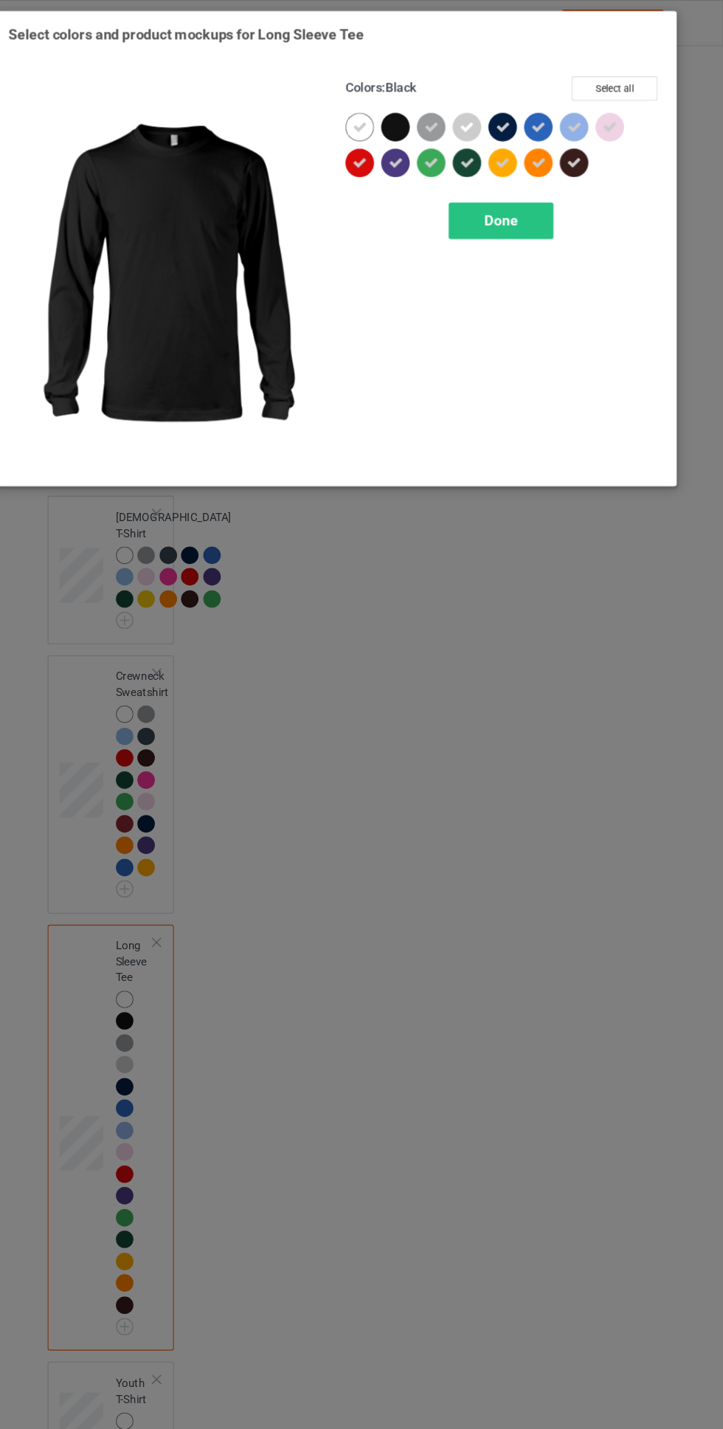
click at [520, 204] on span "Done" at bounding box center [516, 205] width 31 height 16
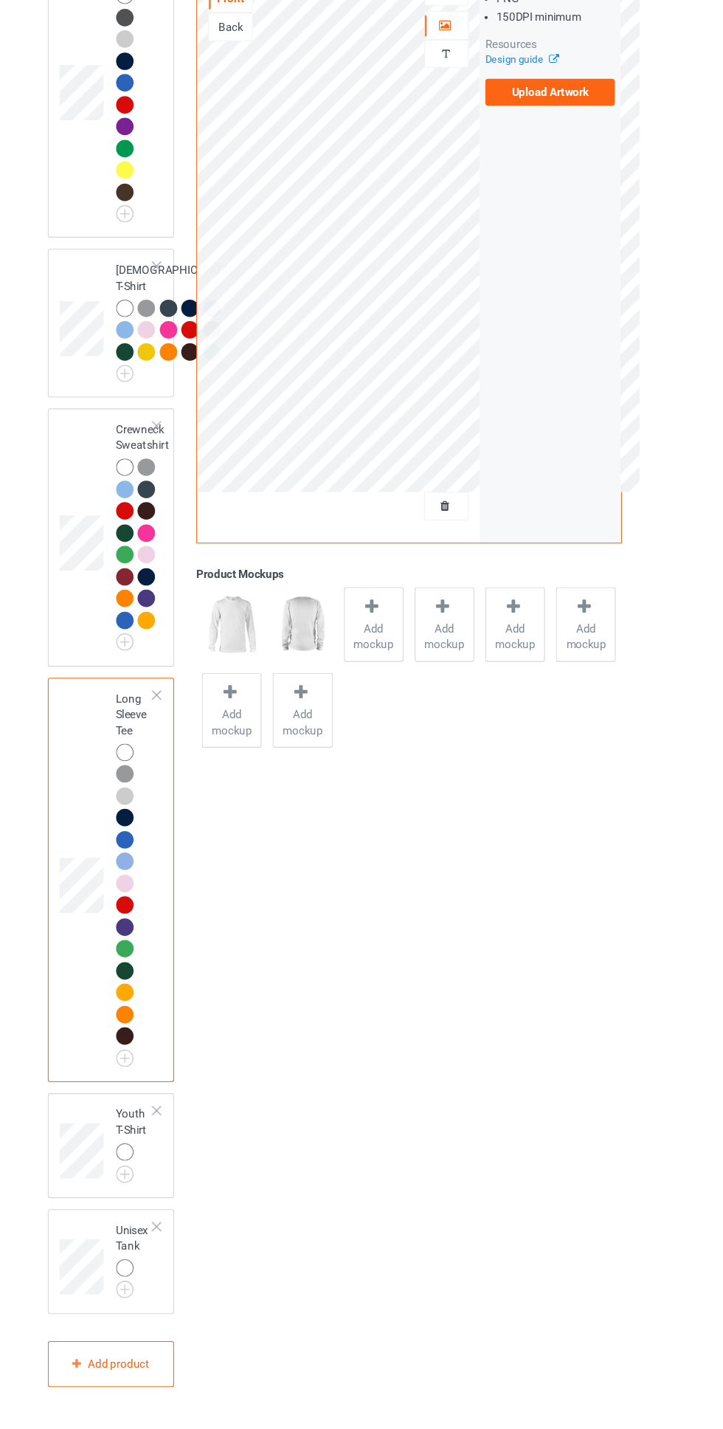
scroll to position [1218, 0]
click at [0, 0] on img at bounding box center [0, 0] width 0 height 0
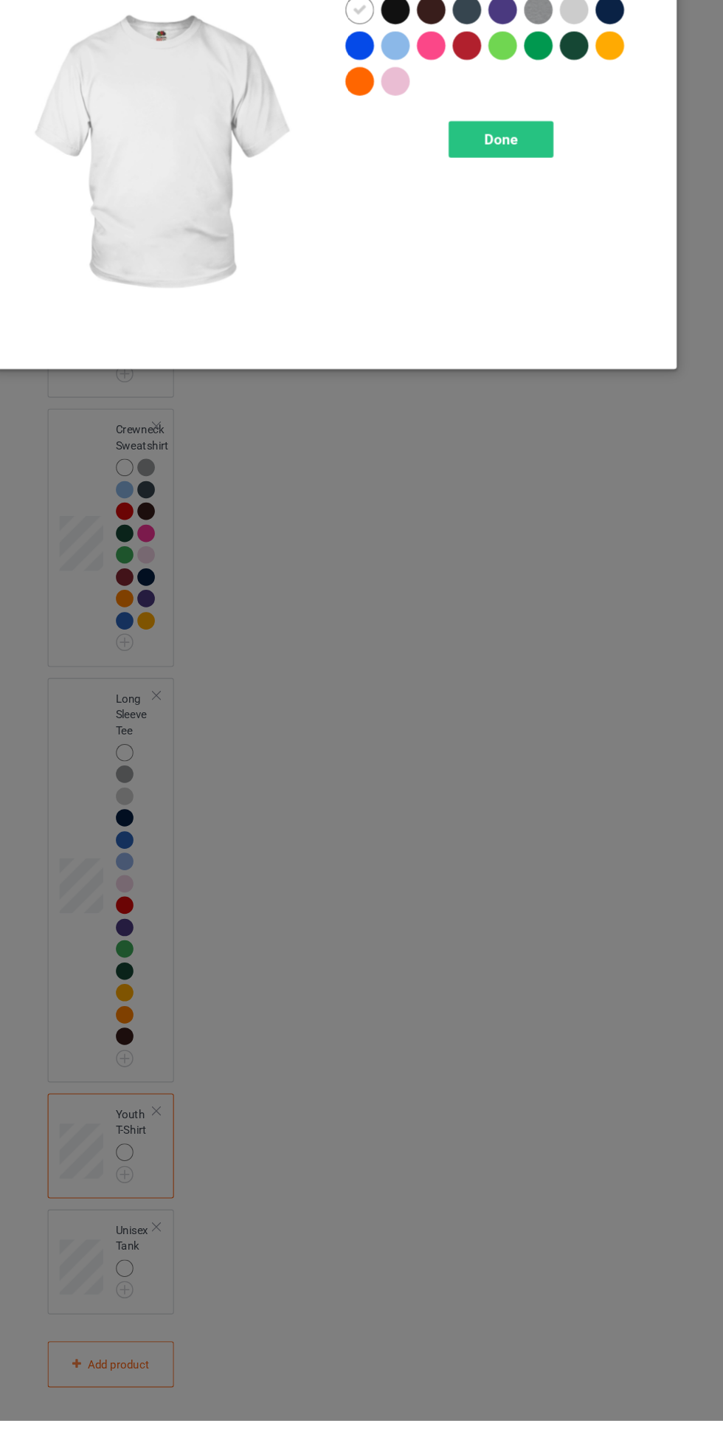
scroll to position [1226, 0]
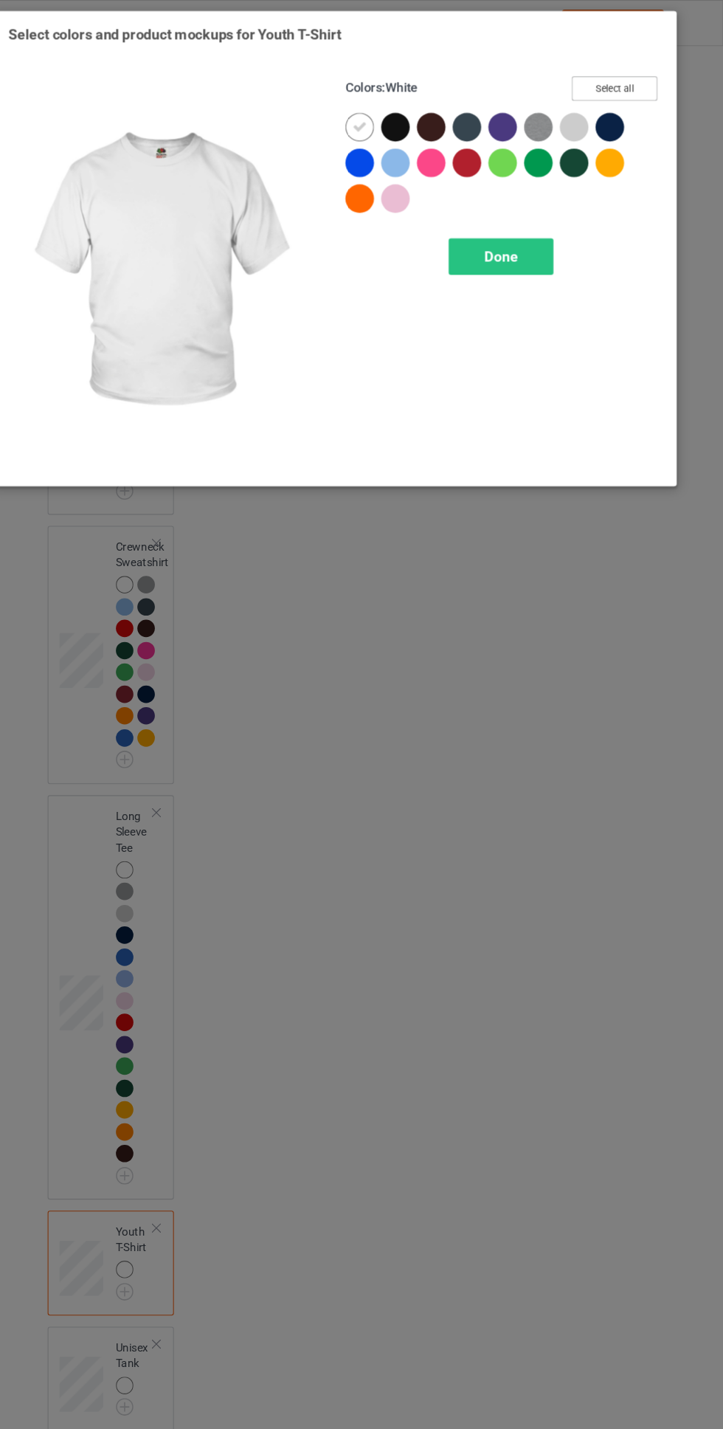
click at [637, 75] on button "Select all" at bounding box center [622, 82] width 80 height 23
click at [419, 117] on icon at bounding box center [418, 117] width 13 height 13
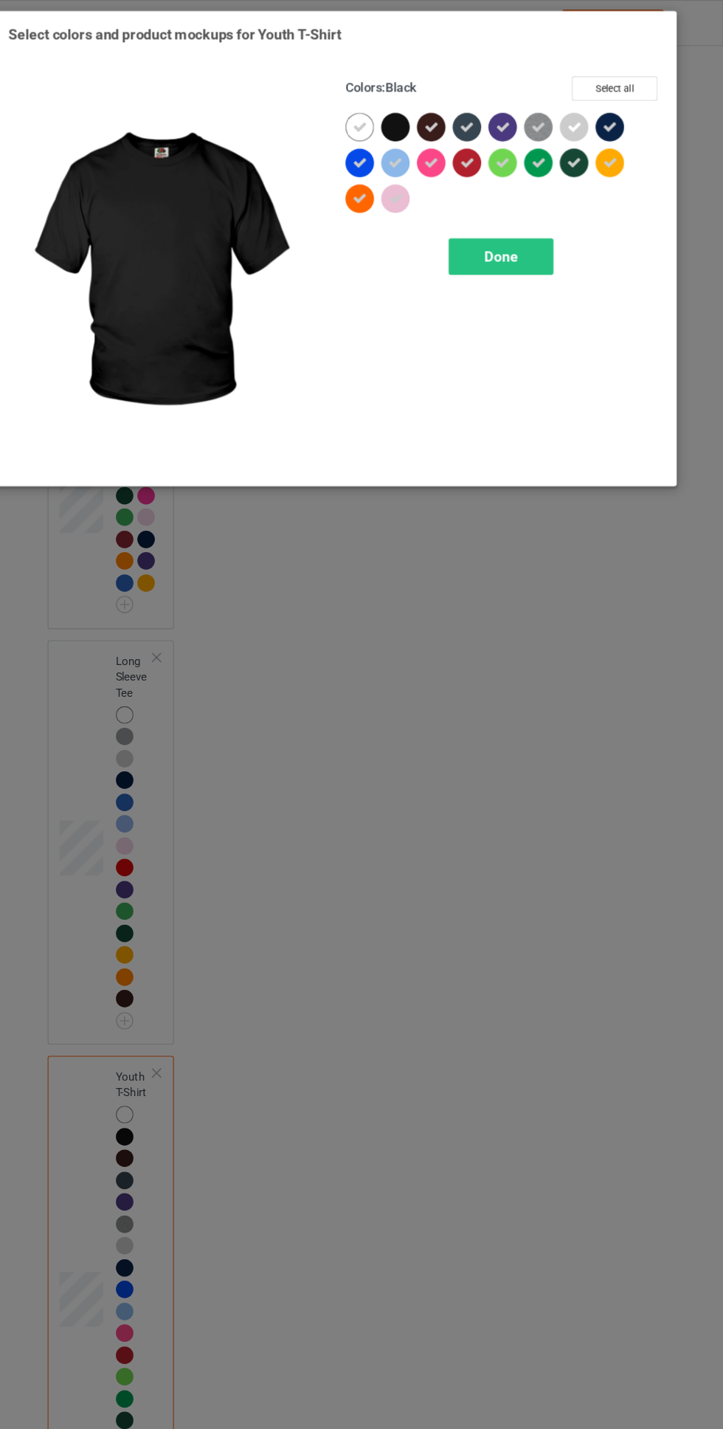
click at [503, 225] on div "Done" at bounding box center [516, 238] width 97 height 34
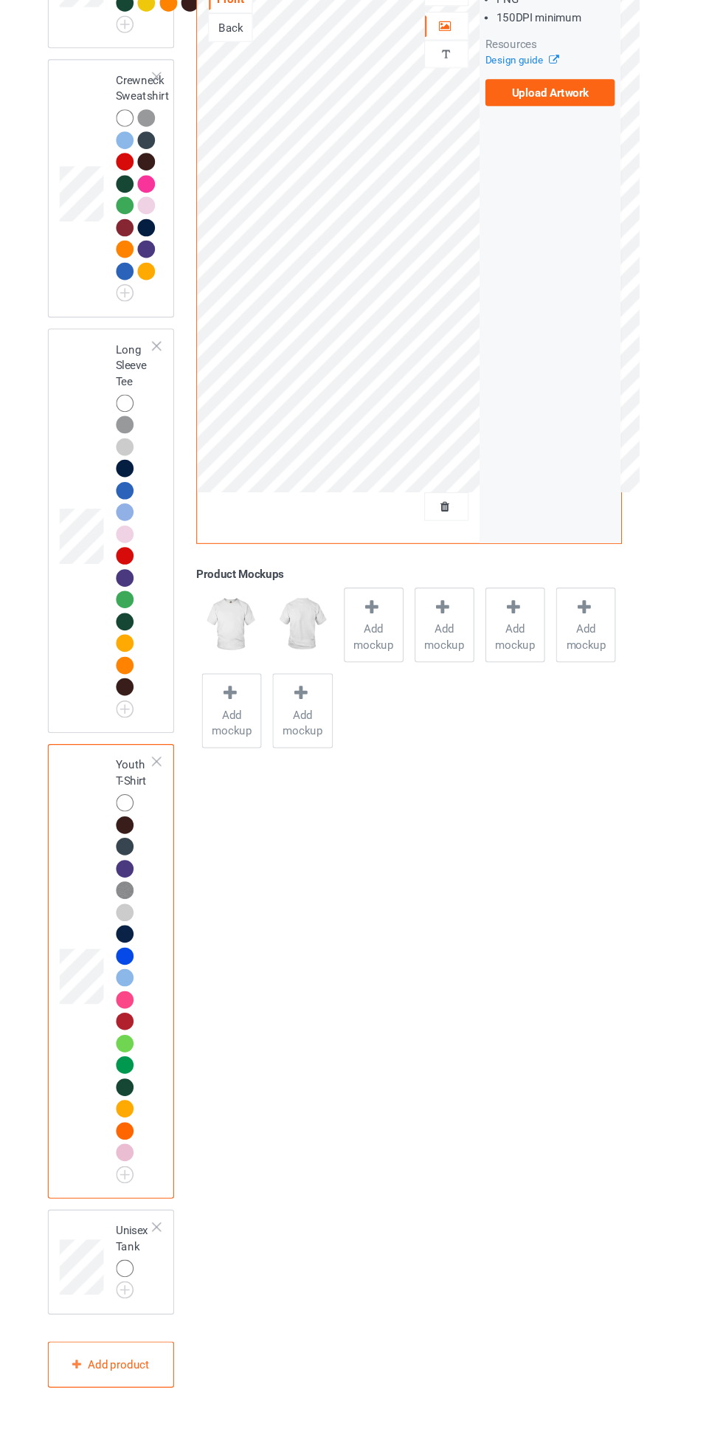
scroll to position [1543, 0]
click at [0, 0] on img at bounding box center [0, 0] width 0 height 0
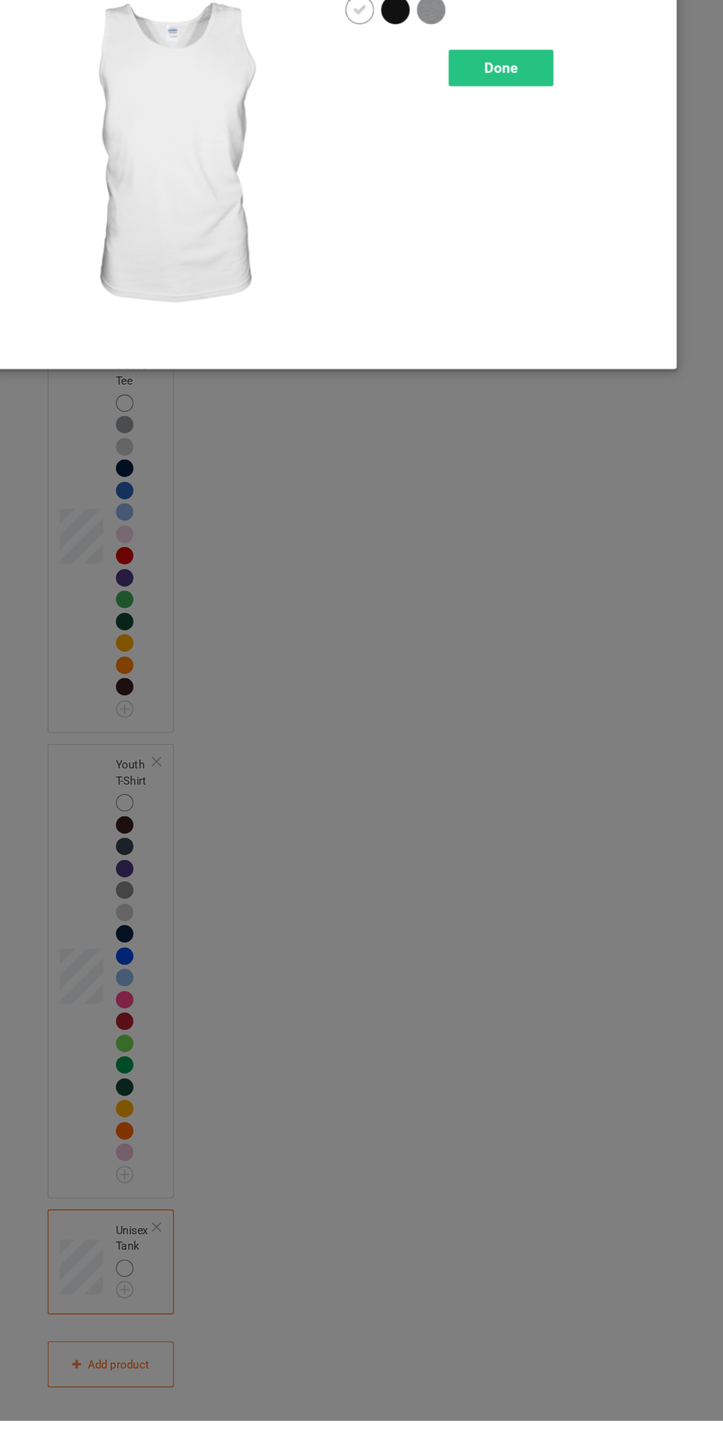
scroll to position [1550, 0]
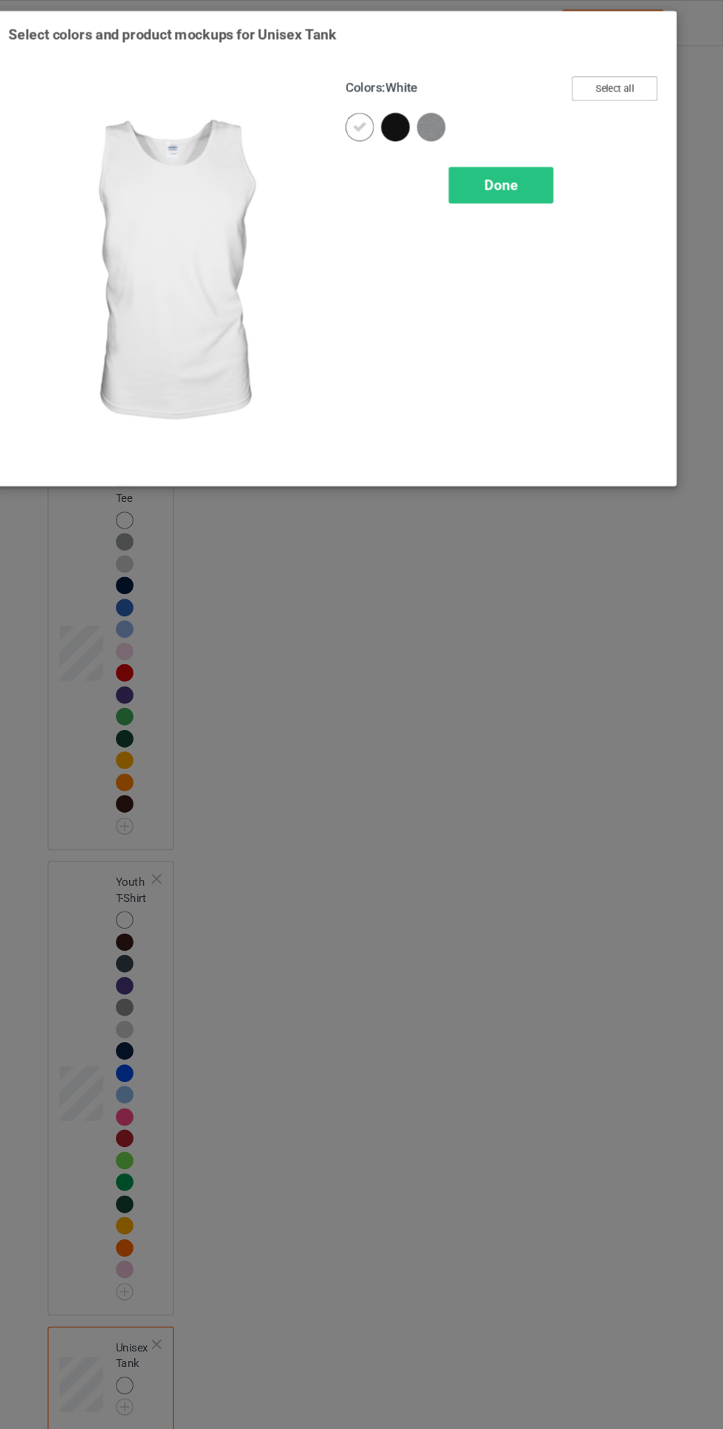
click at [638, 78] on button "Select all" at bounding box center [622, 82] width 80 height 23
click at [421, 114] on icon at bounding box center [418, 117] width 13 height 13
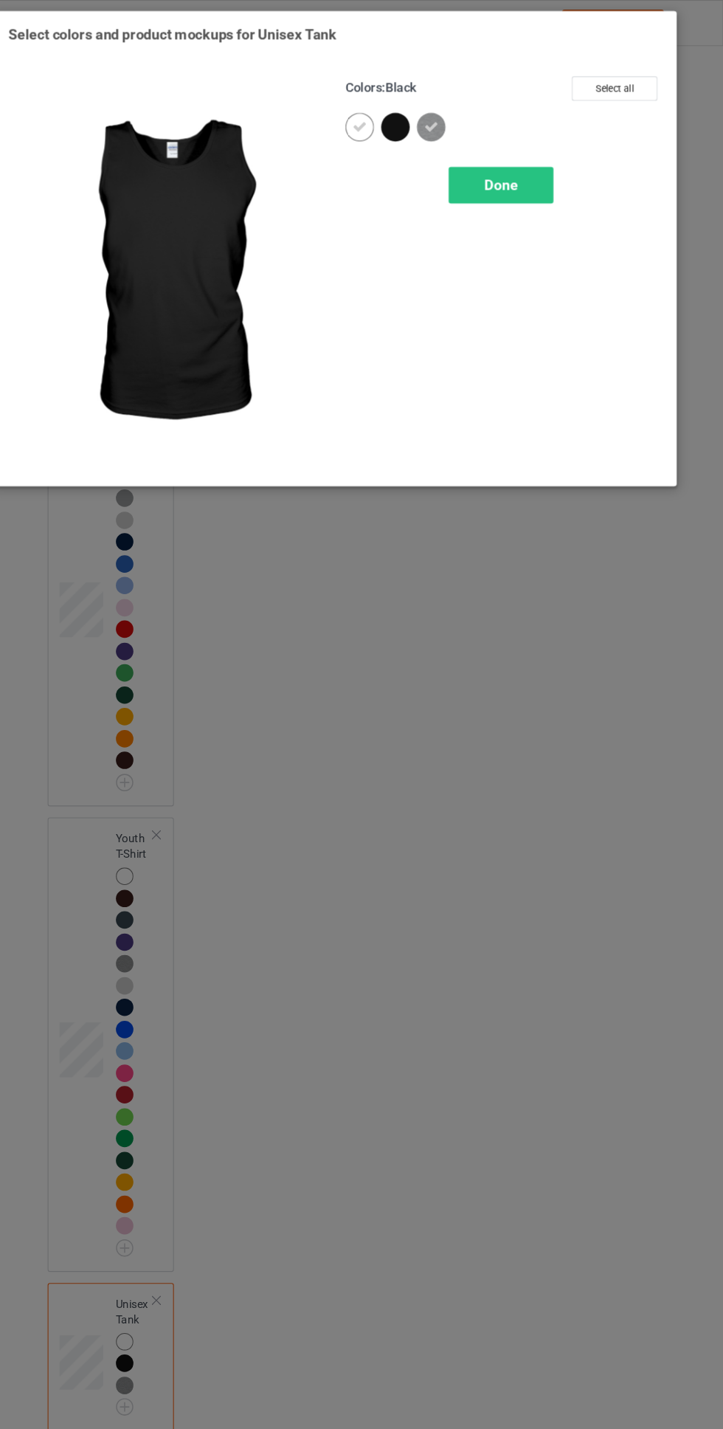
click at [535, 160] on div "Done" at bounding box center [516, 172] width 97 height 34
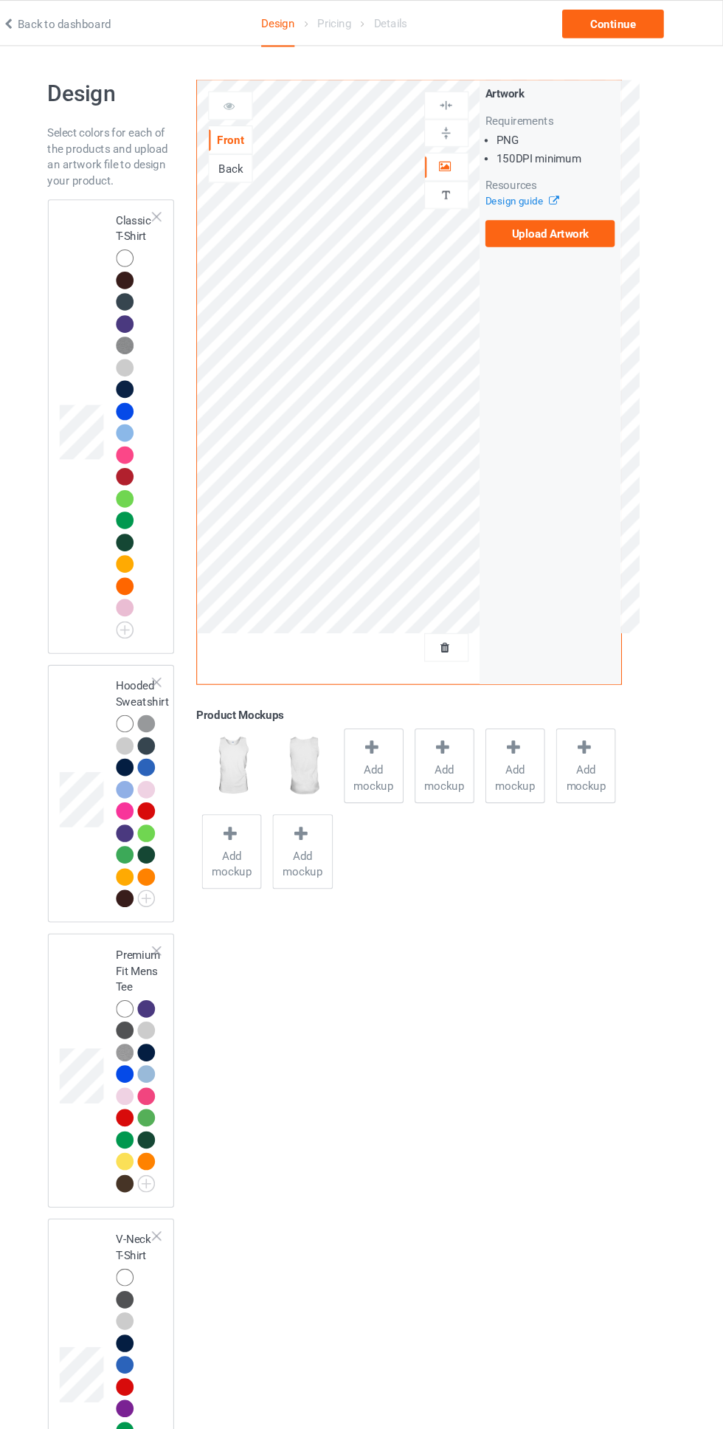
click at [168, 237] on div at bounding box center [167, 240] width 16 height 16
click at [398, 706] on div at bounding box center [398, 696] width 21 height 21
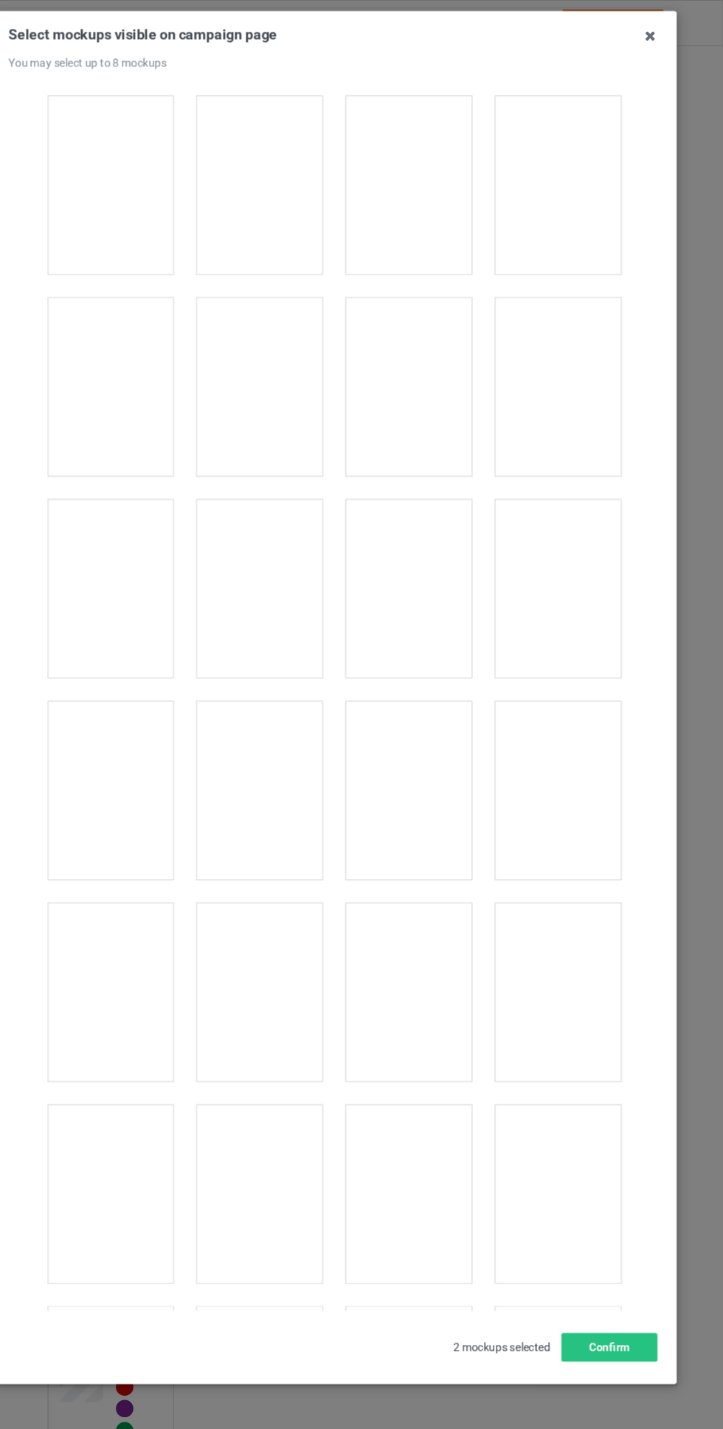
scroll to position [943, 0]
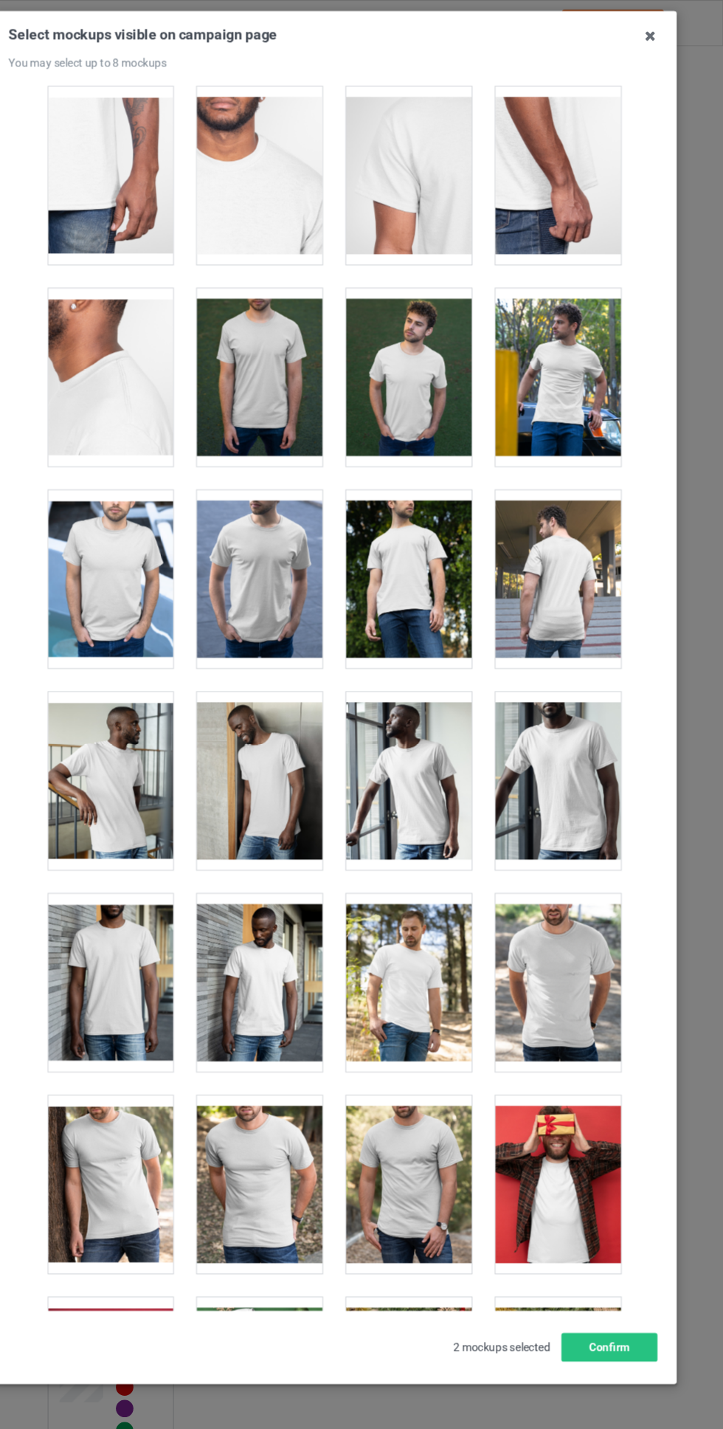
click at [563, 540] on div at bounding box center [570, 537] width 117 height 165
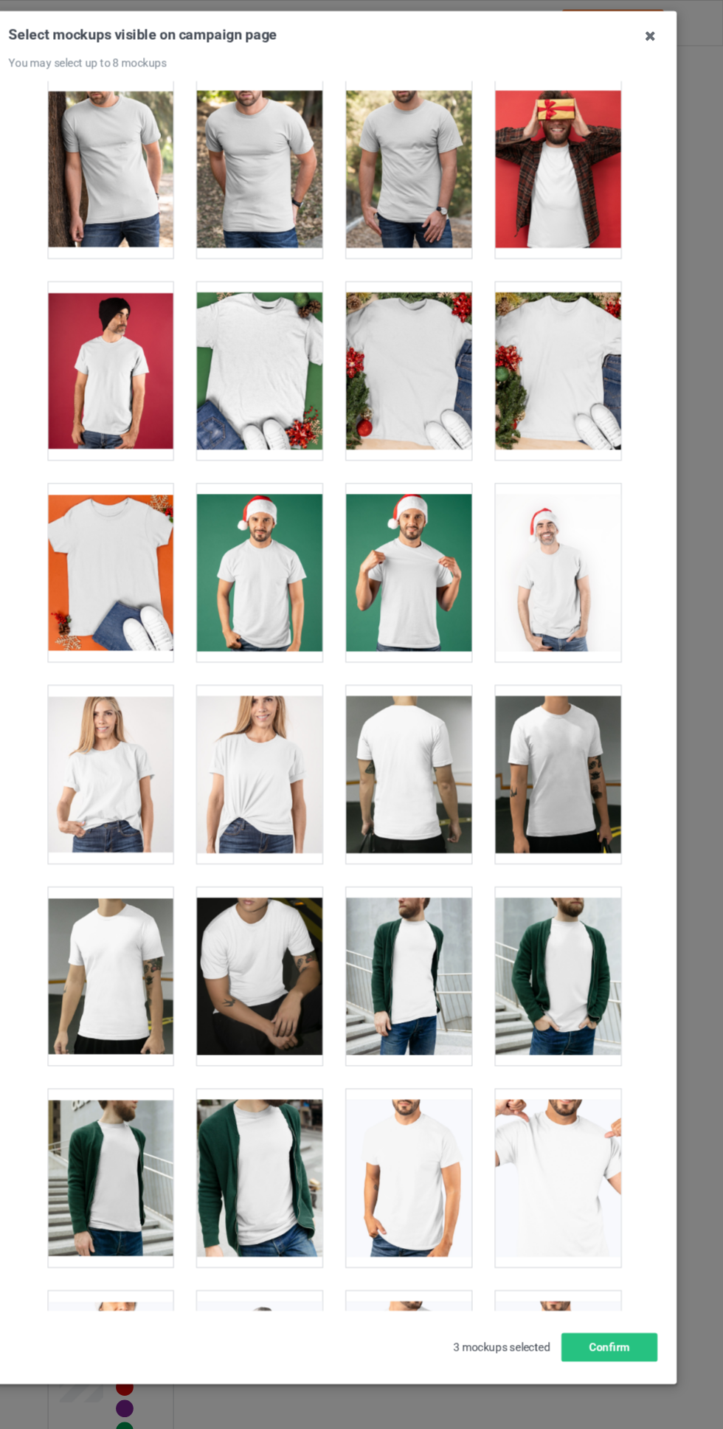
scroll to position [1890, 0]
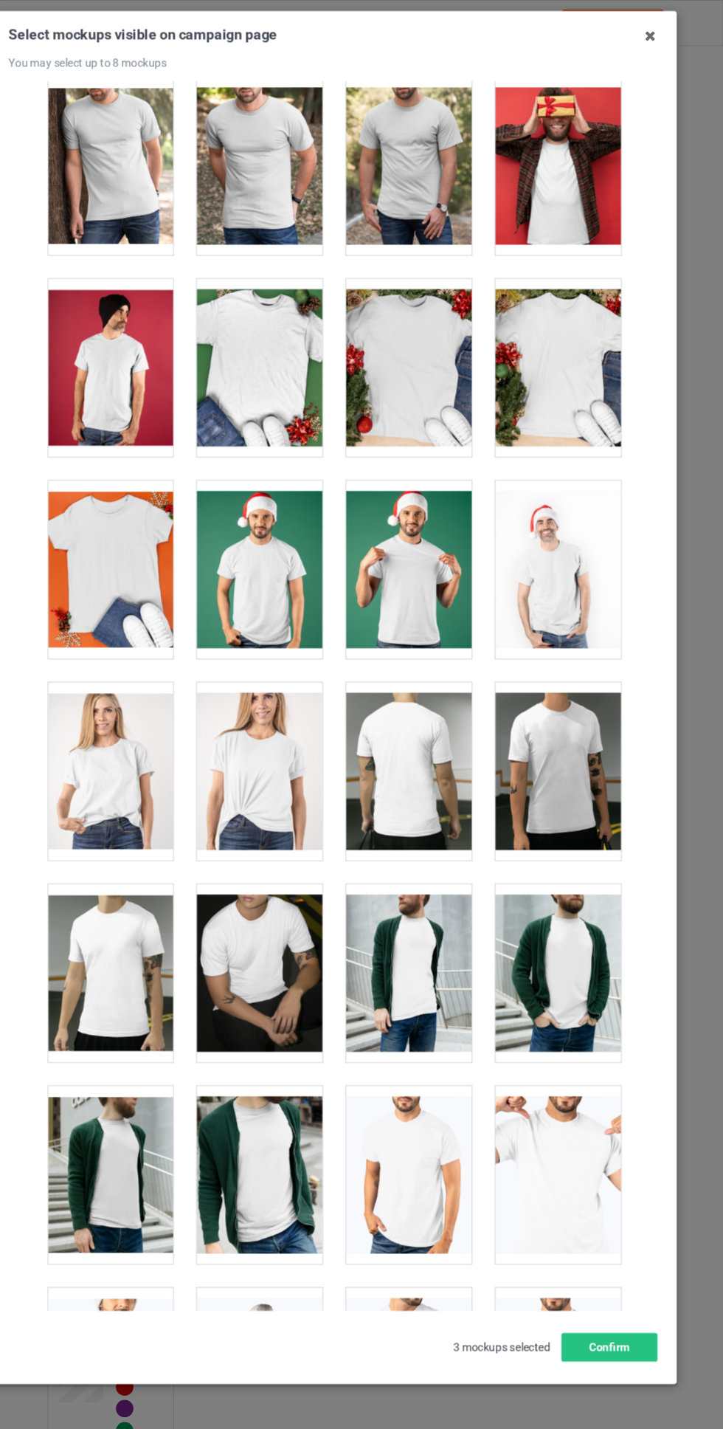
click at [427, 701] on div at bounding box center [431, 716] width 117 height 165
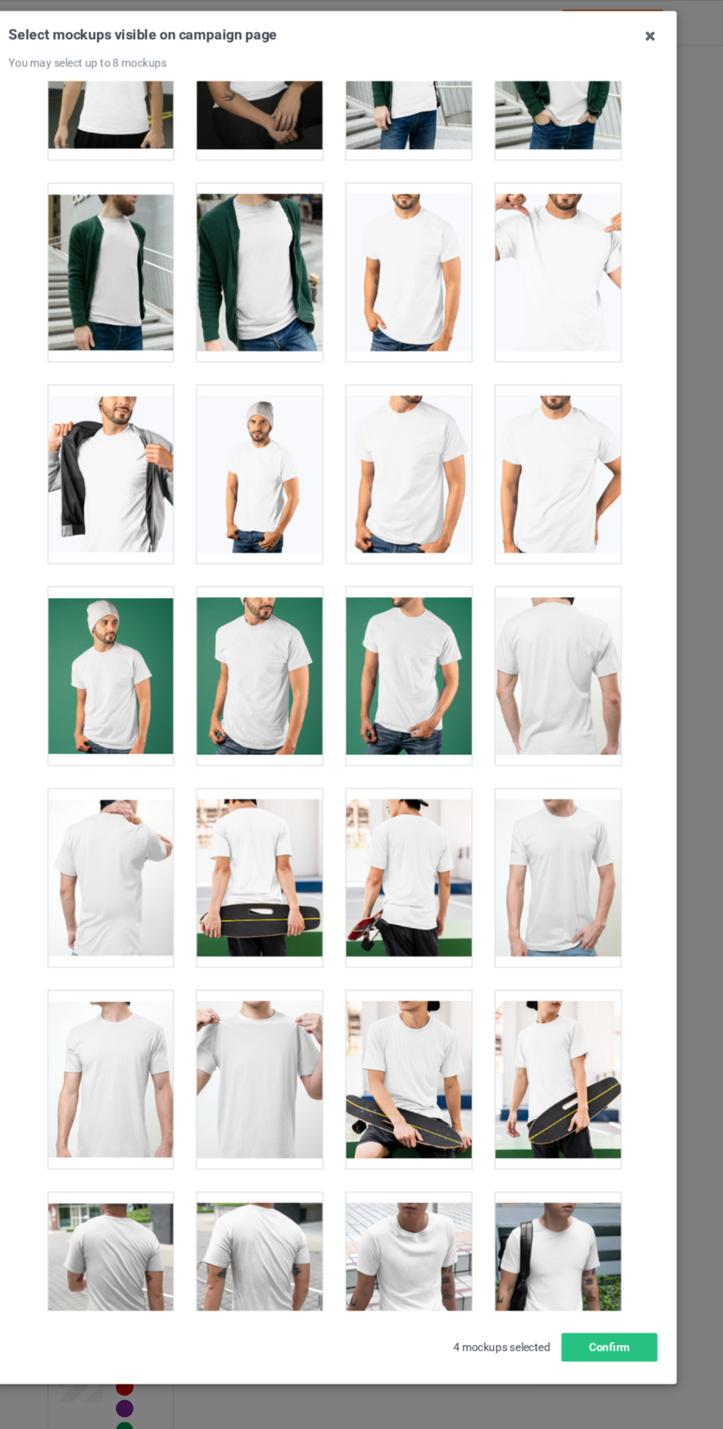
scroll to position [2735, 0]
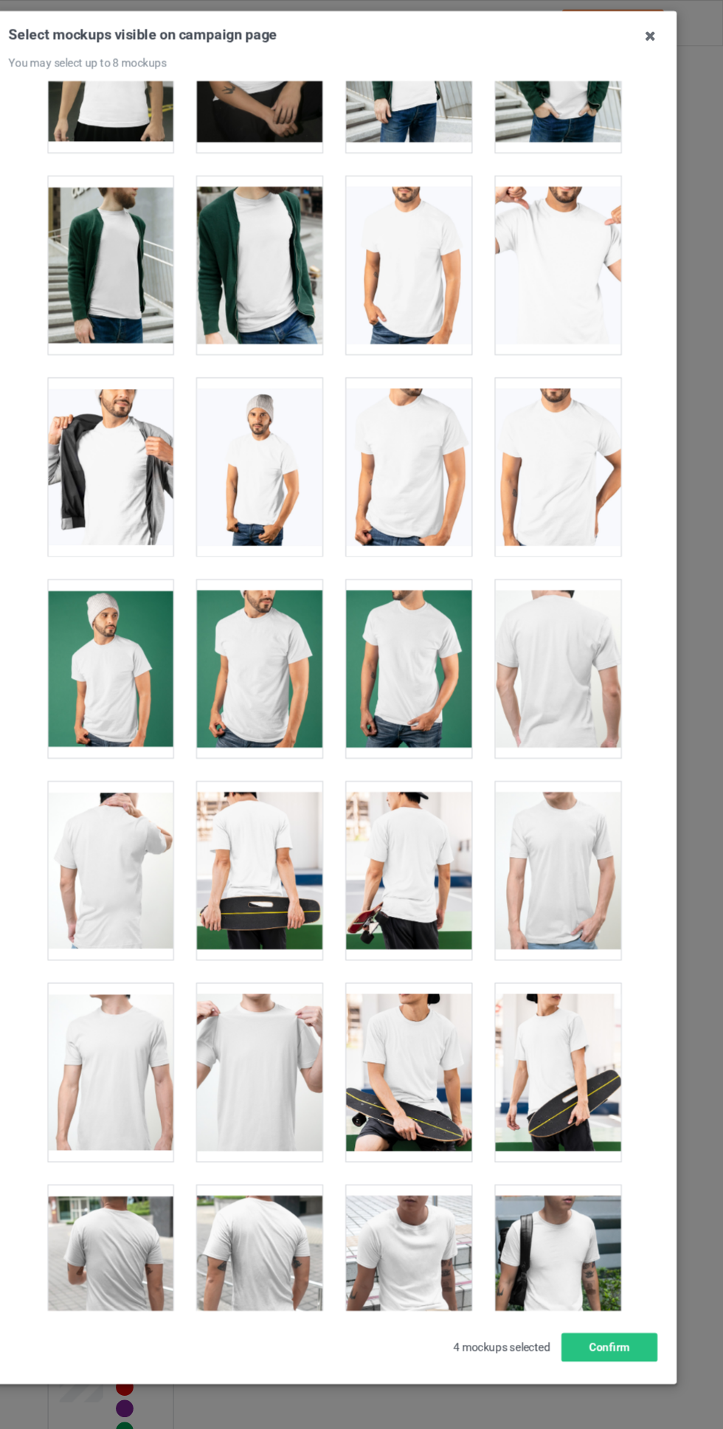
click at [437, 806] on div at bounding box center [431, 808] width 117 height 165
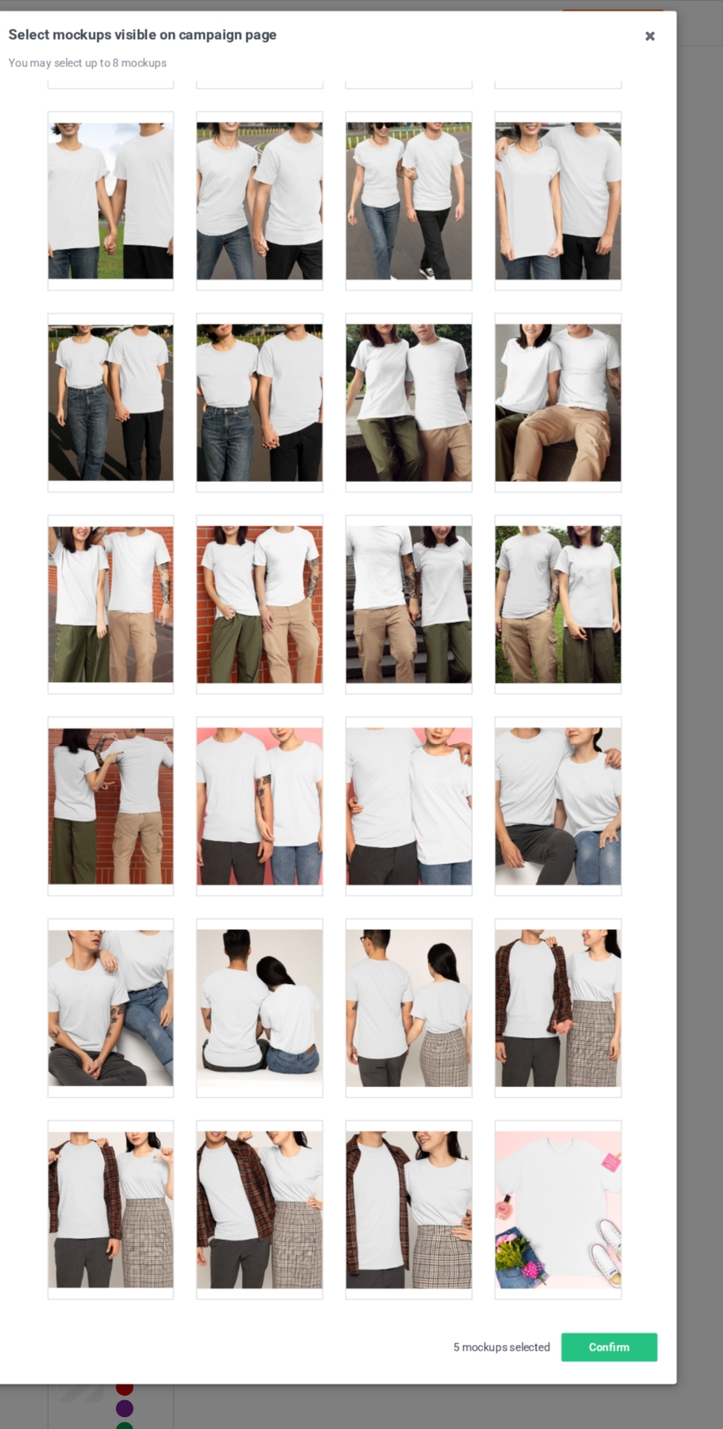
scroll to position [4857, 0]
click at [150, 774] on div at bounding box center [153, 749] width 117 height 165
click at [655, 34] on icon at bounding box center [656, 33] width 24 height 24
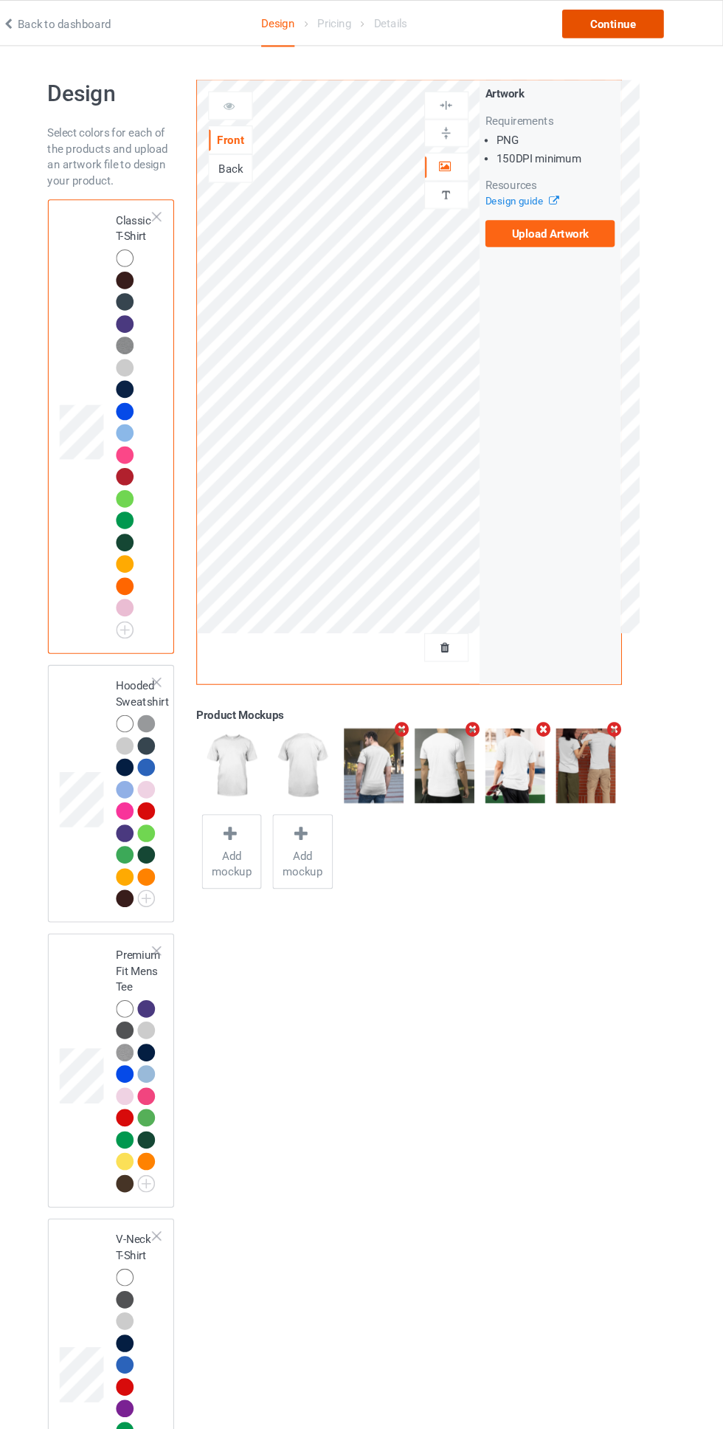
click at [639, 24] on div "Continue" at bounding box center [621, 22] width 94 height 27
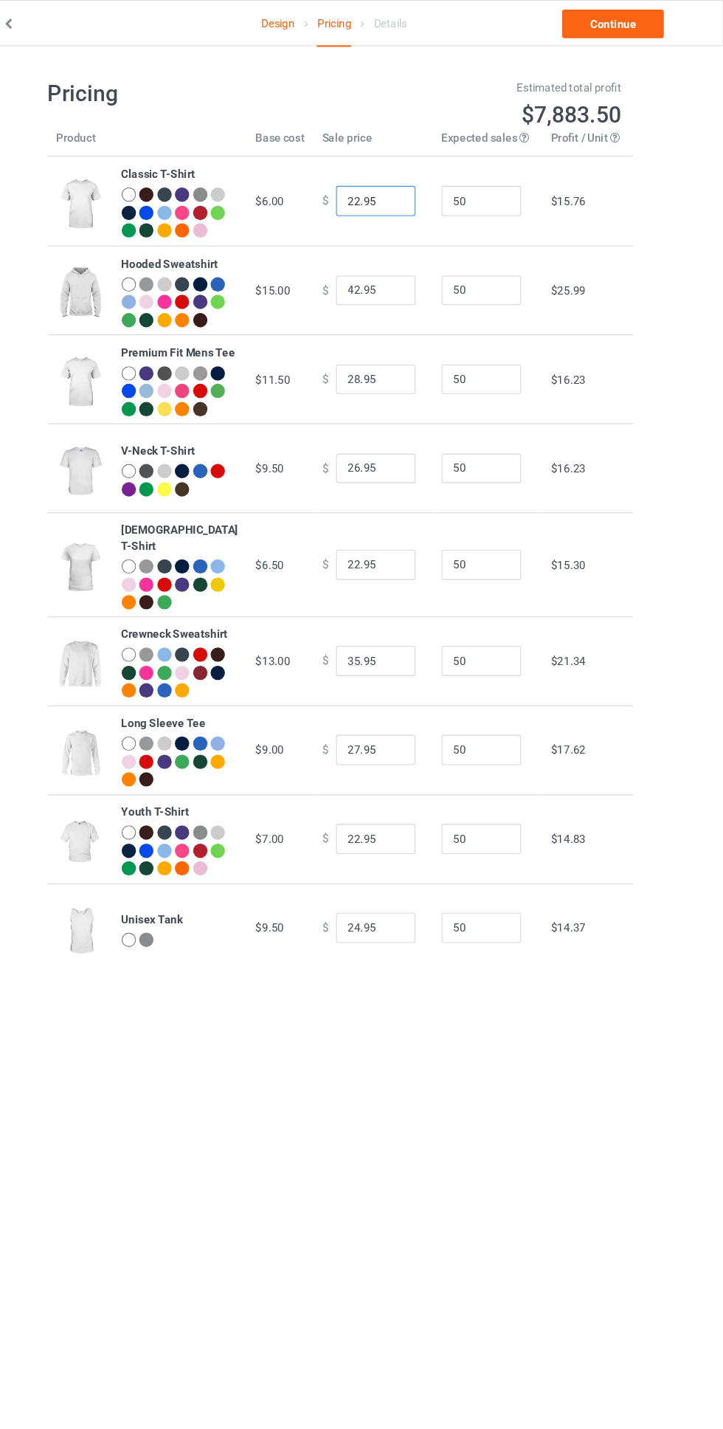
click at [367, 194] on input "22.95" at bounding box center [400, 187] width 74 height 28
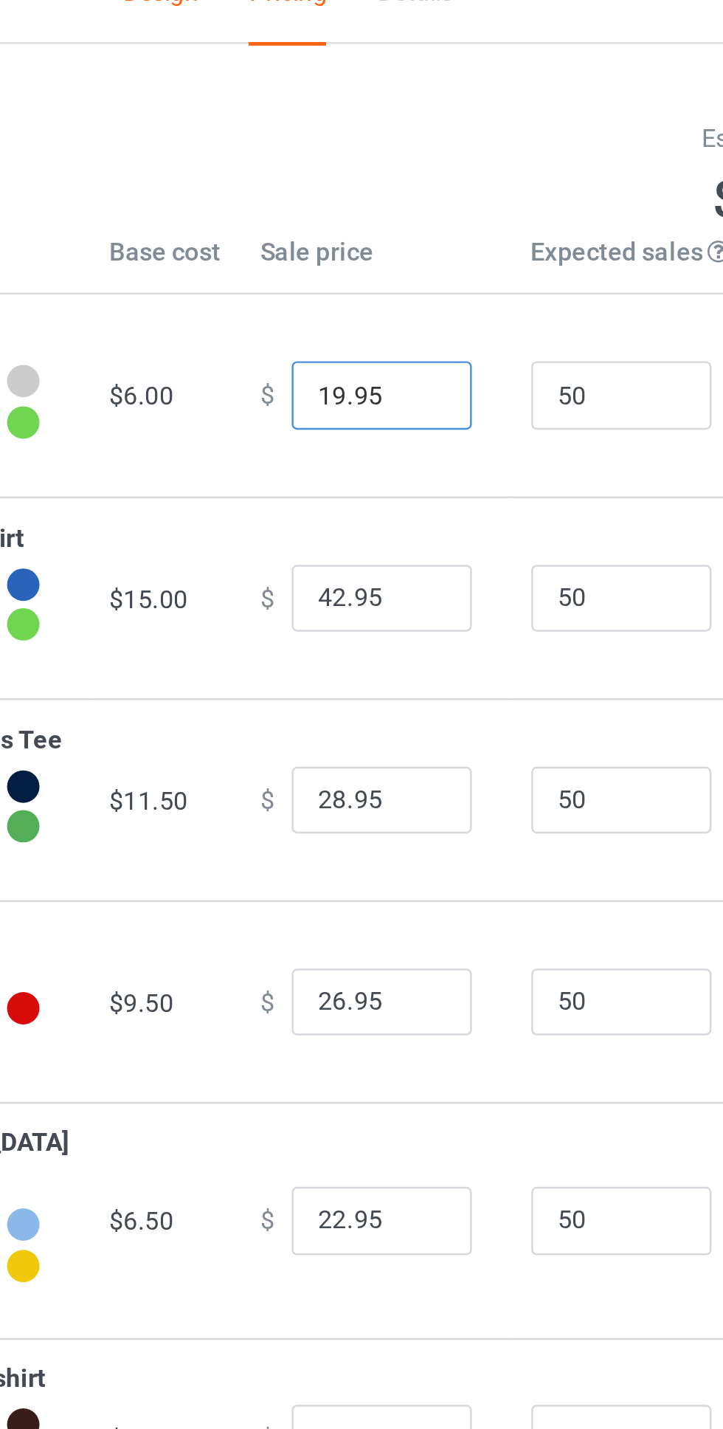
click at [405, 195] on input "19.95" at bounding box center [400, 187] width 74 height 28
type input "19.99"
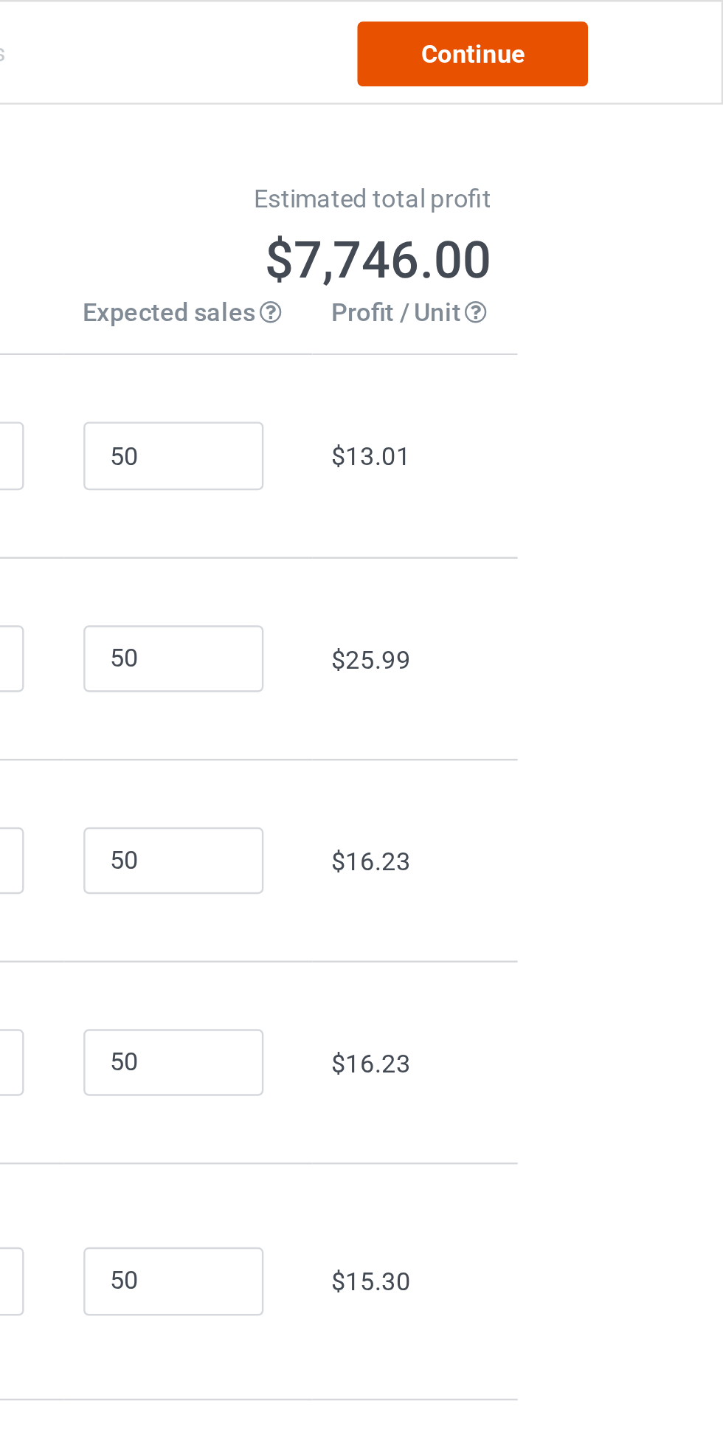
click at [644, 23] on link "Continue" at bounding box center [621, 22] width 94 height 27
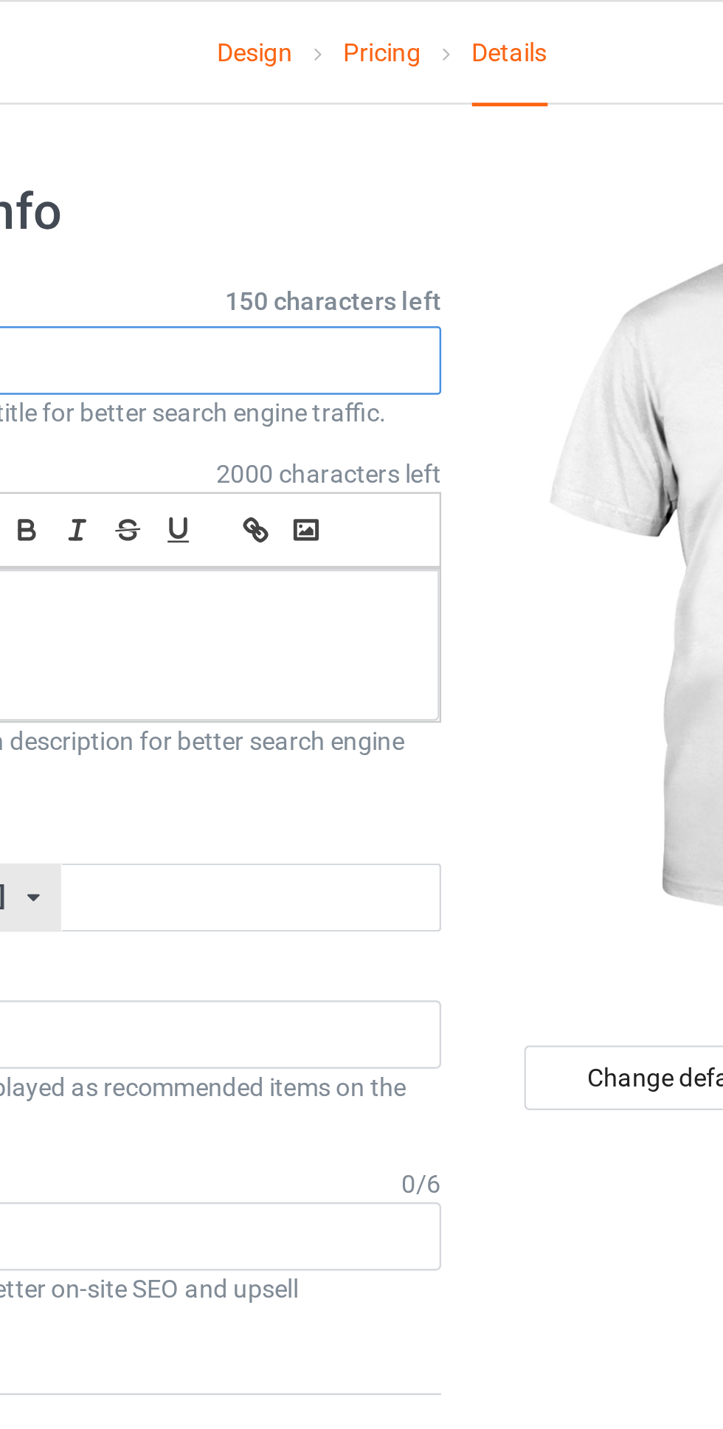
click at [235, 145] on input "text" at bounding box center [240, 148] width 291 height 28
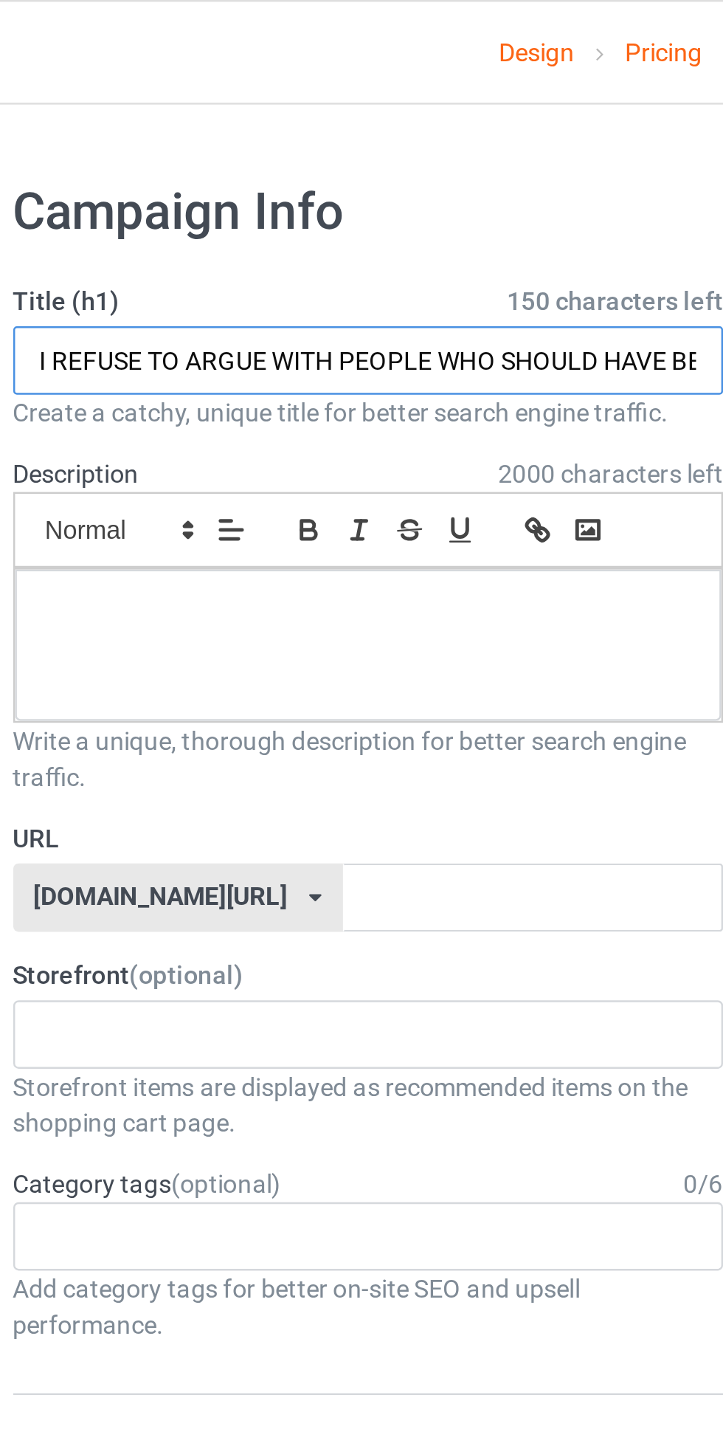
scroll to position [0, 69]
type input "I REFUSE TO ARGUE WITH PEOPLE WHO SHOULD HAVE BEEN Swallowed"
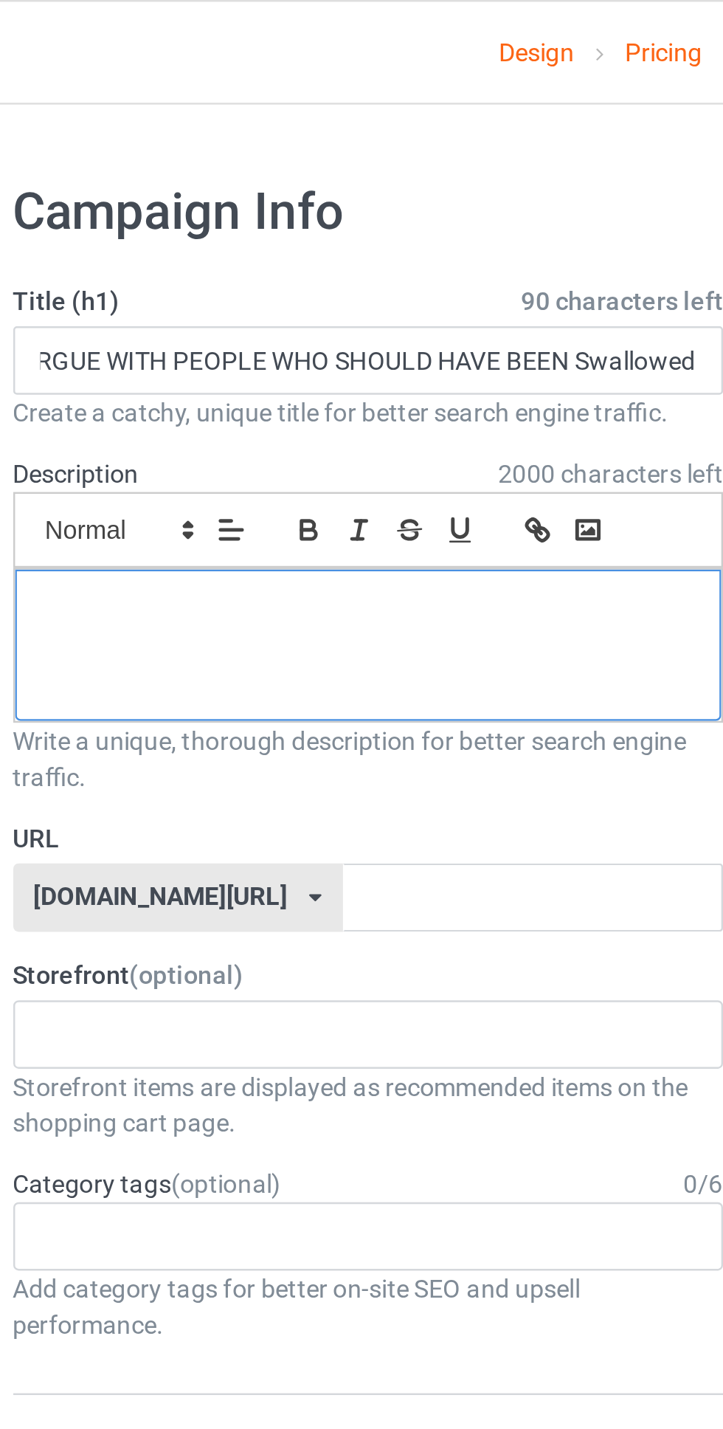
click at [295, 263] on div at bounding box center [240, 264] width 289 height 62
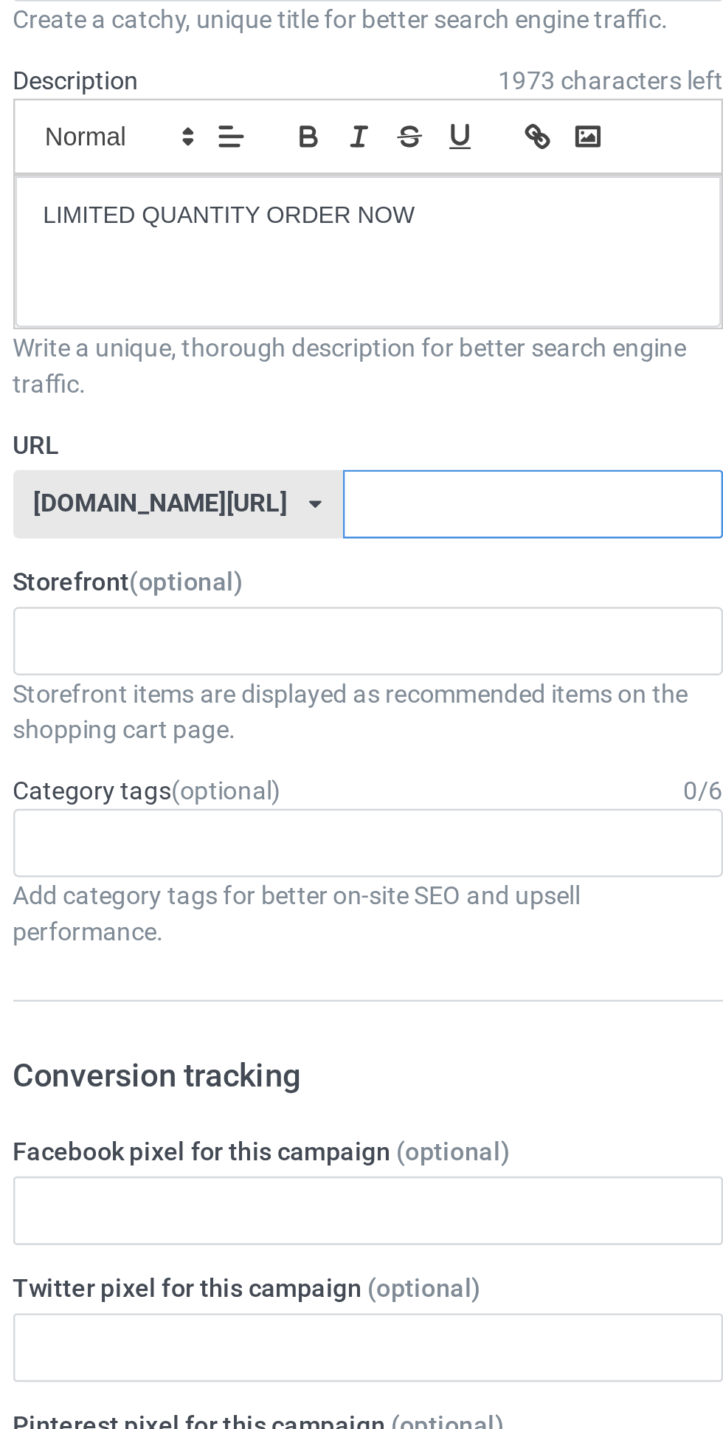
click at [314, 374] on input "text" at bounding box center [308, 368] width 156 height 28
type input "sjn57js9"
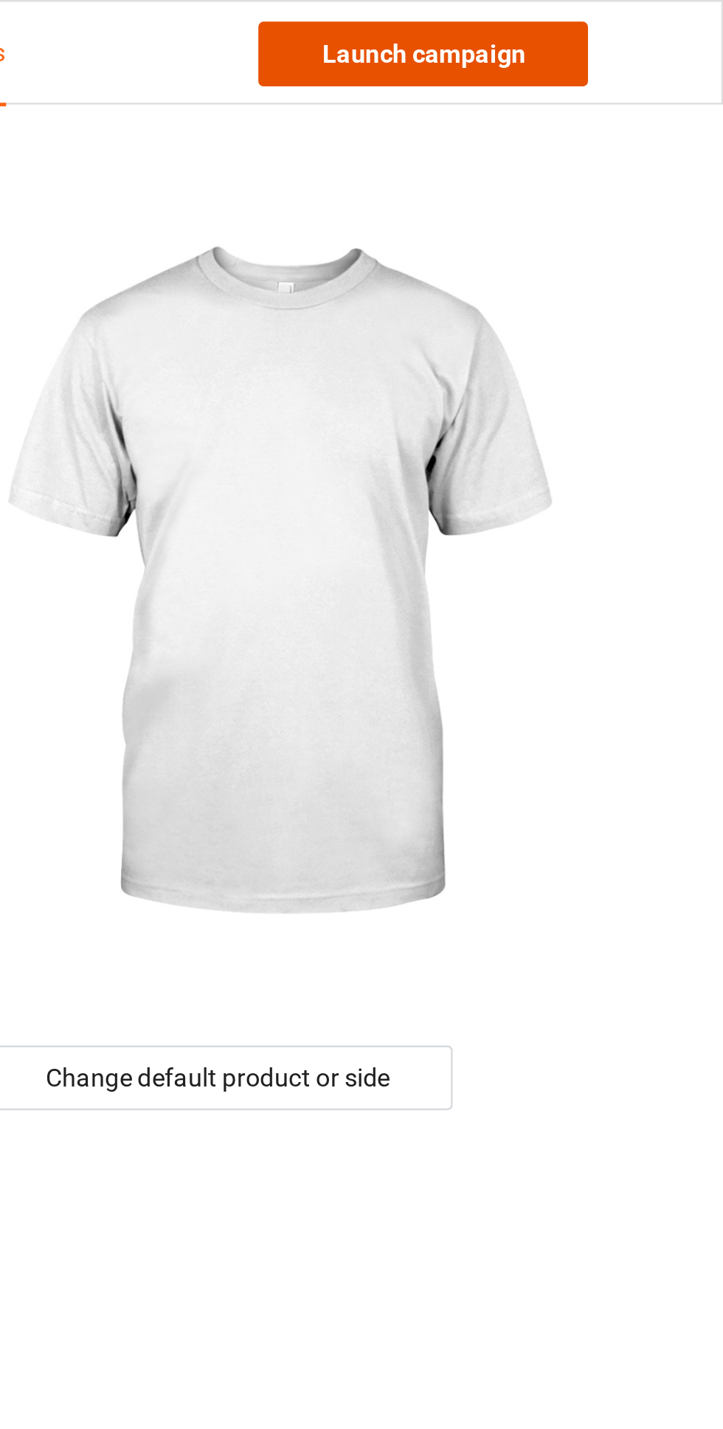
click at [639, 17] on link "Launch campaign" at bounding box center [600, 22] width 135 height 27
